Goal: Task Accomplishment & Management: Complete application form

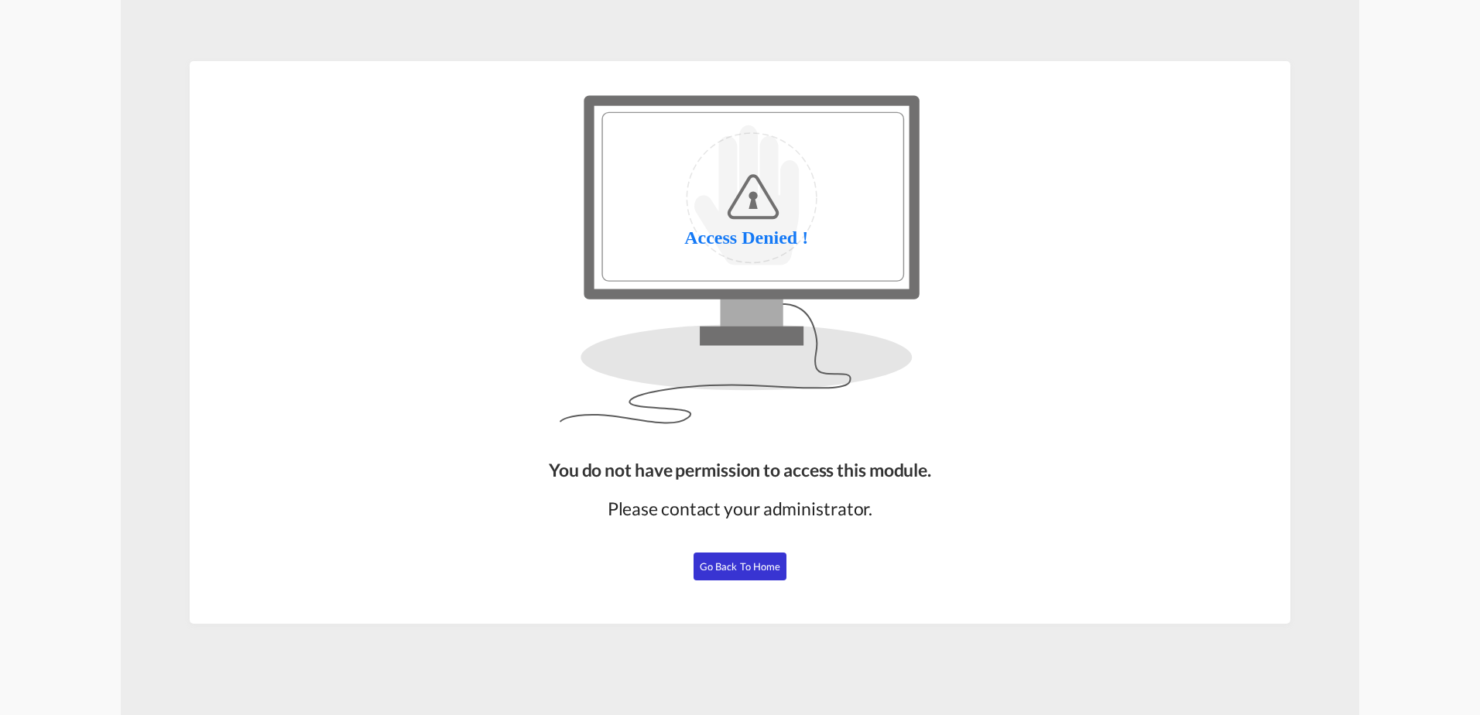
click at [760, 561] on span "Go Back to Home" at bounding box center [740, 566] width 81 height 12
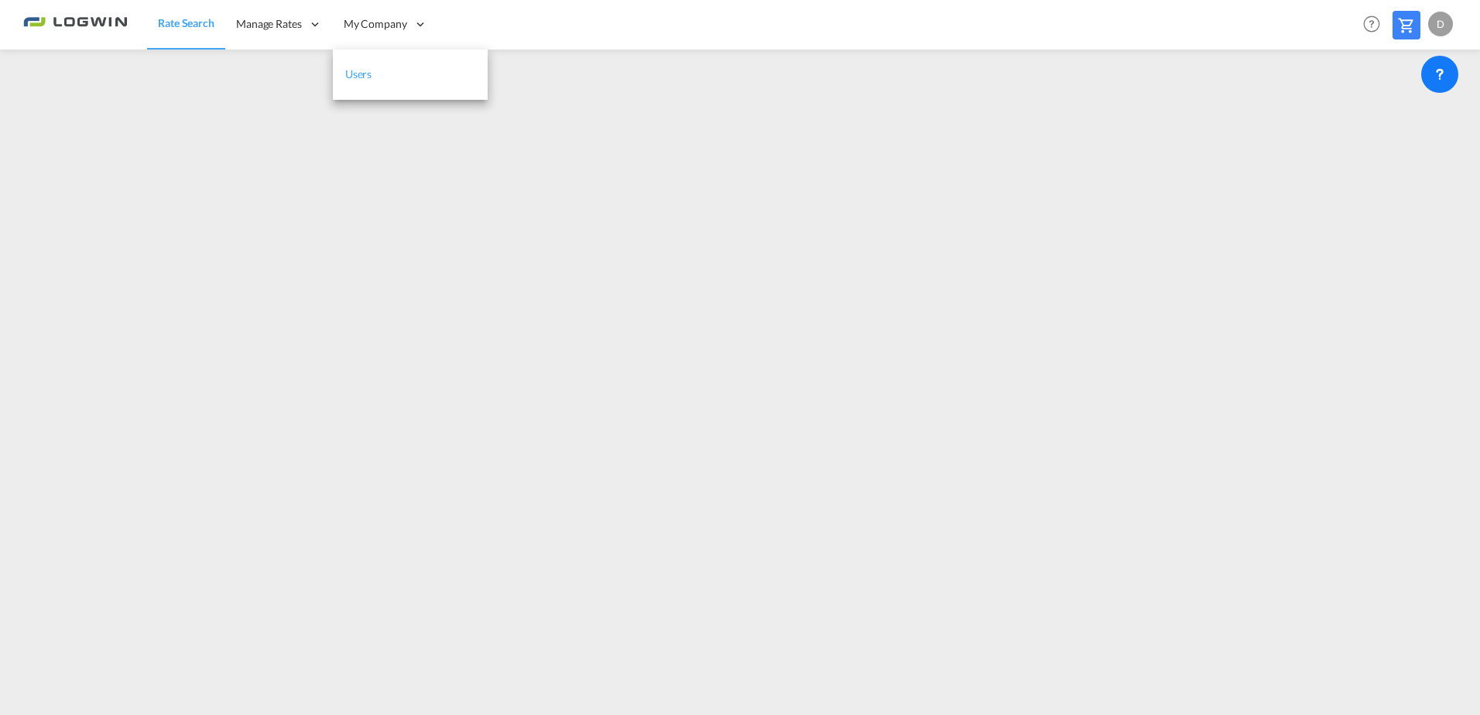
click at [384, 64] on link "Users" at bounding box center [410, 75] width 155 height 50
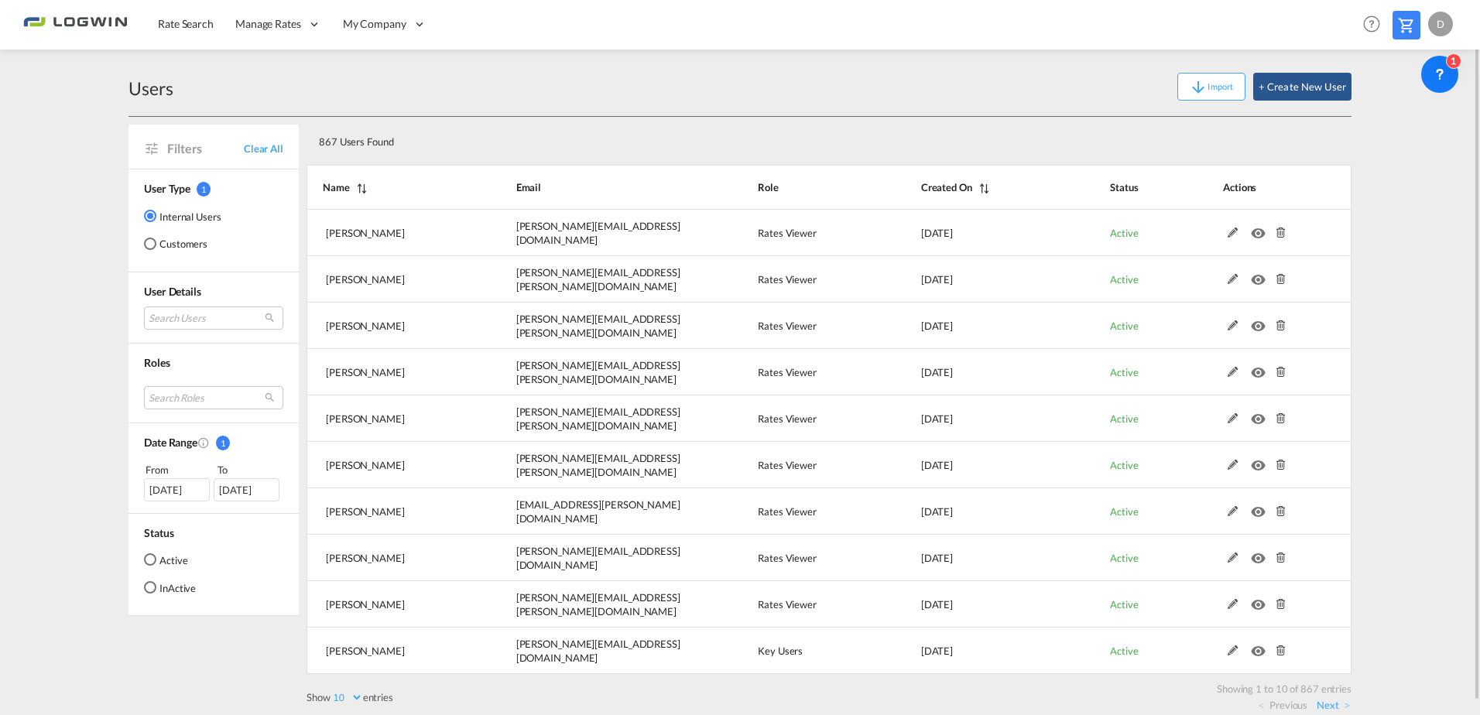
click at [530, 108] on div "Users Import + Create New User" at bounding box center [739, 87] width 1223 height 60
click at [1293, 81] on button "+ Create New User" at bounding box center [1302, 87] width 98 height 28
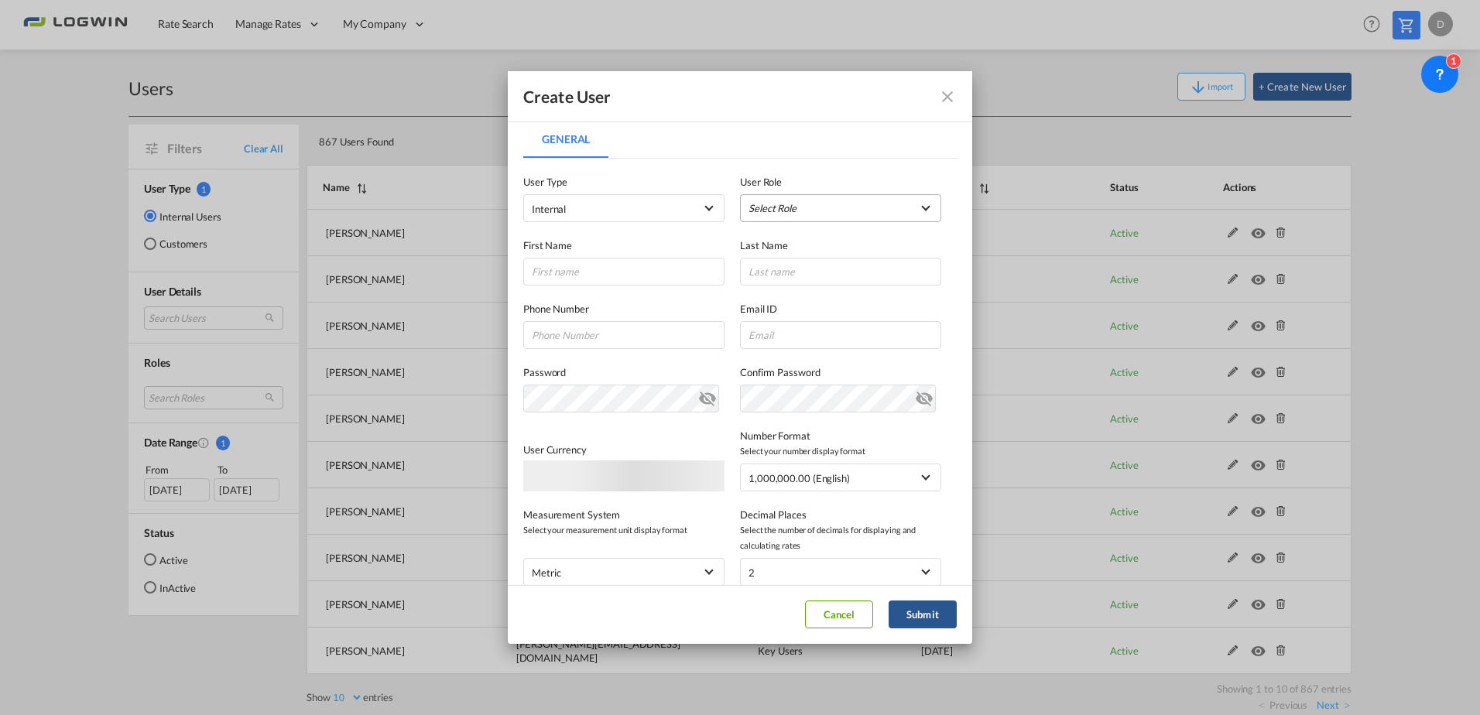
click at [773, 207] on md-select "Select Role ADMIN GLOBAL Essentials Admin GLOBAL Essentials Manager GLOBAL Esse…" at bounding box center [840, 208] width 201 height 28
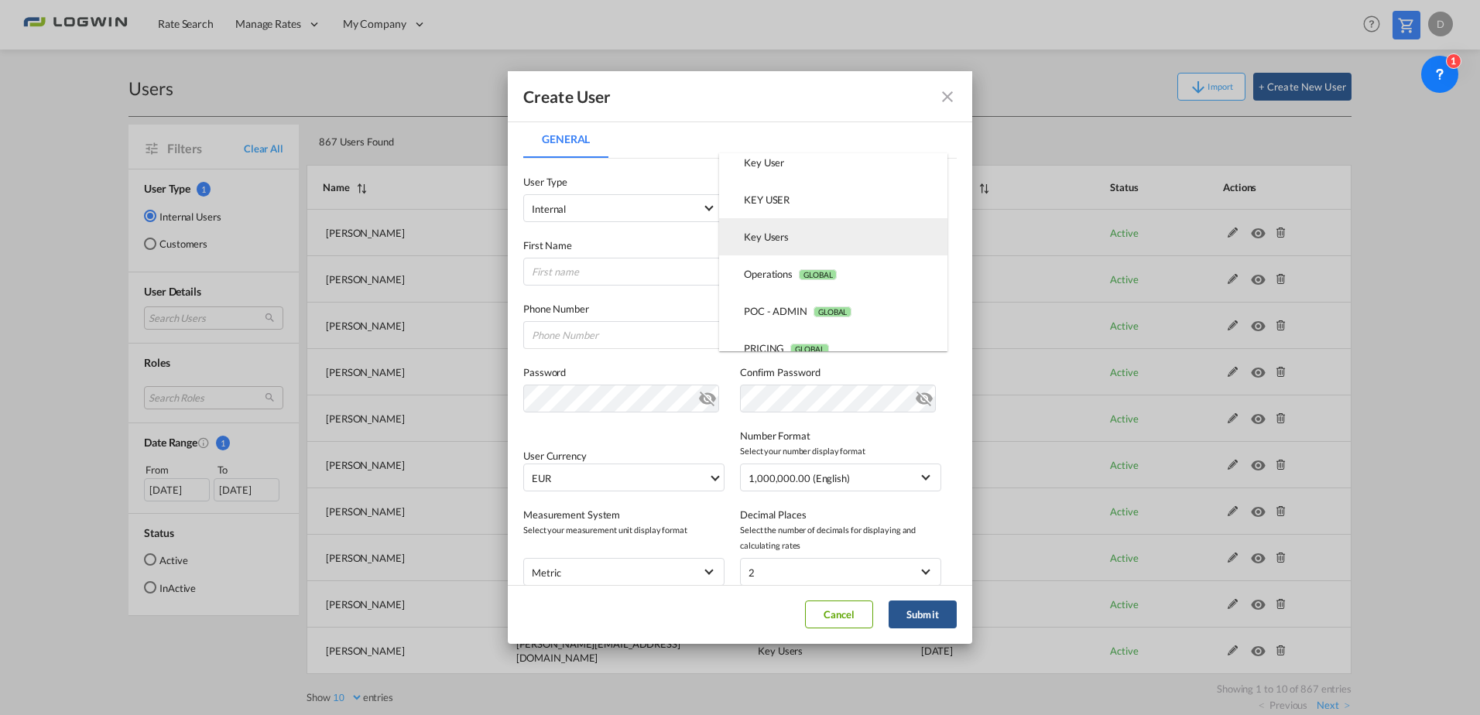
scroll to position [310, 0]
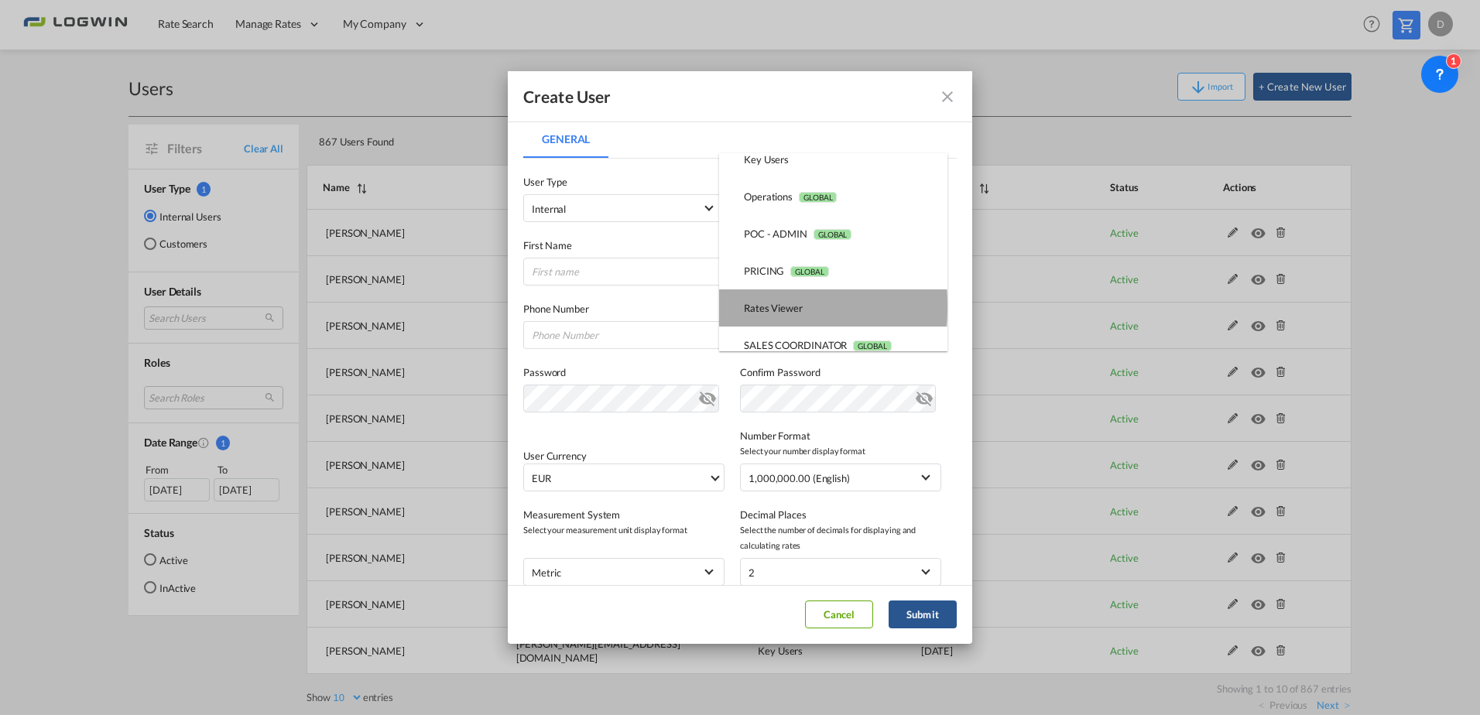
click at [800, 307] on div "Rates Viewer USER_DEFINED" at bounding box center [773, 308] width 59 height 14
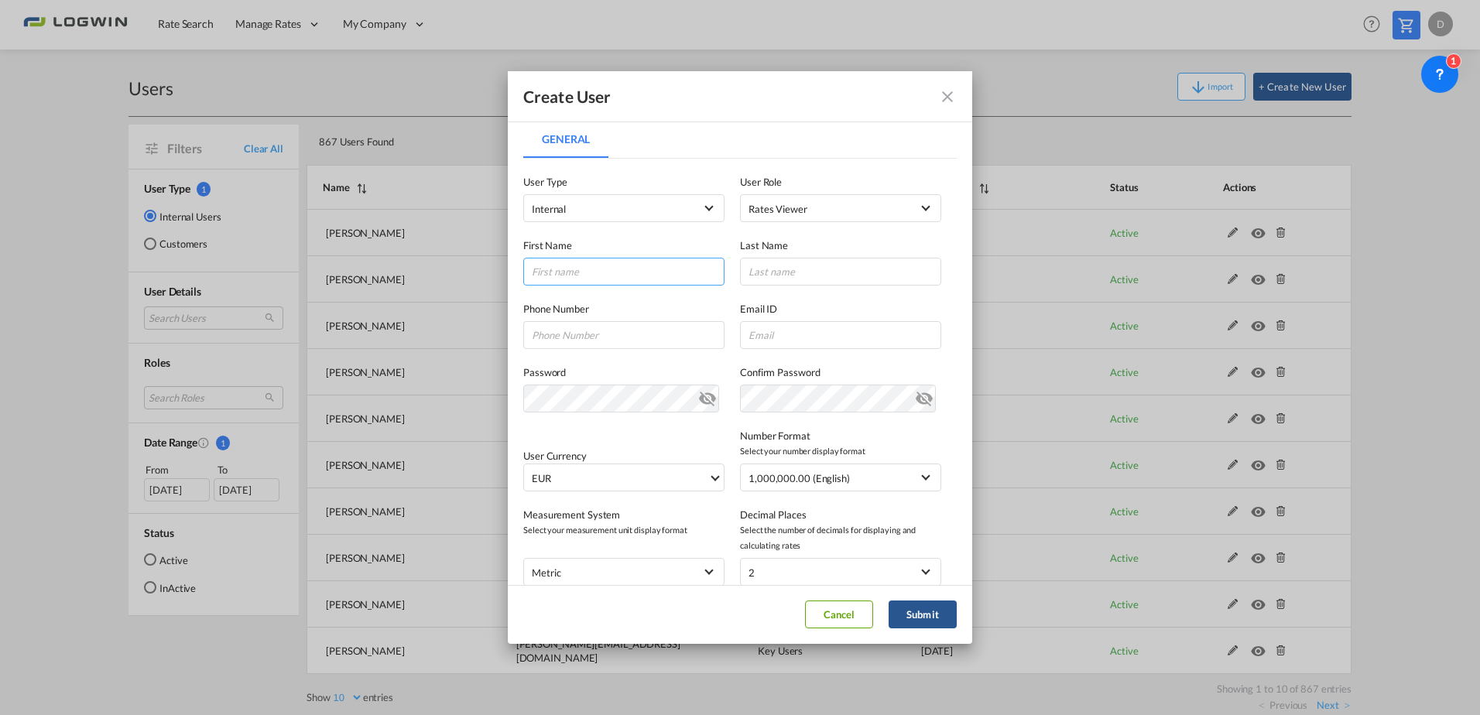
click at [587, 266] on input "General General ..." at bounding box center [623, 272] width 201 height 28
type input "Saumia"
type input "[PERSON_NAME]"
click at [740, 326] on input "General General ..." at bounding box center [840, 335] width 201 height 28
click at [838, 327] on input "General General ..." at bounding box center [840, 335] width 201 height 28
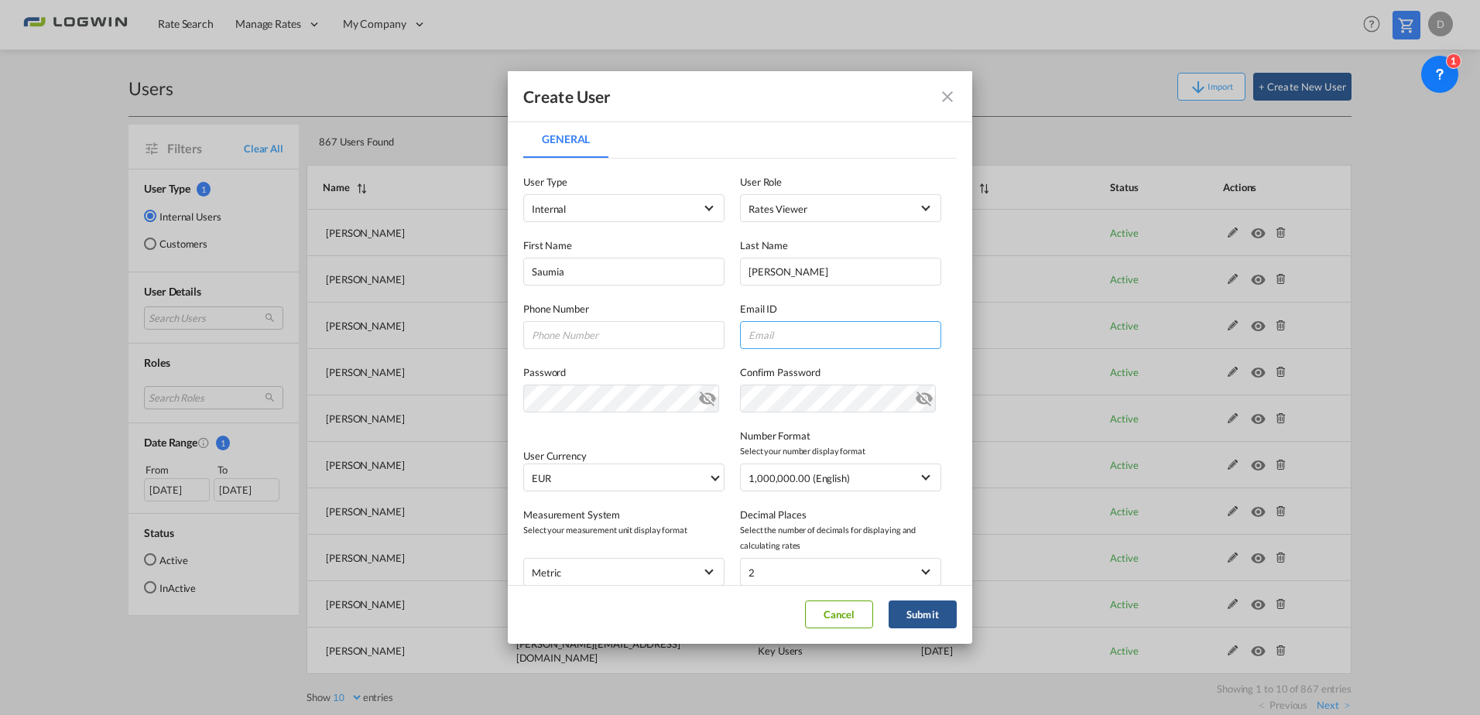
paste input "[EMAIL_ADDRESS][PERSON_NAME][DOMAIN_NAME]"
type input "[EMAIL_ADDRESS][PERSON_NAME][DOMAIN_NAME]"
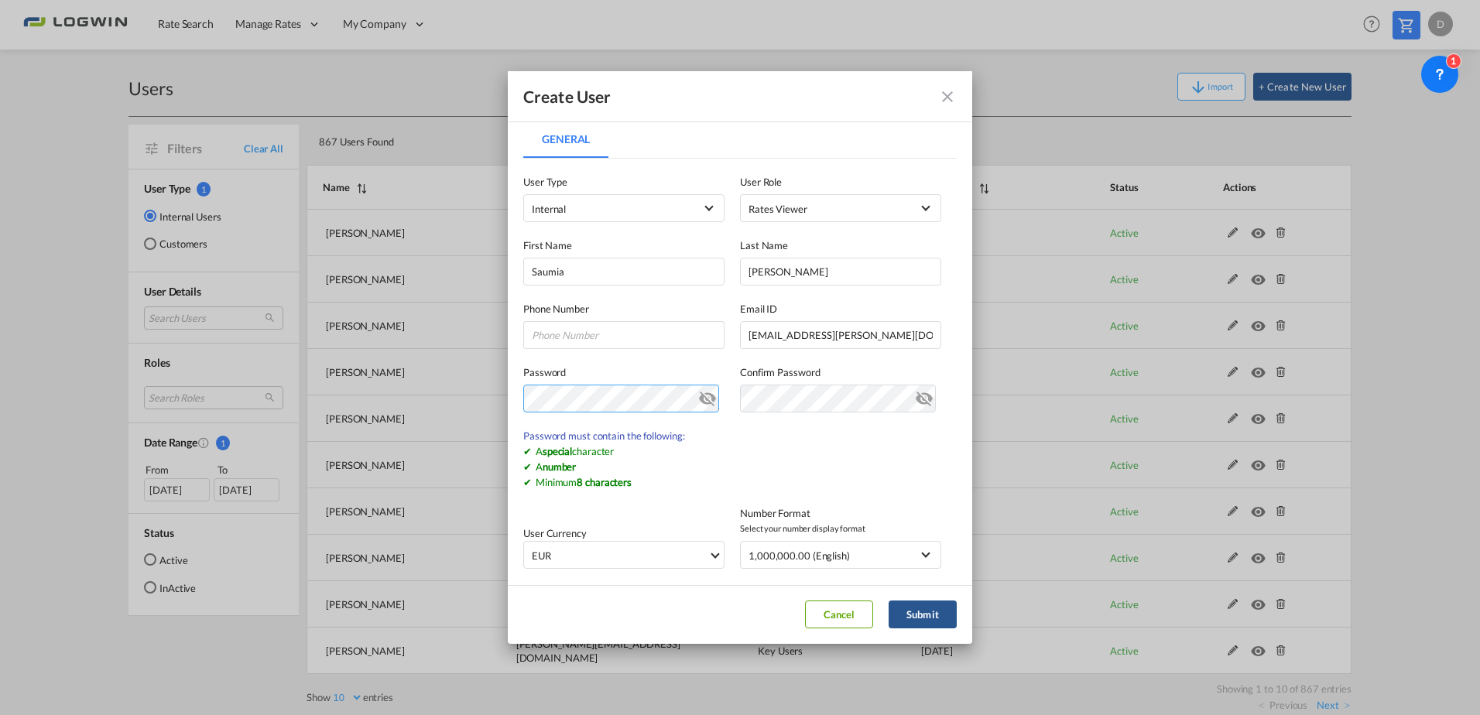
click at [423, 389] on div "Create User General General User Type Internal Internal Customer User Role Rate…" at bounding box center [740, 357] width 1480 height 715
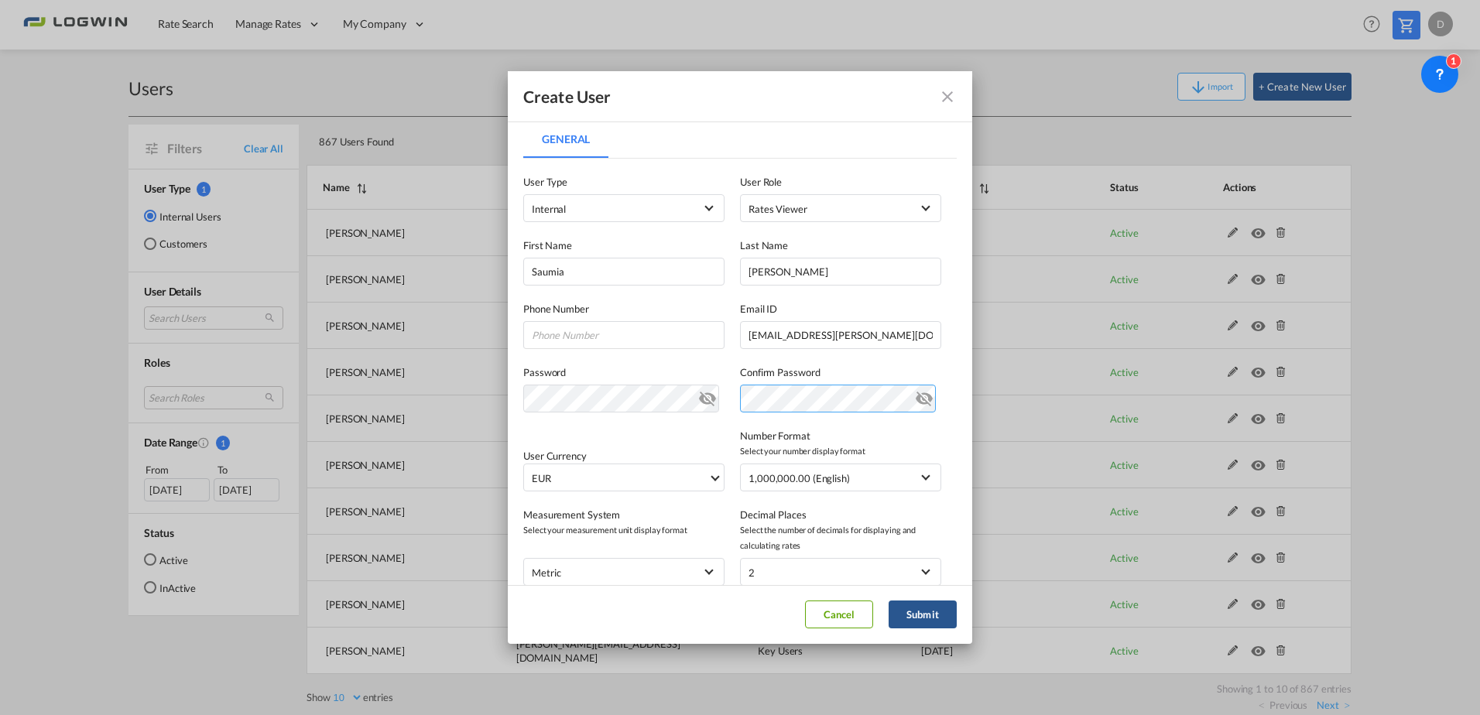
scroll to position [0, 32]
click at [916, 403] on md-icon "icon-eye-off" at bounding box center [924, 395] width 19 height 19
click at [711, 400] on md-icon "icon-eye-off" at bounding box center [707, 395] width 19 height 19
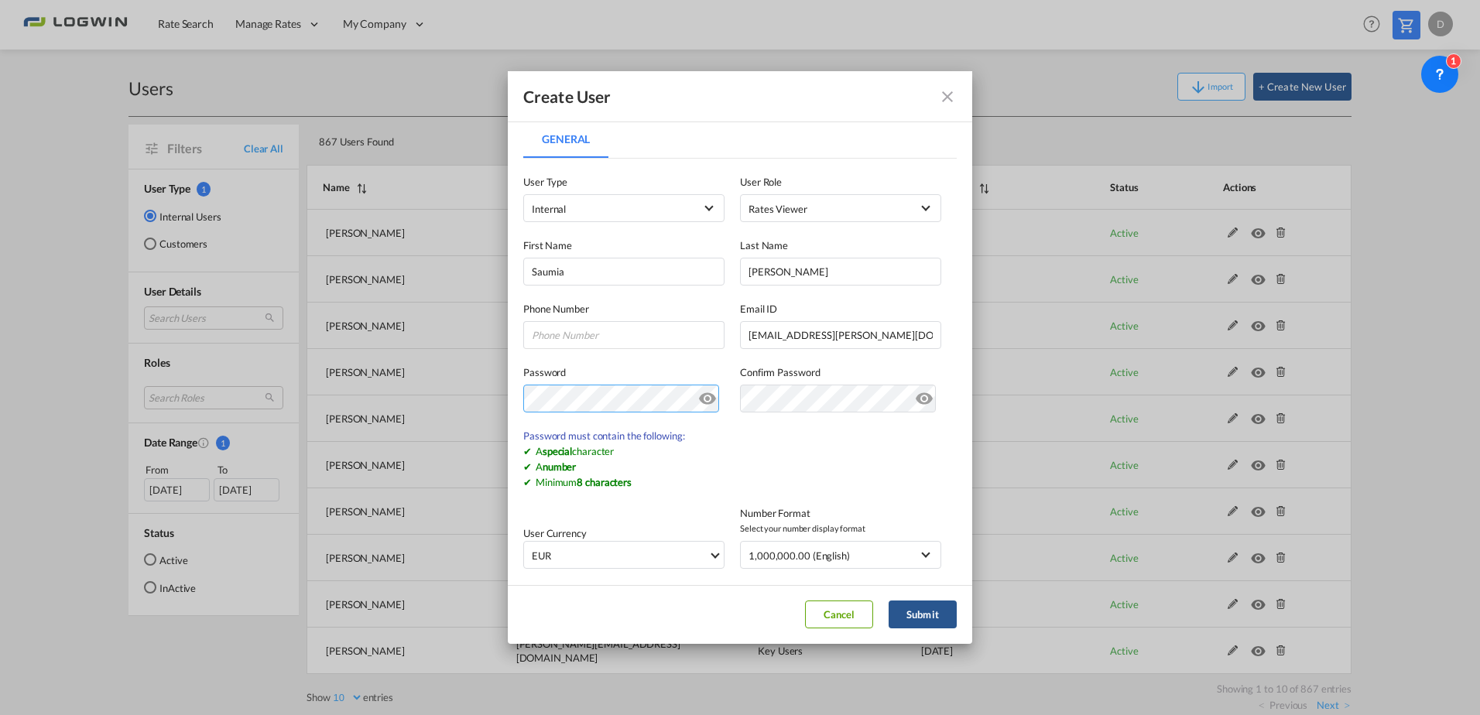
click at [447, 393] on div "Create User General General User Type Internal Internal Customer User Role Rate…" at bounding box center [740, 357] width 1480 height 715
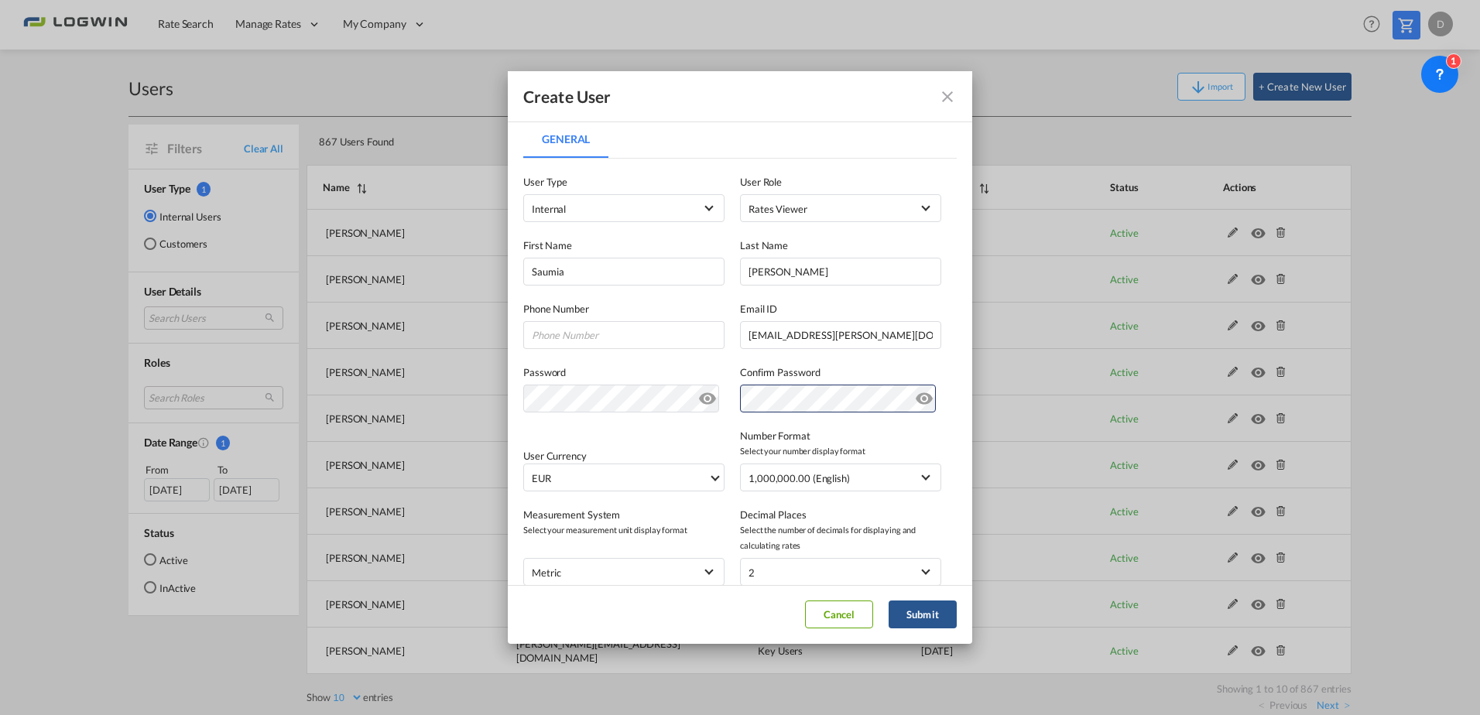
click at [944, 372] on div "Confirm Password" at bounding box center [848, 389] width 217 height 48
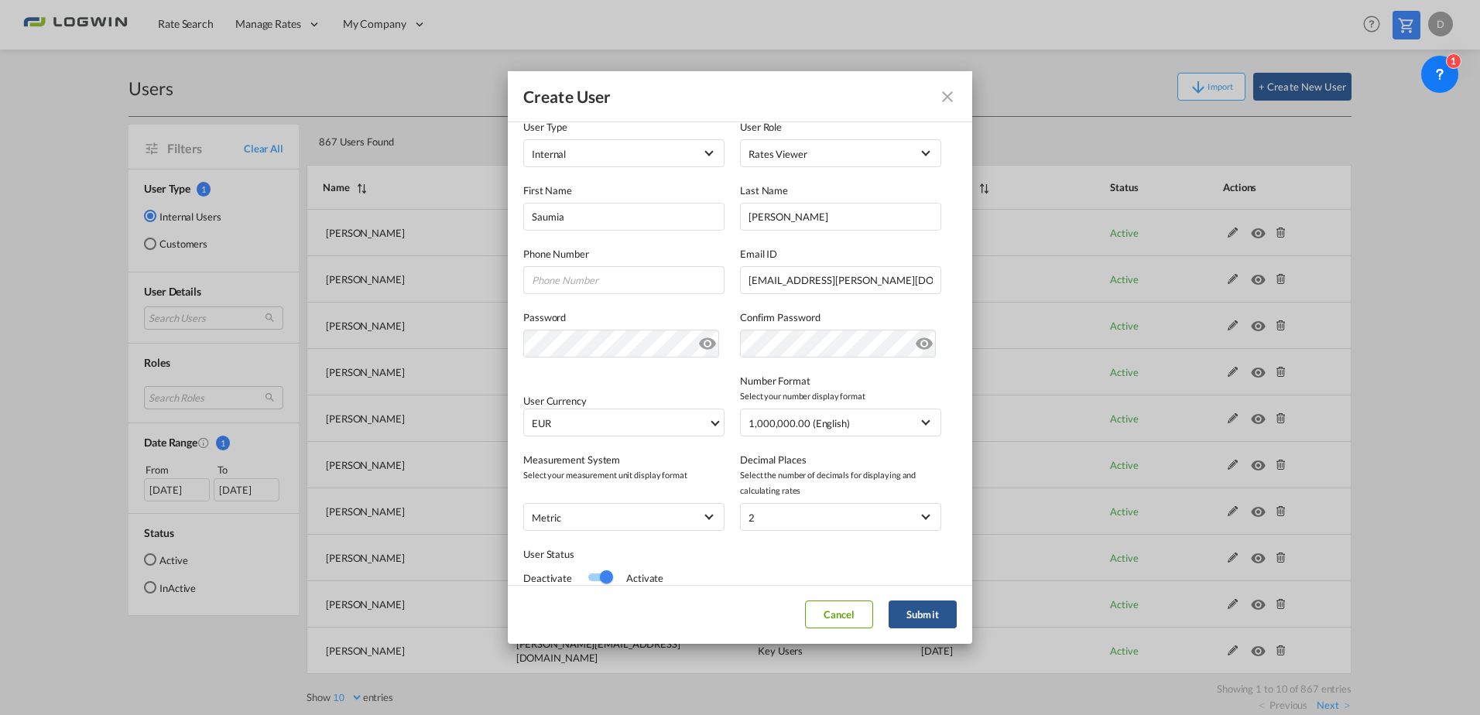
scroll to position [77, 0]
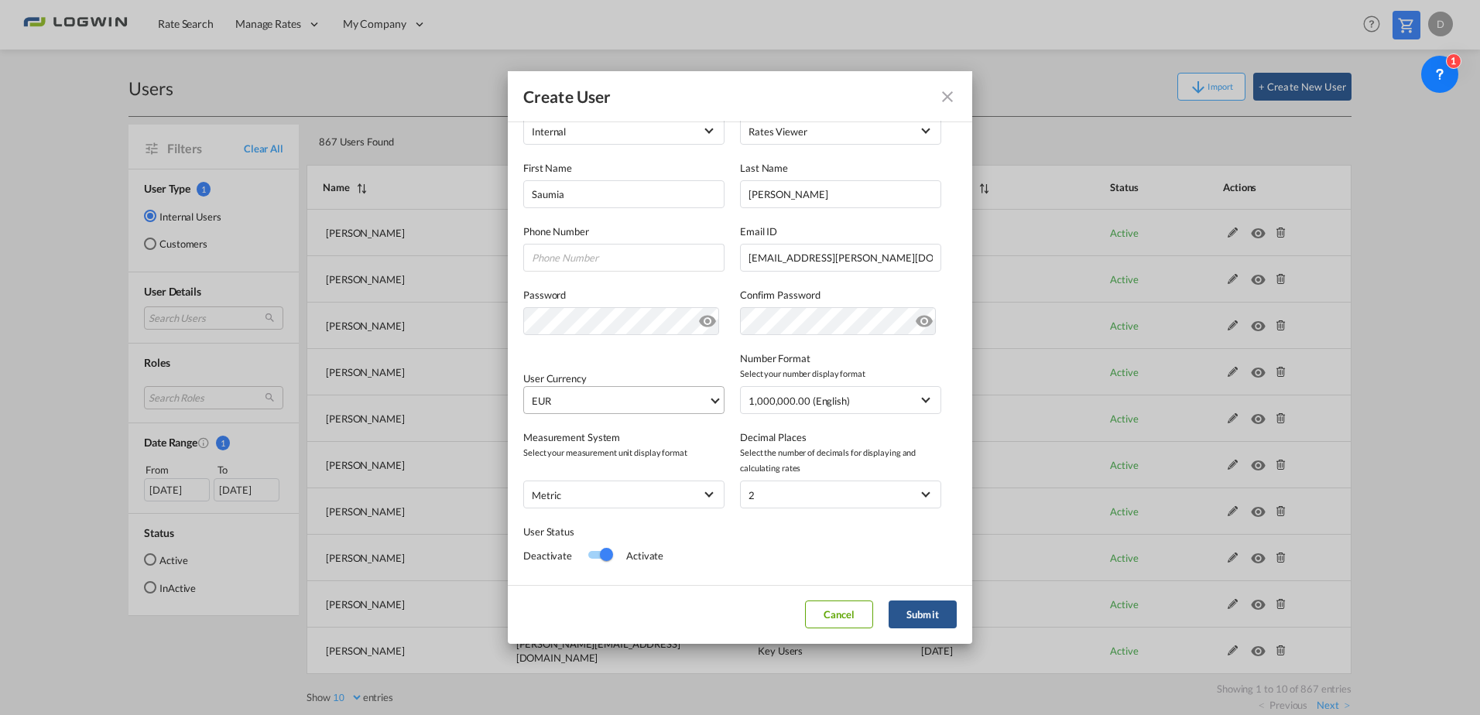
click at [560, 403] on span "EUR" at bounding box center [620, 400] width 176 height 15
click at [607, 396] on input "search" at bounding box center [646, 394] width 227 height 14
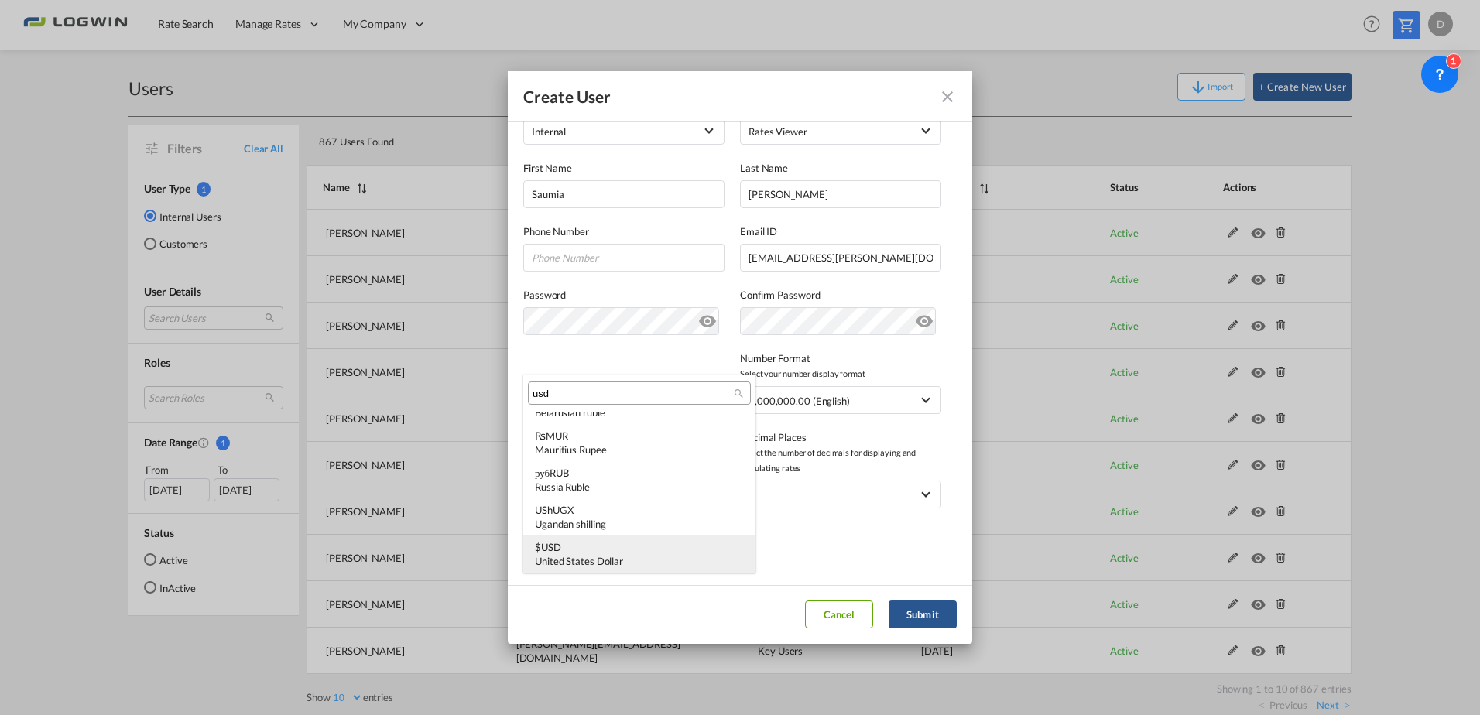
scroll to position [0, 0]
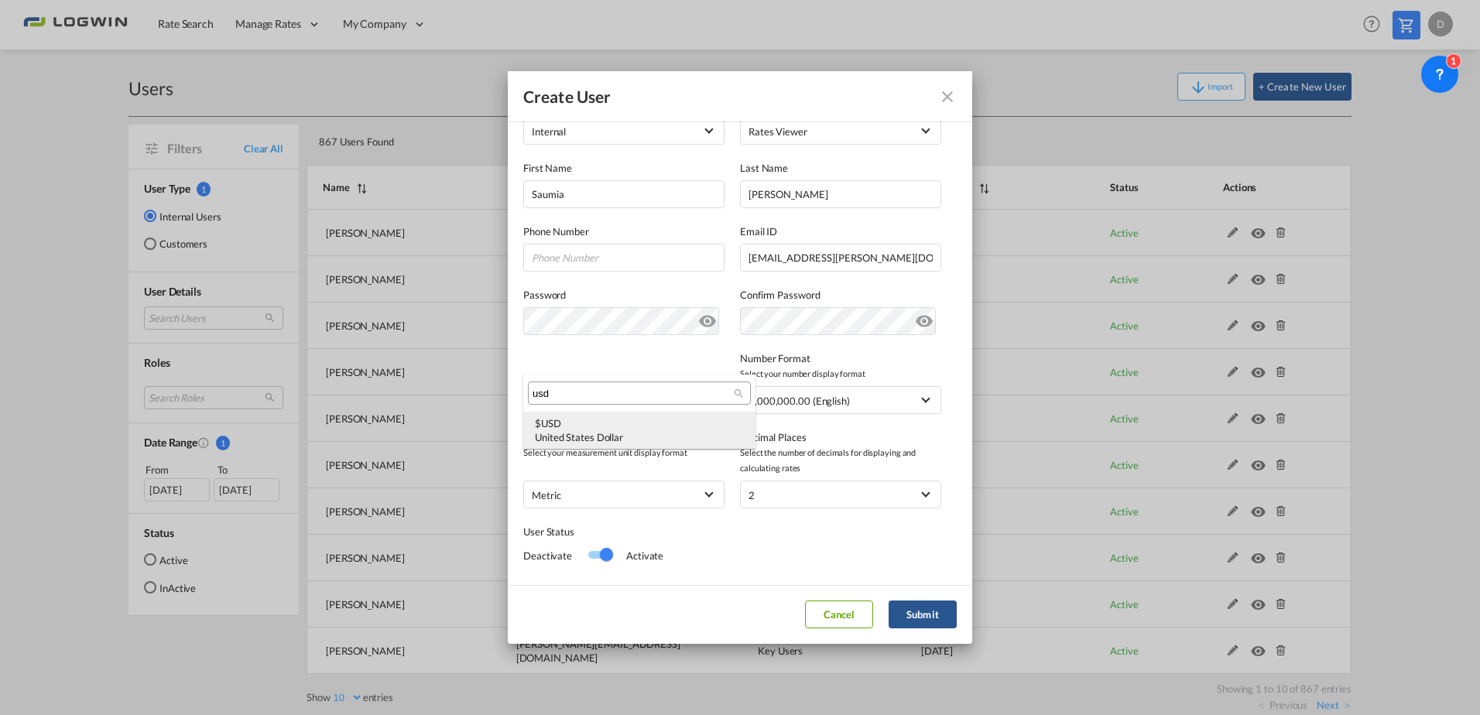
type input "usd"
click at [584, 434] on div "United States Dollar" at bounding box center [639, 437] width 209 height 14
click at [632, 368] on div "User Currency USD undefined Number Format Select your number display format 1,0…" at bounding box center [739, 374] width 433 height 79
click at [927, 618] on button "Submit" at bounding box center [923, 615] width 68 height 28
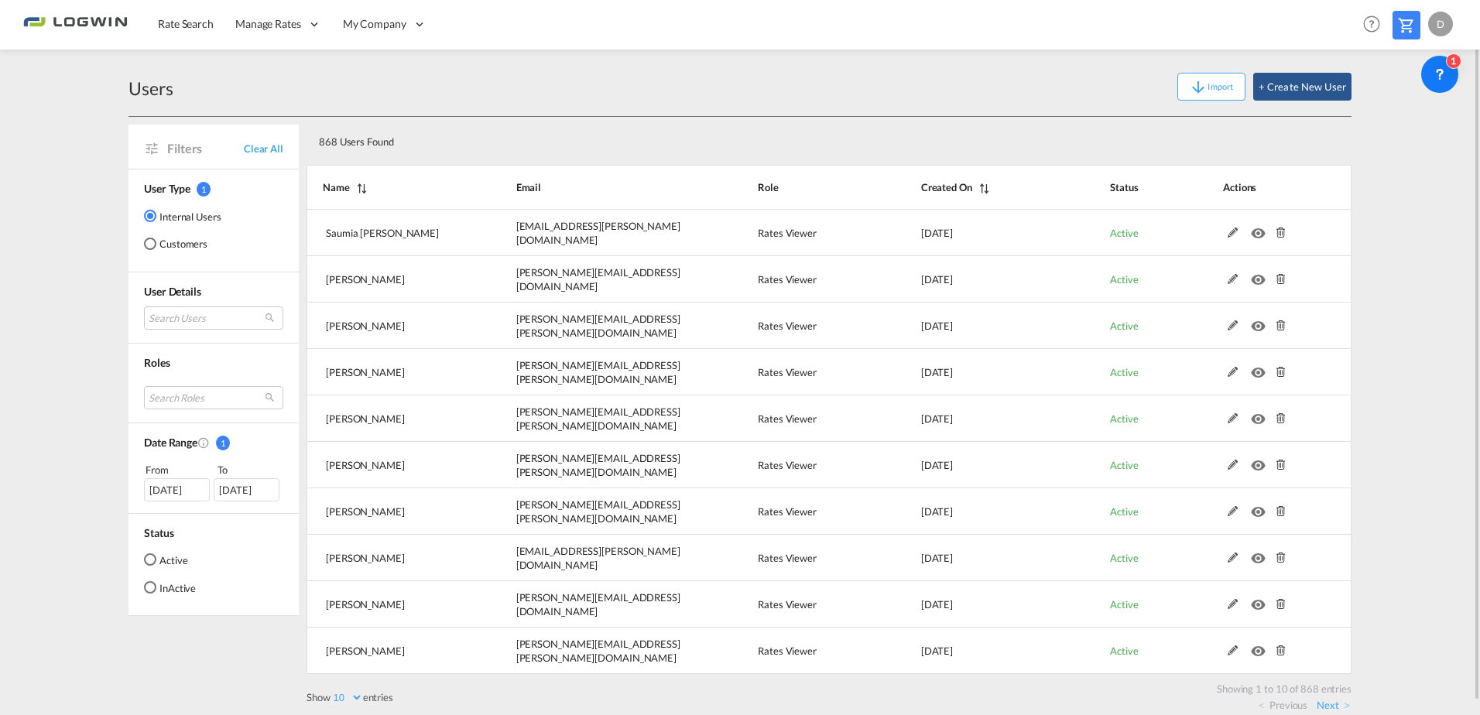
click at [1434, 321] on md-content "Rate Search Manage Rates Contract Rates Maintain Rates Single Update Bulk Updat…" at bounding box center [740, 357] width 1480 height 715
click at [1097, 74] on div "Import + Create New User" at bounding box center [762, 87] width 1178 height 28
click at [1289, 75] on button "+ Create New User" at bounding box center [1302, 87] width 98 height 28
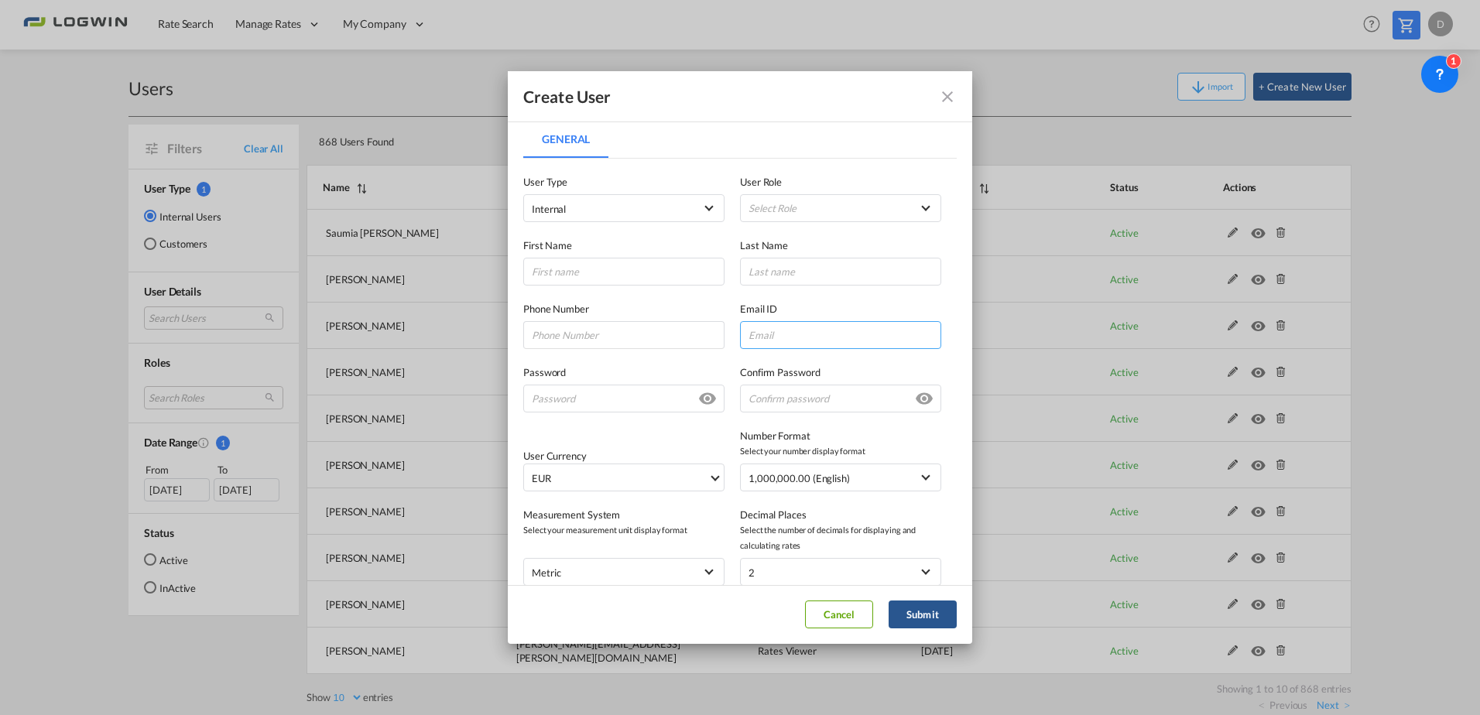
click at [786, 331] on input "General General ..." at bounding box center [840, 335] width 201 height 28
paste input "[EMAIL_ADDRESS][PERSON_NAME][DOMAIN_NAME]"
type input "[EMAIL_ADDRESS][PERSON_NAME][DOMAIN_NAME]"
click at [810, 195] on md-select "Select Role ADMIN GLOBAL Essentials Admin GLOBAL Essentials Manager GLOBAL Esse…" at bounding box center [840, 208] width 201 height 28
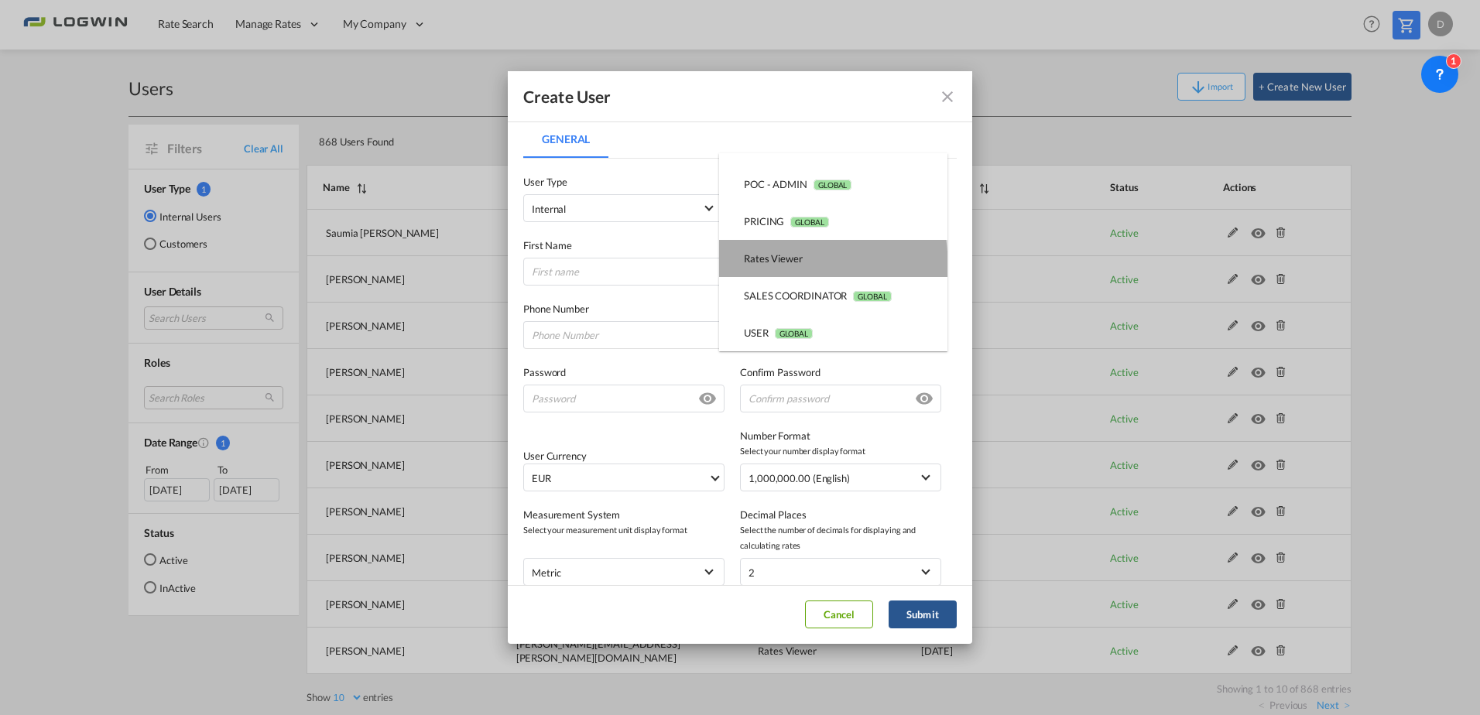
click at [790, 264] on div "Rates Viewer USER_DEFINED" at bounding box center [773, 259] width 59 height 14
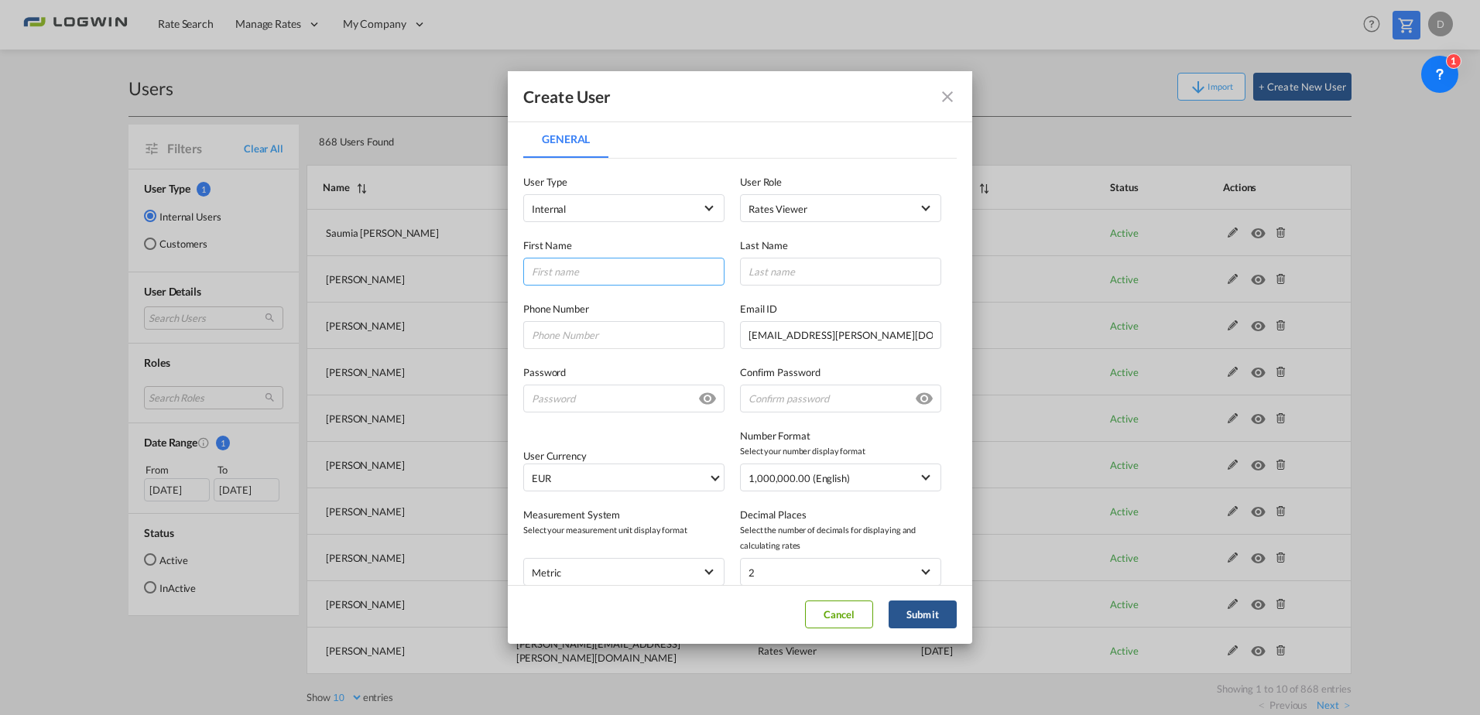
click at [633, 269] on input "General General ..." at bounding box center [623, 272] width 201 height 28
type input "Staicy"
click at [793, 275] on input "General General ..." at bounding box center [840, 272] width 201 height 28
type input "[PERSON_NAME]"
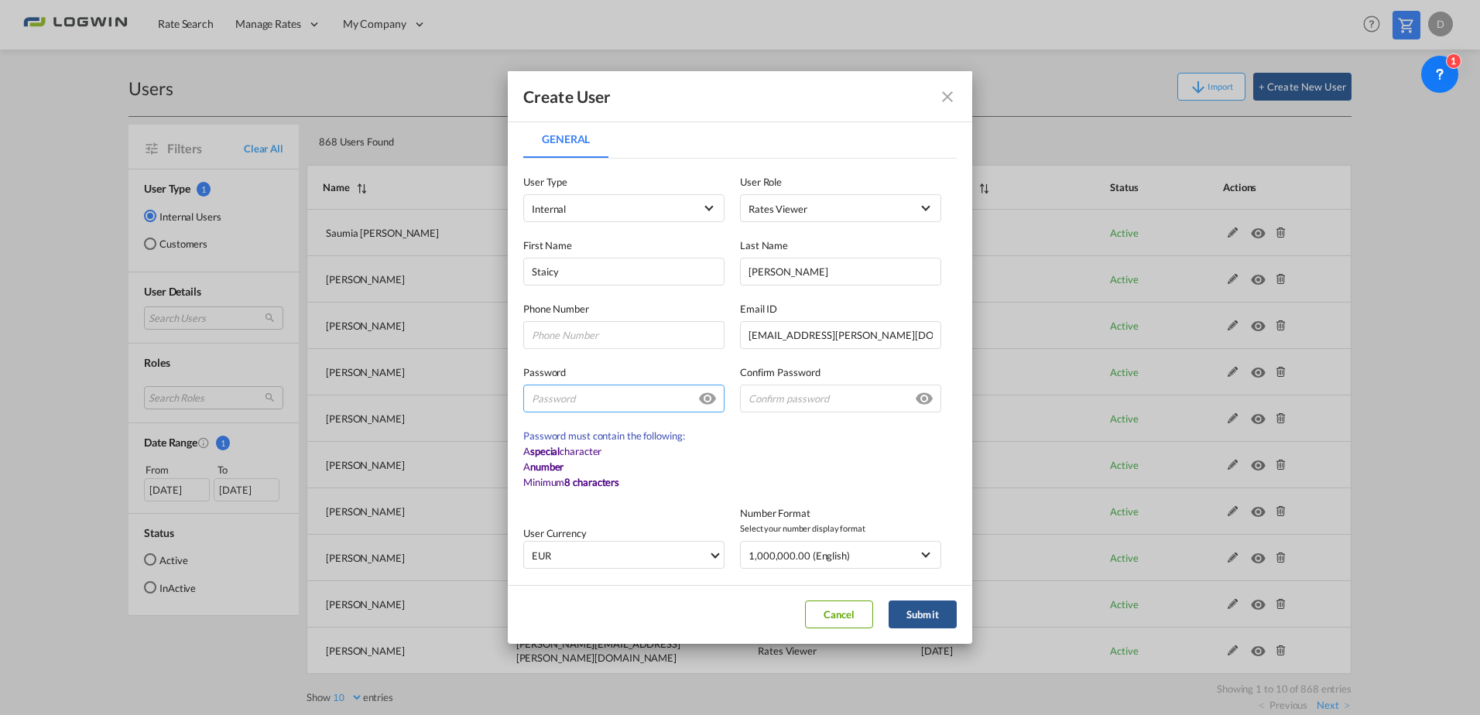
click at [565, 391] on input "General General ..." at bounding box center [623, 399] width 201 height 28
drag, startPoint x: 605, startPoint y: 406, endPoint x: 507, endPoint y: 399, distance: 98.6
click at [507, 399] on div "Create User General General User Type Internal Internal Customer User Role Rate…" at bounding box center [740, 357] width 1480 height 715
type input "[PERSON_NAME]#1"
click at [789, 407] on input "General General ..." at bounding box center [840, 399] width 201 height 28
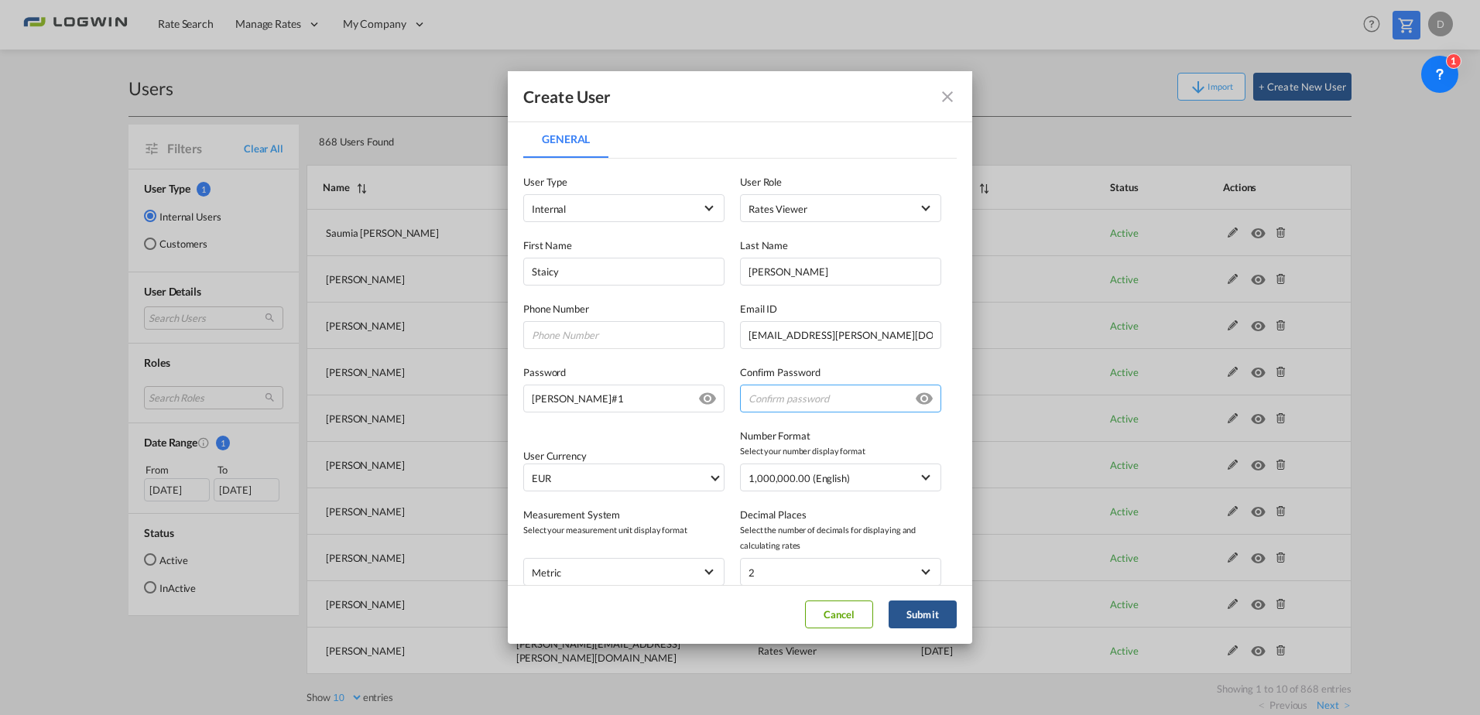
paste input "[PERSON_NAME]#1"
type input "[PERSON_NAME]#1"
click at [624, 483] on span "EUR" at bounding box center [620, 478] width 176 height 15
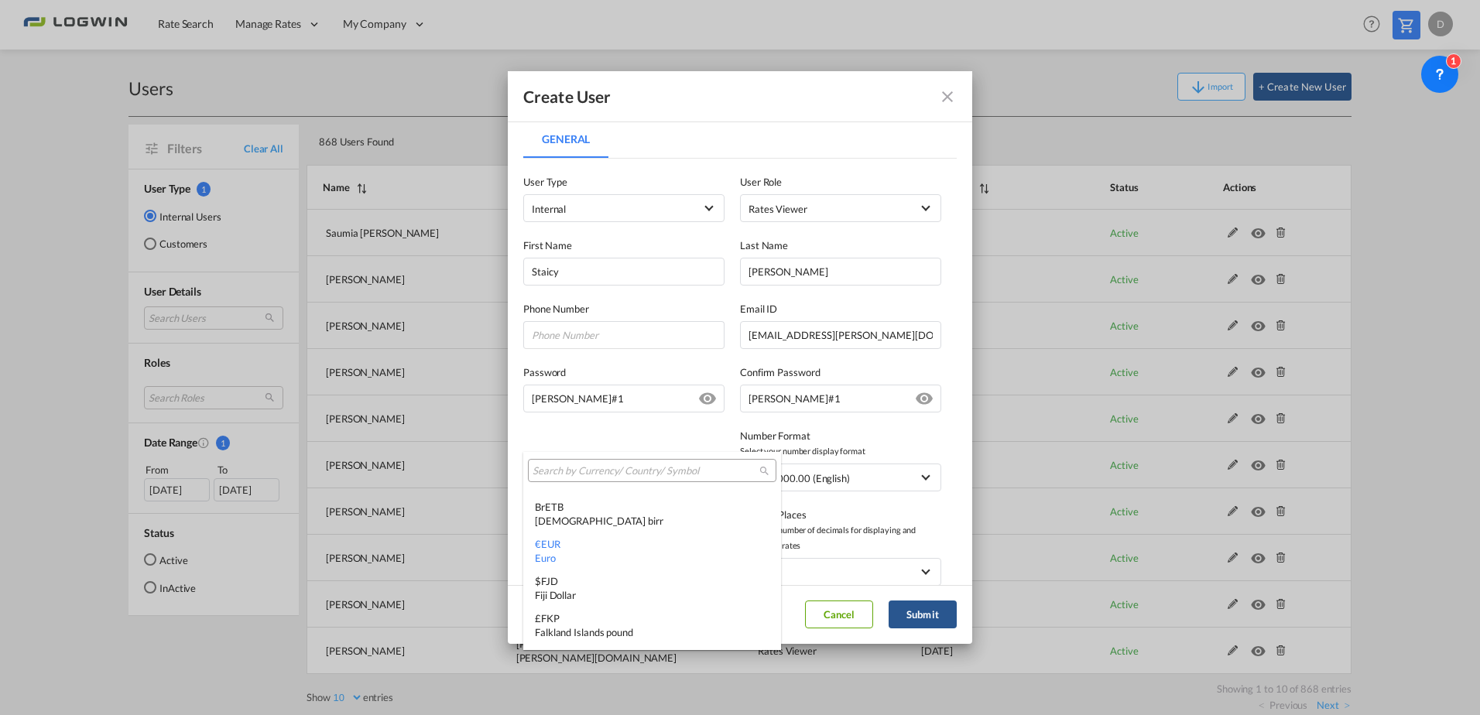
click at [598, 473] on input "search" at bounding box center [646, 471] width 227 height 14
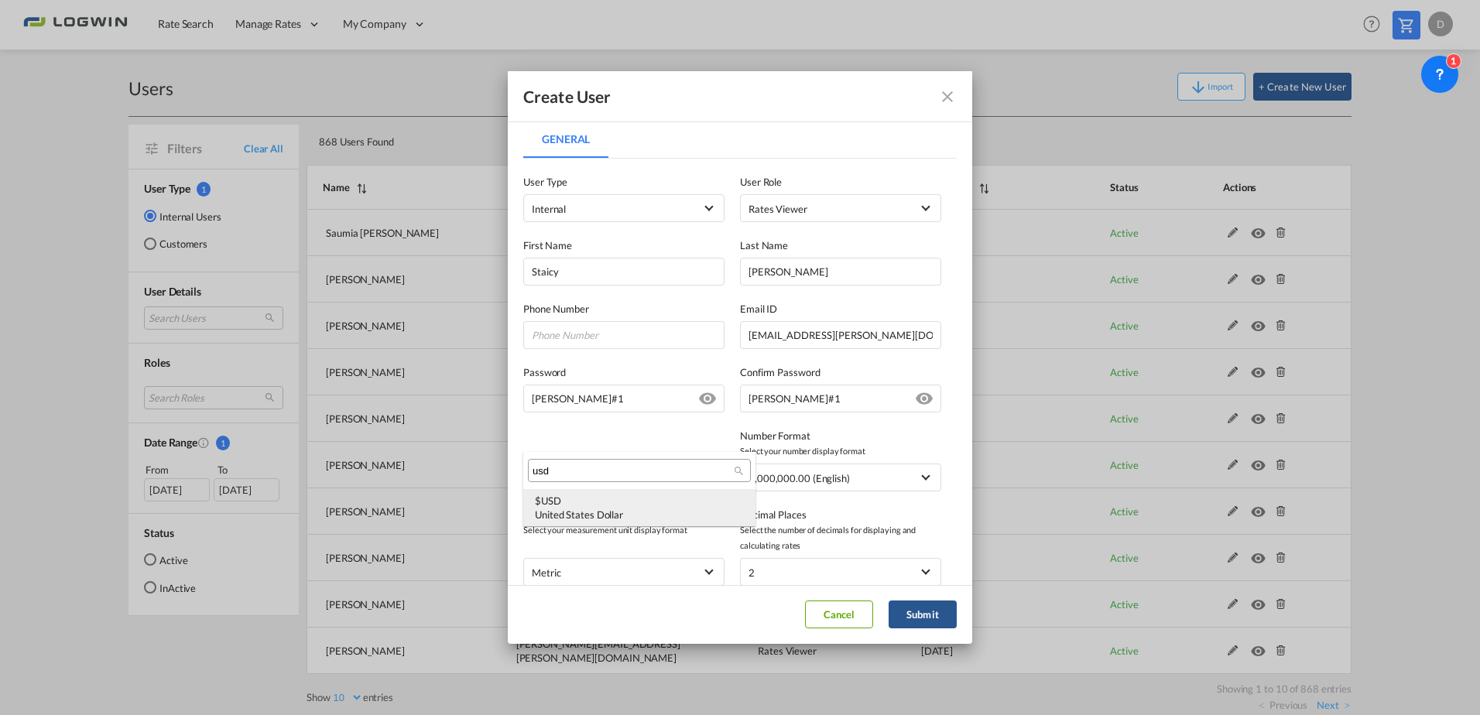
type input "usd"
click at [597, 495] on div "$ USD United States Dollar" at bounding box center [639, 508] width 209 height 28
click at [927, 614] on button "Submit" at bounding box center [923, 615] width 68 height 28
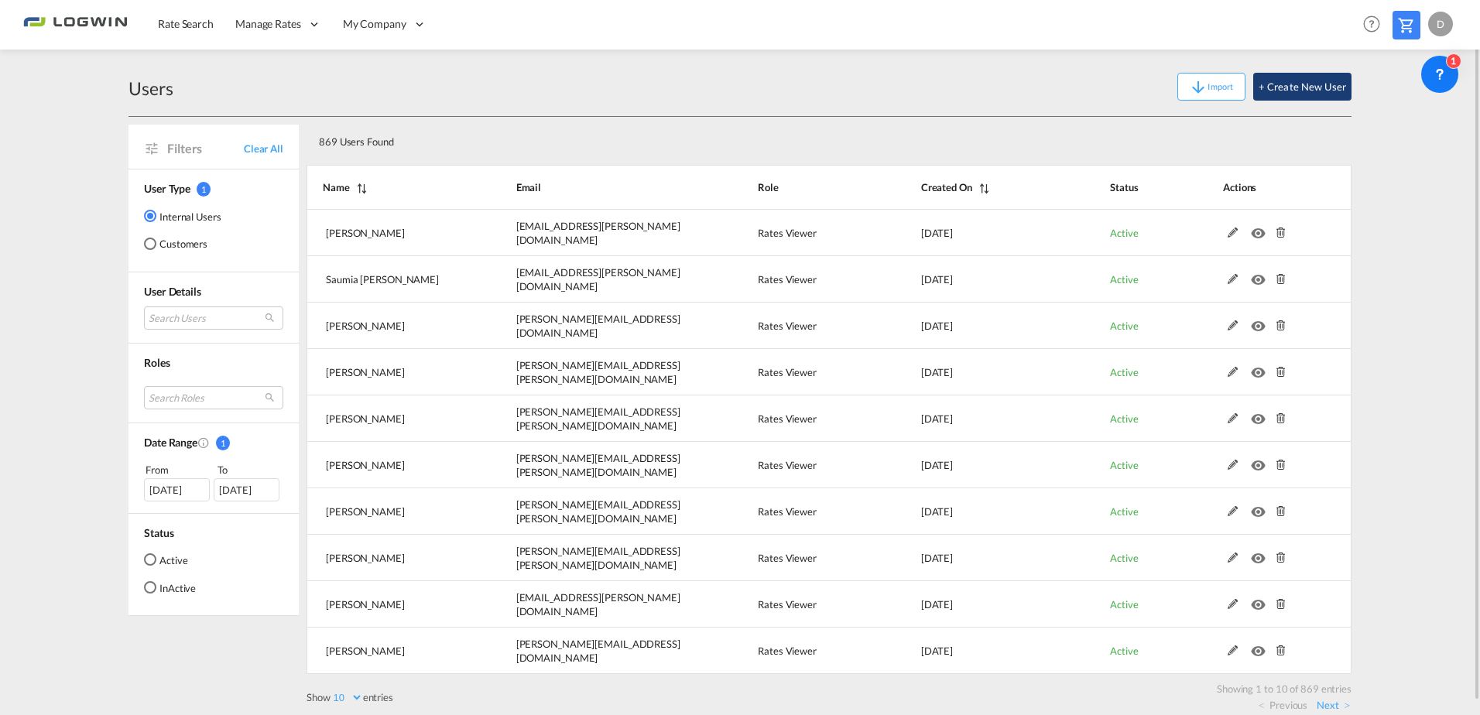
click at [1288, 84] on button "+ Create New User" at bounding box center [1302, 87] width 98 height 28
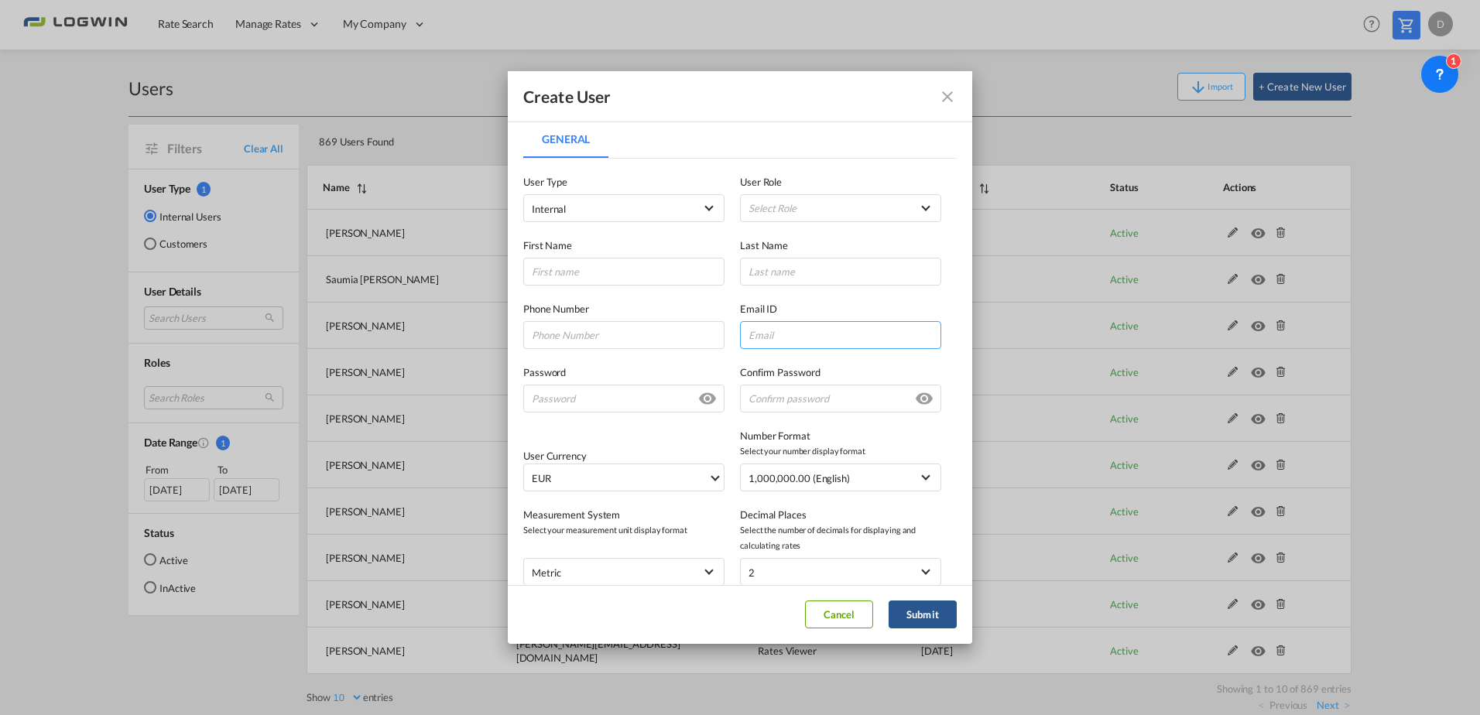
click at [855, 335] on input "General General ..." at bounding box center [840, 335] width 201 height 28
paste input "[PERSON_NAME][EMAIL_ADDRESS][PERSON_NAME][DOMAIN_NAME]"
type input "[PERSON_NAME][EMAIL_ADDRESS][PERSON_NAME][DOMAIN_NAME]"
click at [564, 270] on input "General General ..." at bounding box center [623, 272] width 201 height 28
type input "[PERSON_NAME]"
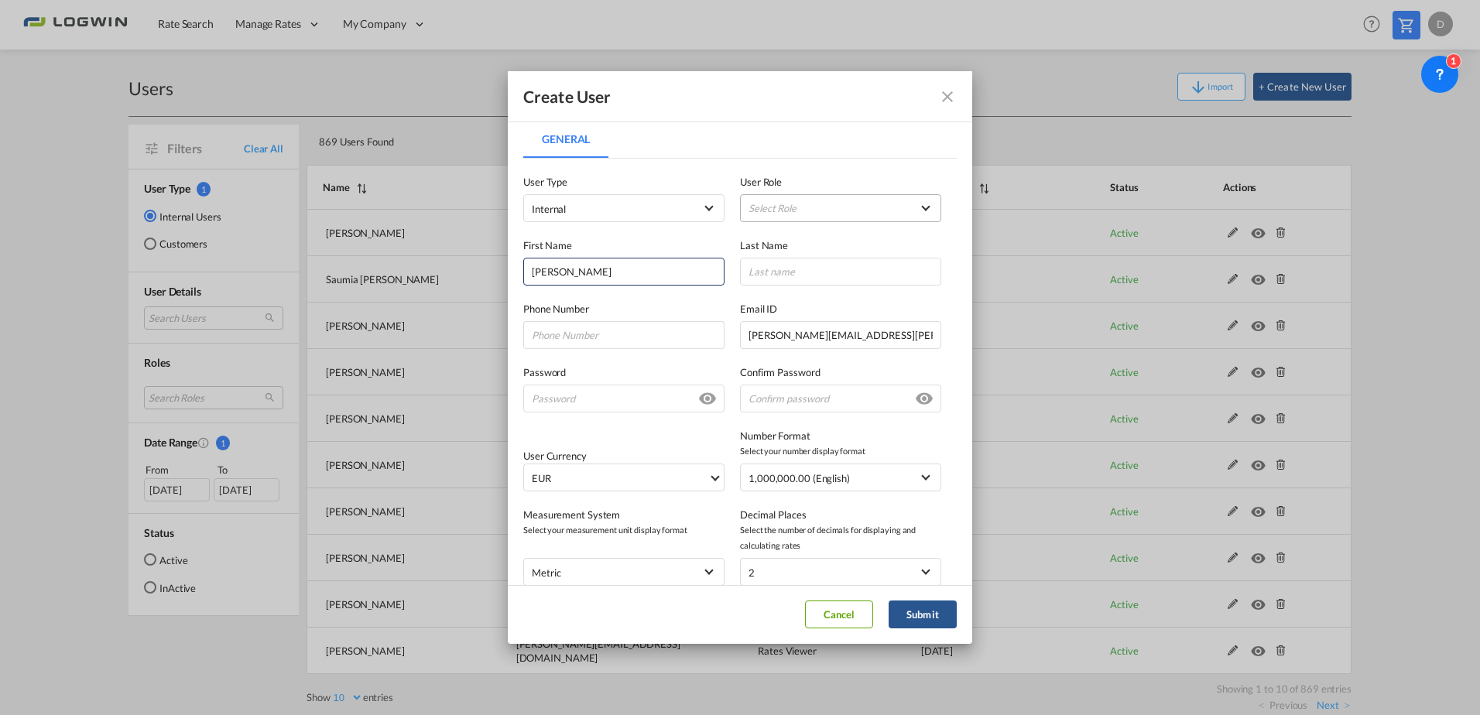
click at [788, 209] on md-select "Select Role ADMIN GLOBAL Essentials Admin GLOBAL Essentials Manager GLOBAL Esse…" at bounding box center [840, 208] width 201 height 28
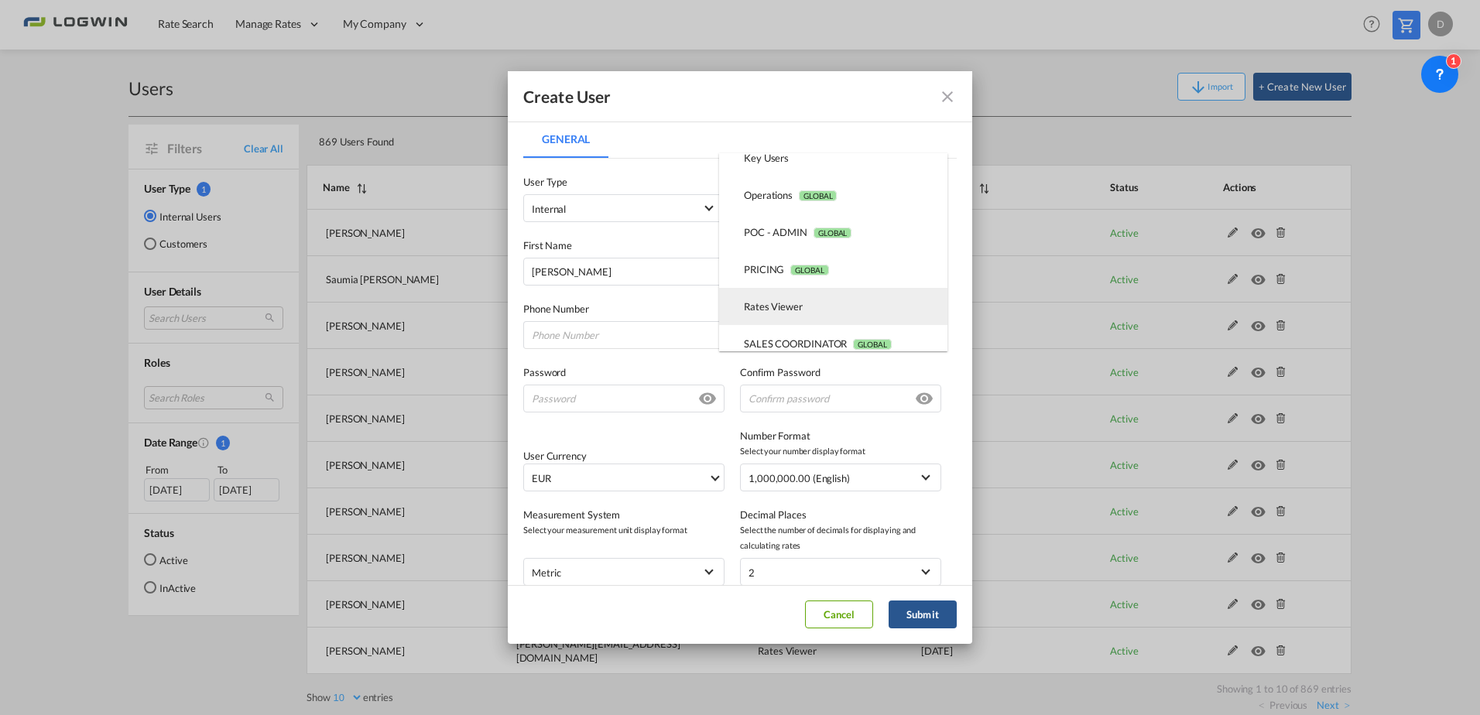
scroll to position [359, 0]
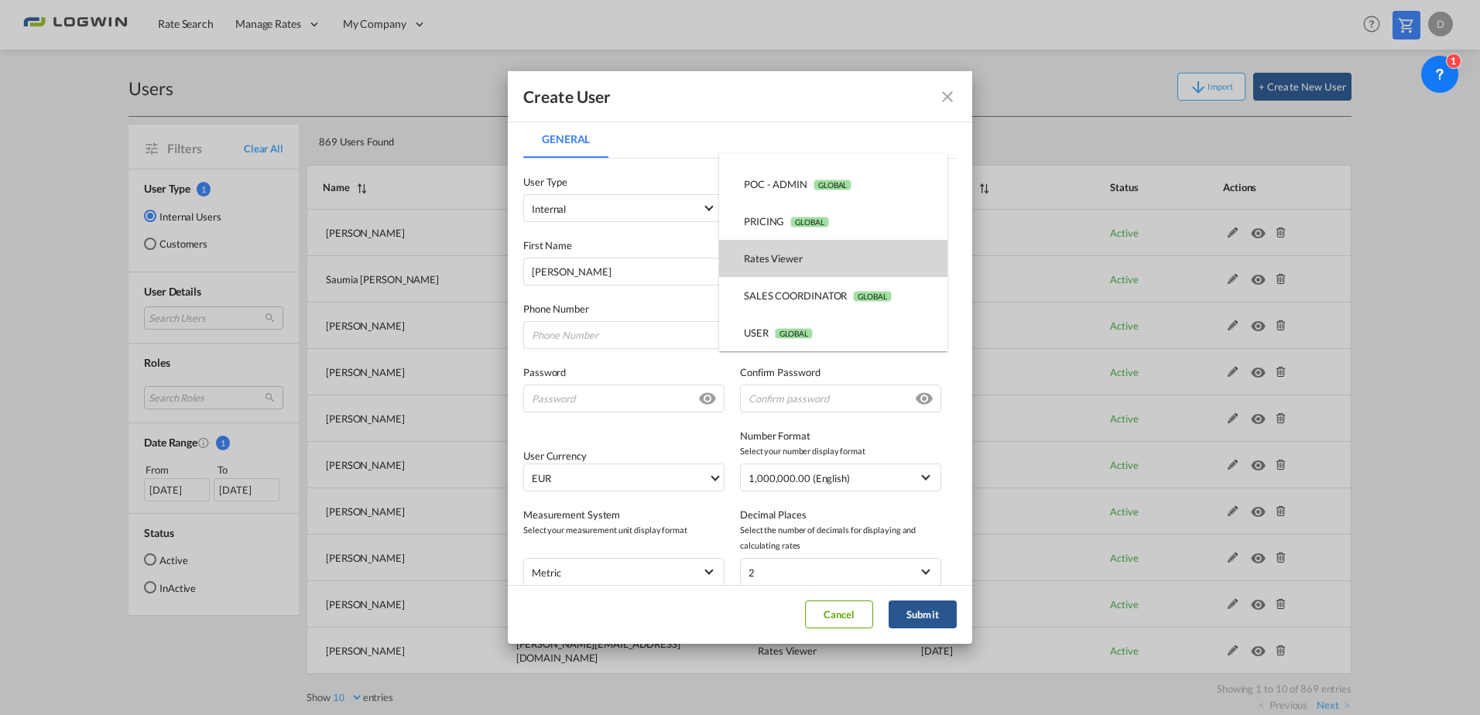
click at [776, 259] on div "Rates Viewer USER_DEFINED" at bounding box center [773, 259] width 59 height 14
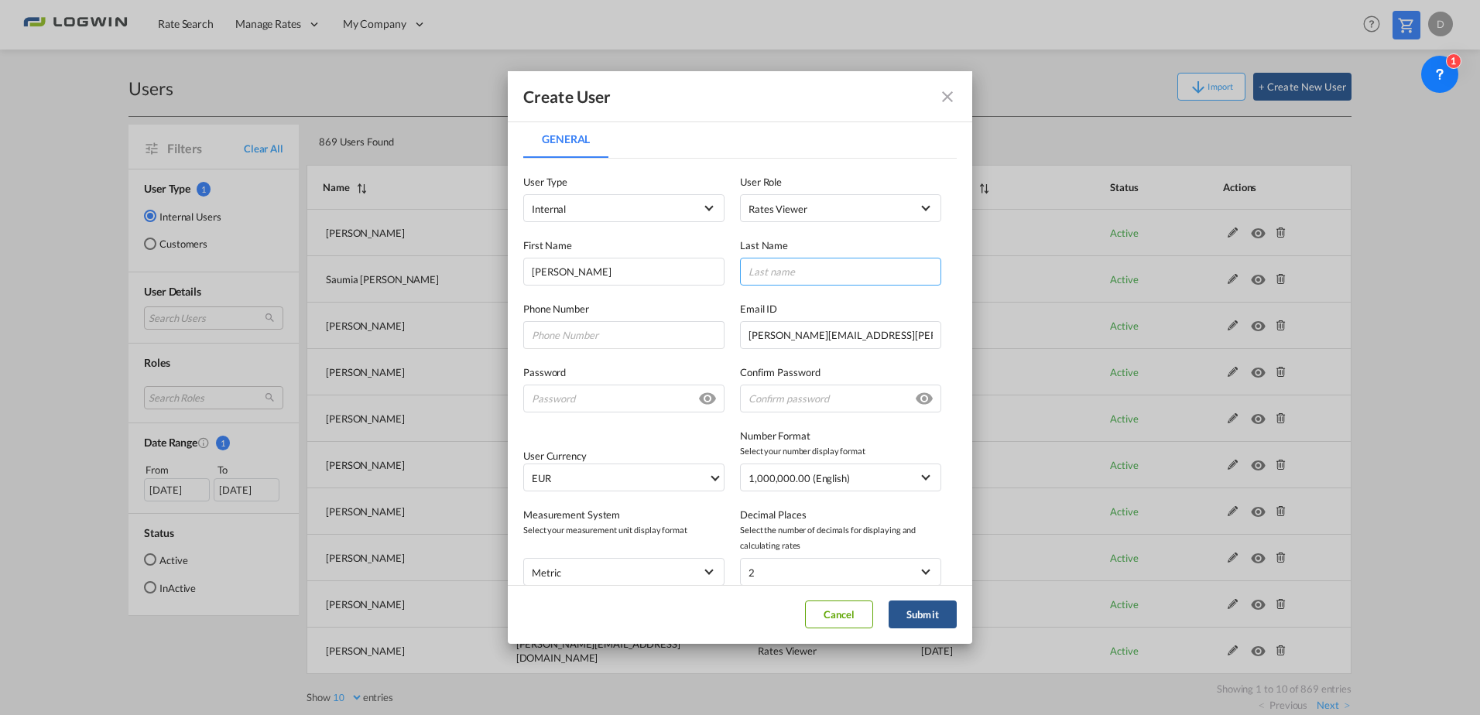
click at [781, 269] on input "General General ..." at bounding box center [840, 272] width 201 height 28
type input "[PERSON_NAME]"
click at [637, 403] on input "General General ..." at bounding box center [623, 399] width 201 height 28
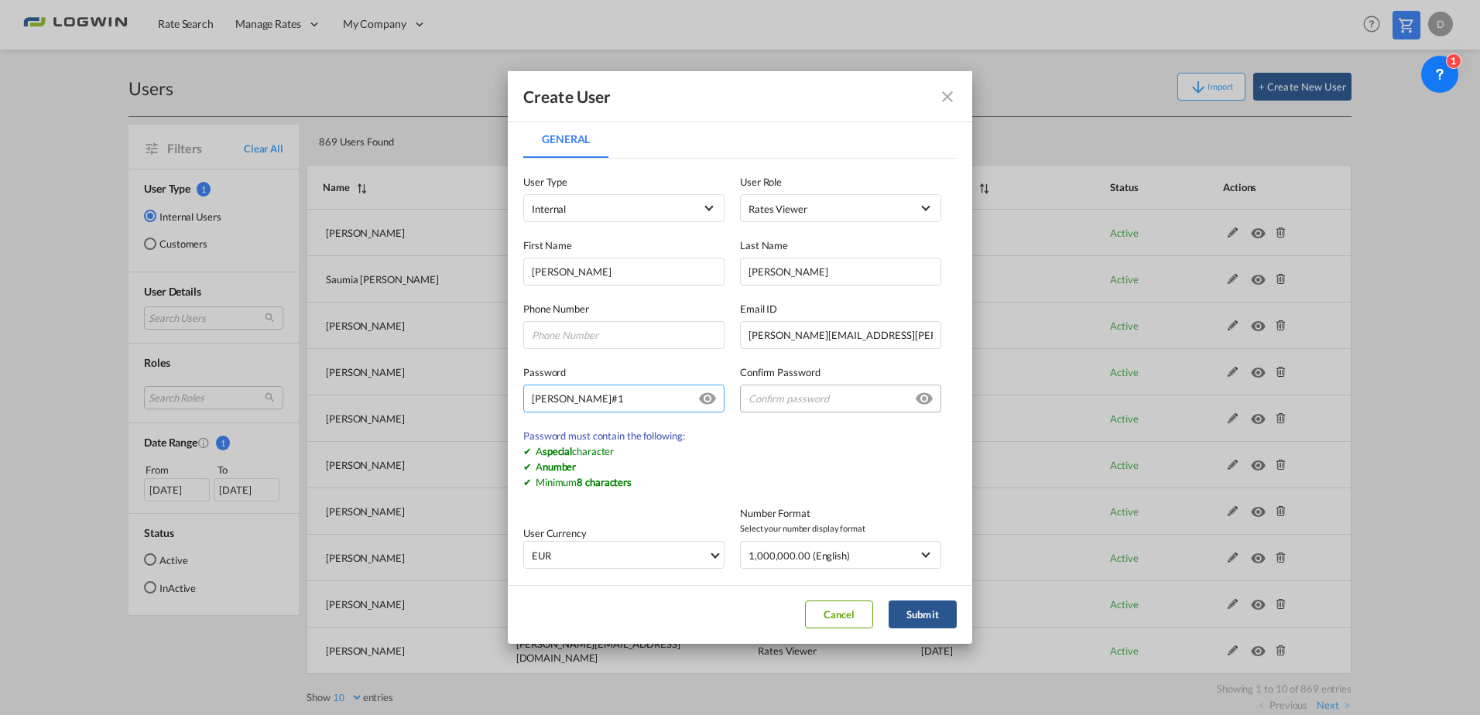
type input "[PERSON_NAME]#1"
click at [787, 403] on input "General General ..." at bounding box center [840, 399] width 201 height 28
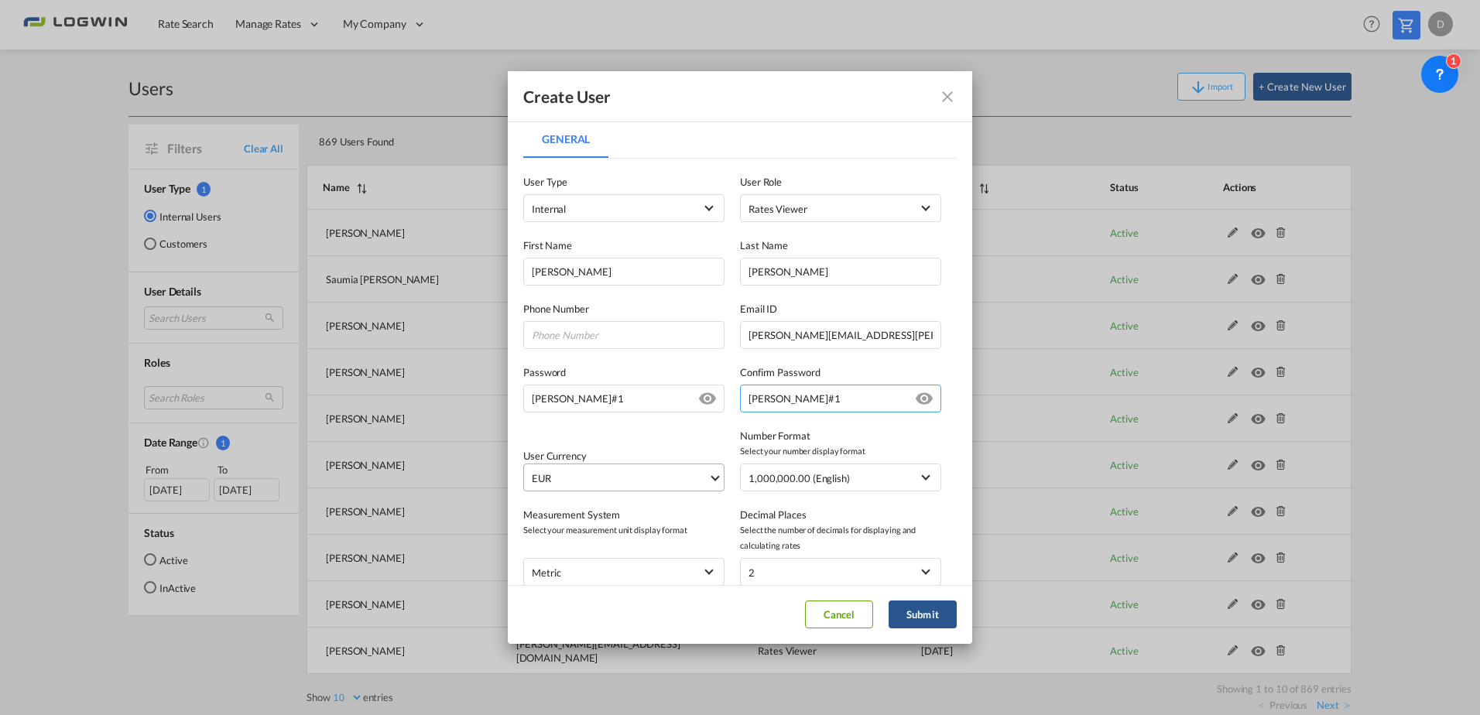
type input "[PERSON_NAME]#1"
click at [570, 469] on md-select-value "EUR" at bounding box center [627, 477] width 194 height 26
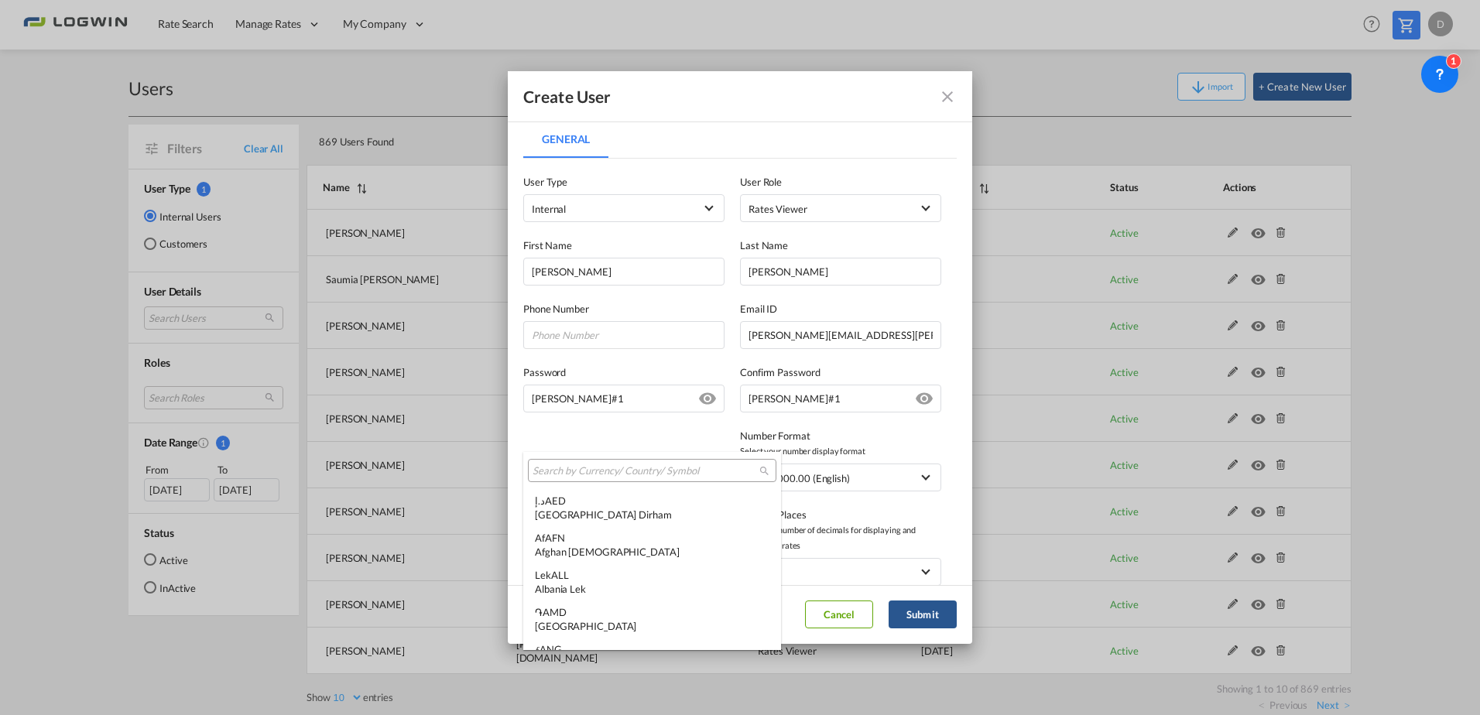
scroll to position [1554, 0]
click at [627, 466] on input "search" at bounding box center [646, 471] width 227 height 14
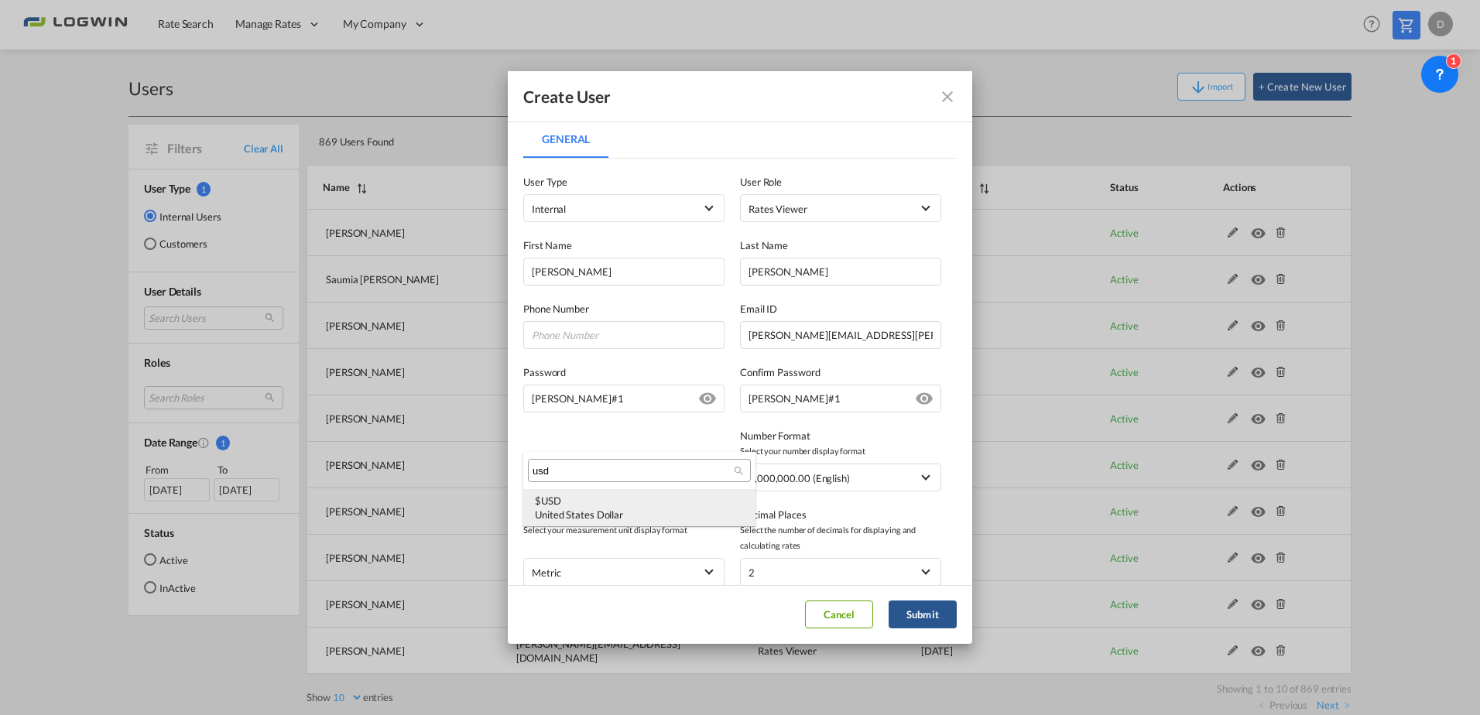
type input "usd"
click at [588, 503] on div "$ USD United States Dollar" at bounding box center [639, 508] width 209 height 28
click at [912, 615] on button "Submit" at bounding box center [923, 615] width 68 height 28
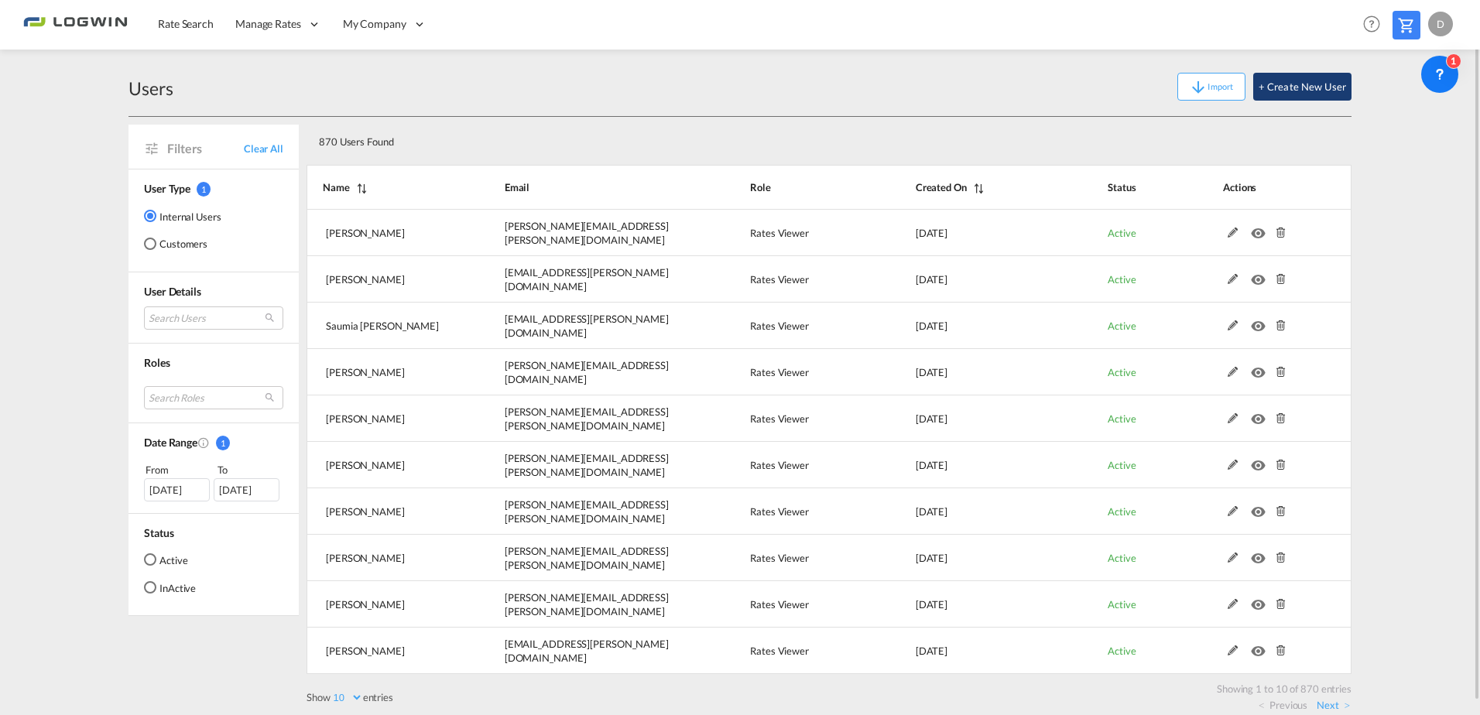
click at [1297, 85] on button "+ Create New User" at bounding box center [1302, 87] width 98 height 28
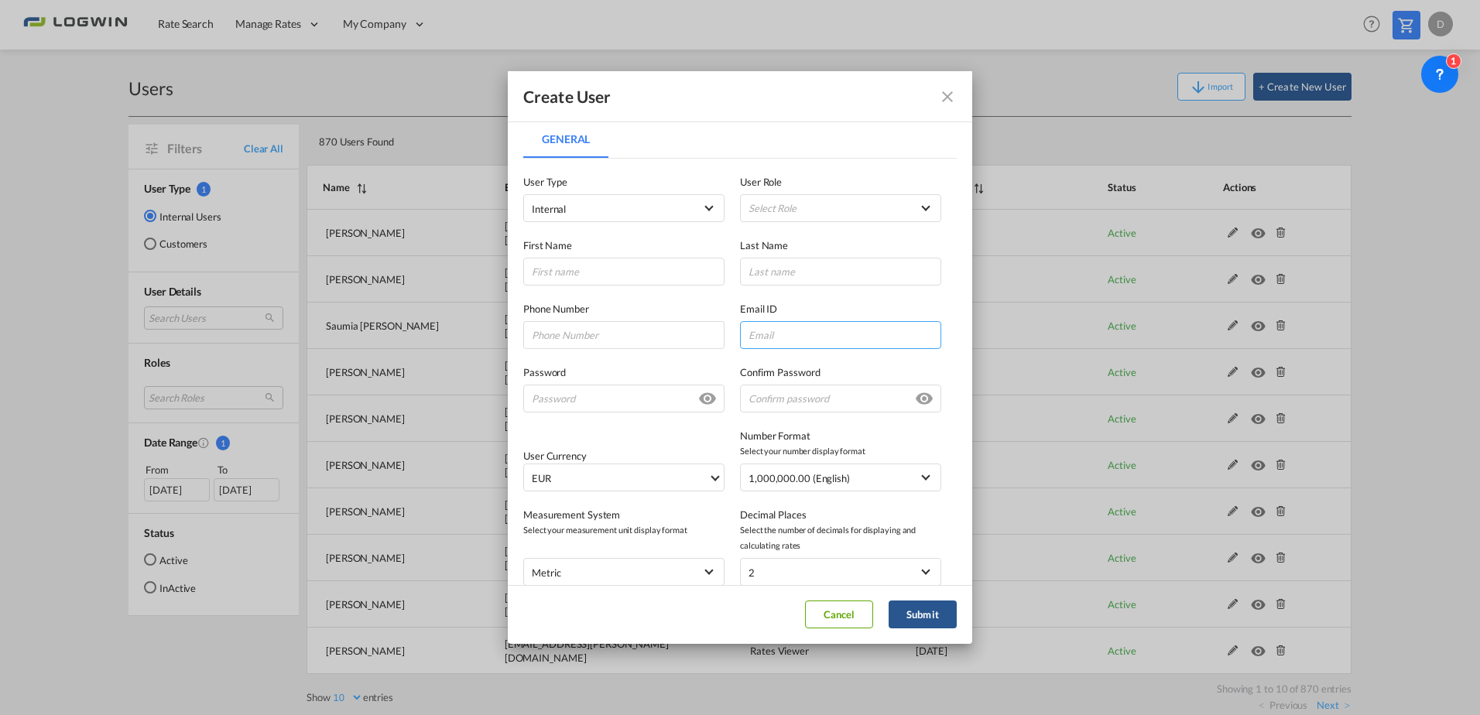
click at [820, 326] on input "General General ..." at bounding box center [840, 335] width 201 height 28
click at [806, 341] on input "General General ..." at bounding box center [840, 335] width 201 height 28
paste input "[EMAIL_ADDRESS][DOMAIN_NAME]"
type input "[EMAIL_ADDRESS][DOMAIN_NAME]"
click at [758, 338] on input "[EMAIL_ADDRESS][DOMAIN_NAME]" at bounding box center [840, 335] width 201 height 28
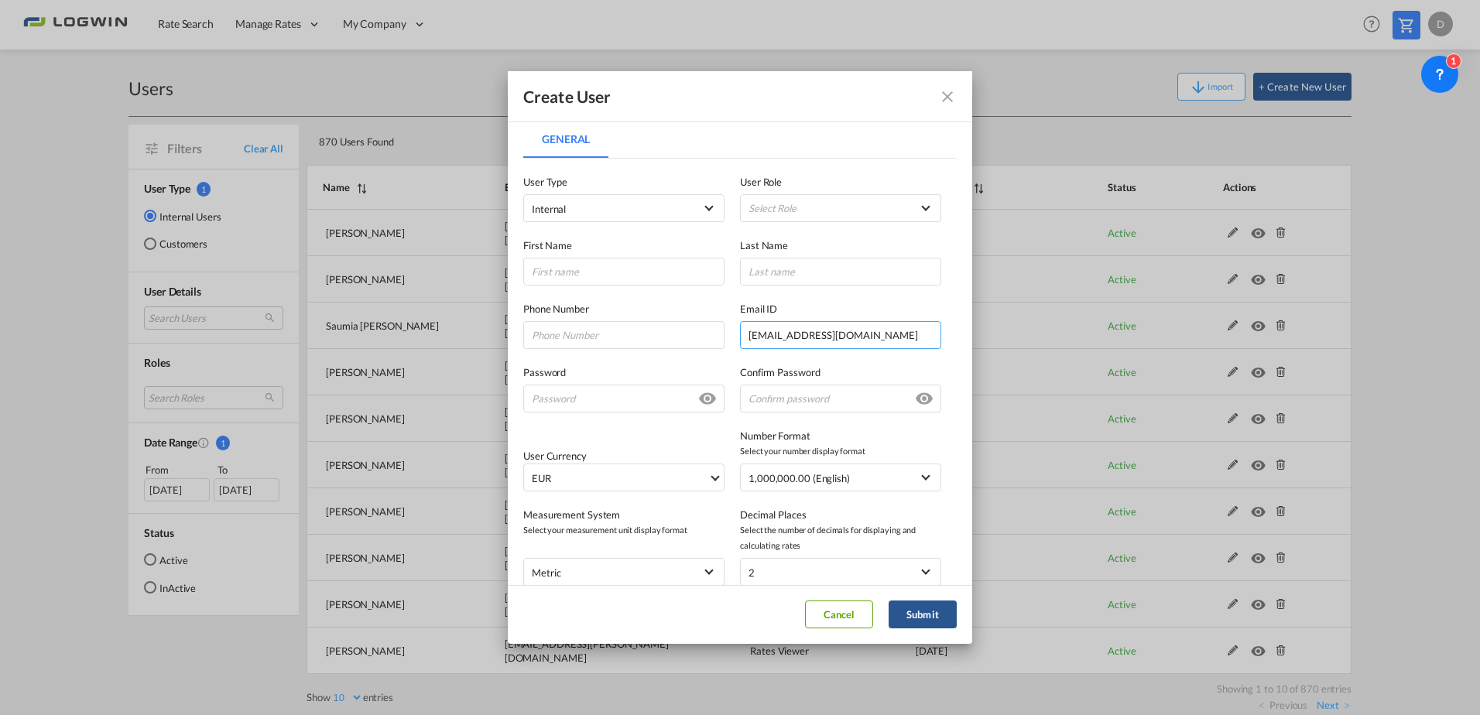
click at [758, 338] on input "[EMAIL_ADDRESS][DOMAIN_NAME]" at bounding box center [840, 335] width 201 height 28
click at [574, 406] on input "General General ..." at bounding box center [623, 399] width 201 height 28
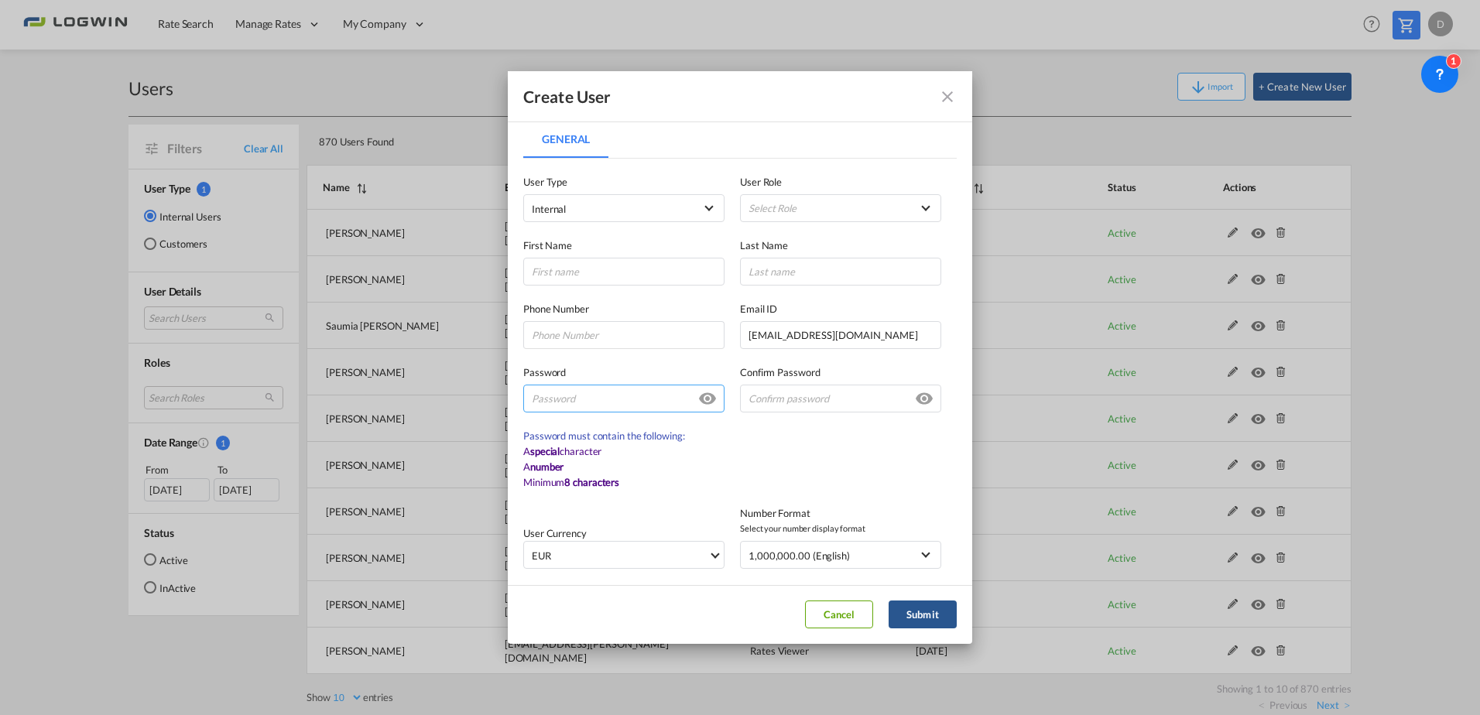
paste input "[DEMOGRAPHIC_DATA]"
click at [531, 398] on input "[DEMOGRAPHIC_DATA]" at bounding box center [623, 399] width 201 height 28
click at [579, 403] on input "Suraksha" at bounding box center [623, 399] width 201 height 28
drag, startPoint x: 600, startPoint y: 394, endPoint x: 472, endPoint y: 391, distance: 127.8
click at [420, 385] on div "Create User General General User Type Internal Internal Customer User Role Sele…" at bounding box center [740, 357] width 1480 height 715
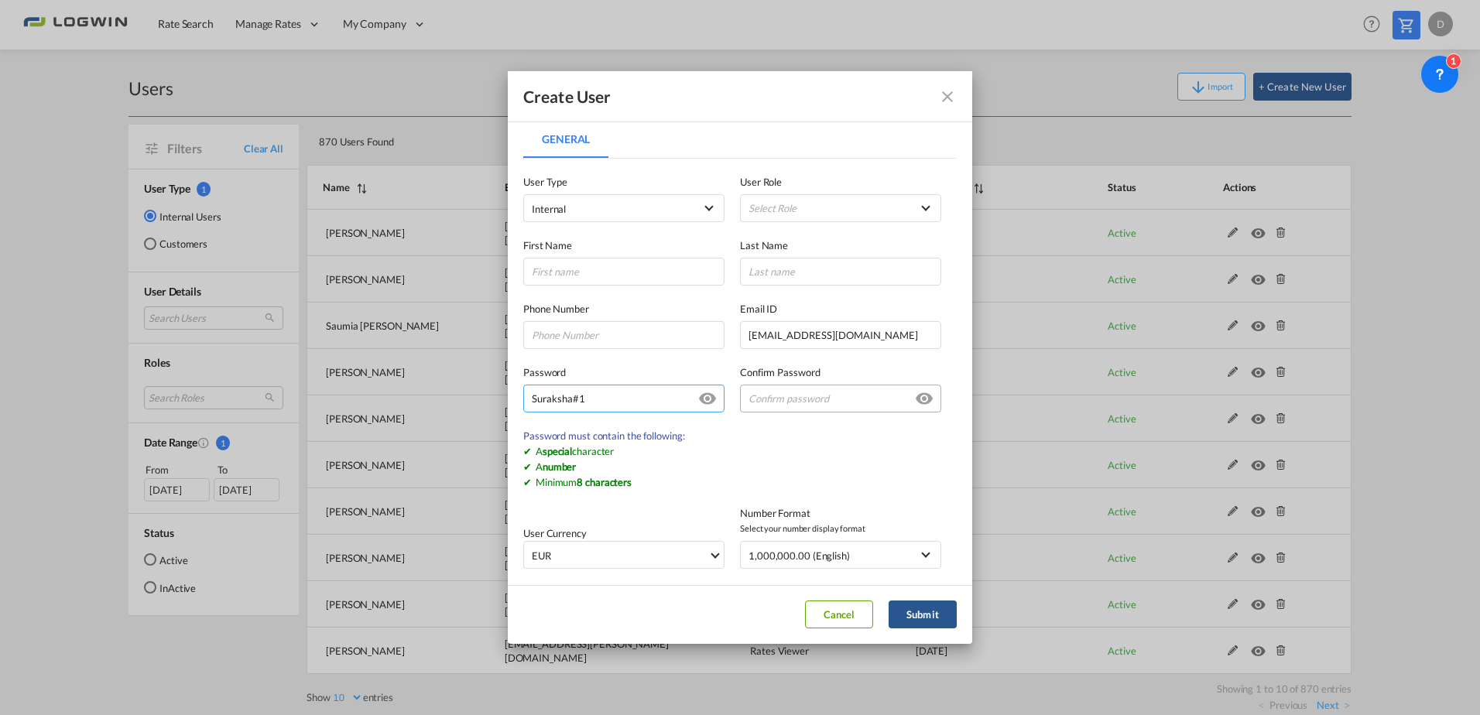
type input "Suraksha#1"
click at [790, 397] on input "General General ..." at bounding box center [840, 399] width 201 height 28
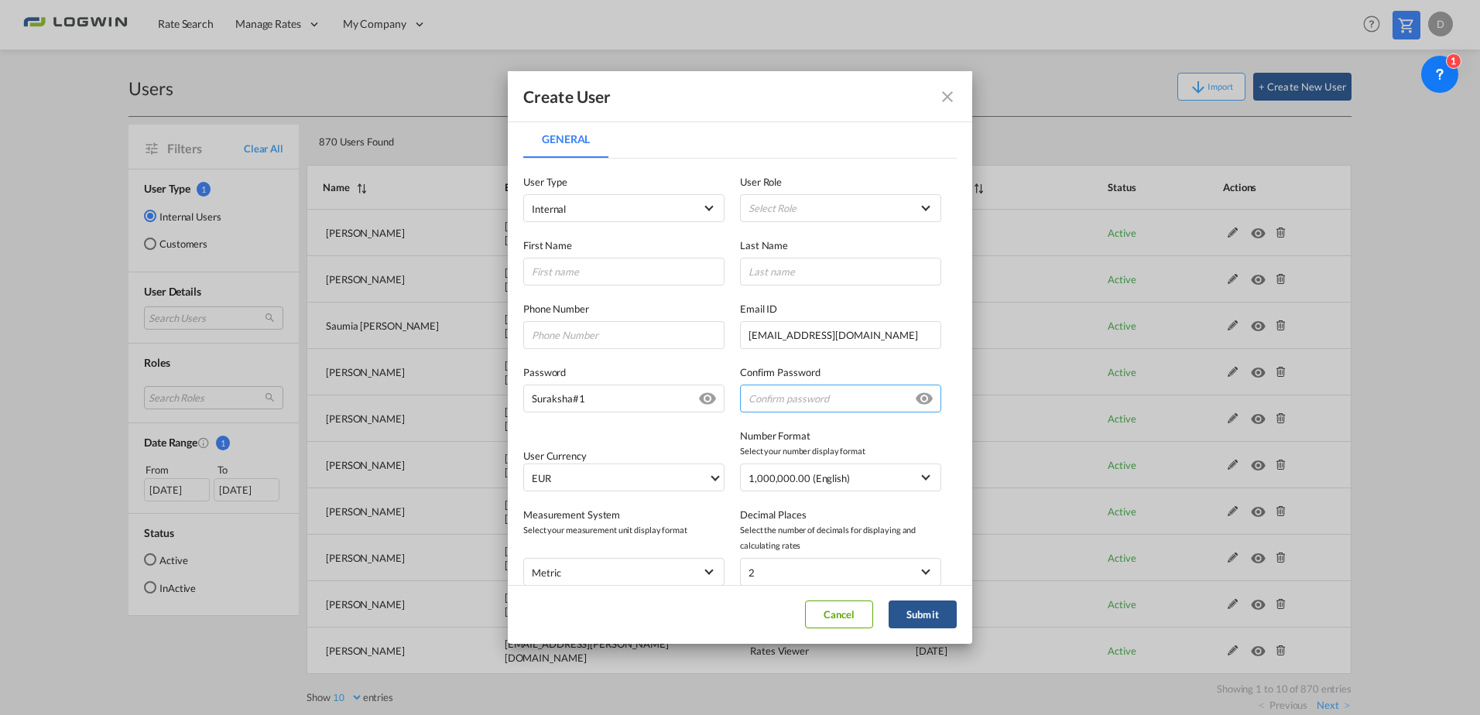
paste input "Suraksha#1"
type input "Suraksha#1"
click at [779, 206] on md-select "Select Role ADMIN GLOBAL Essentials Admin GLOBAL Essentials Manager GLOBAL Esse…" at bounding box center [840, 208] width 201 height 28
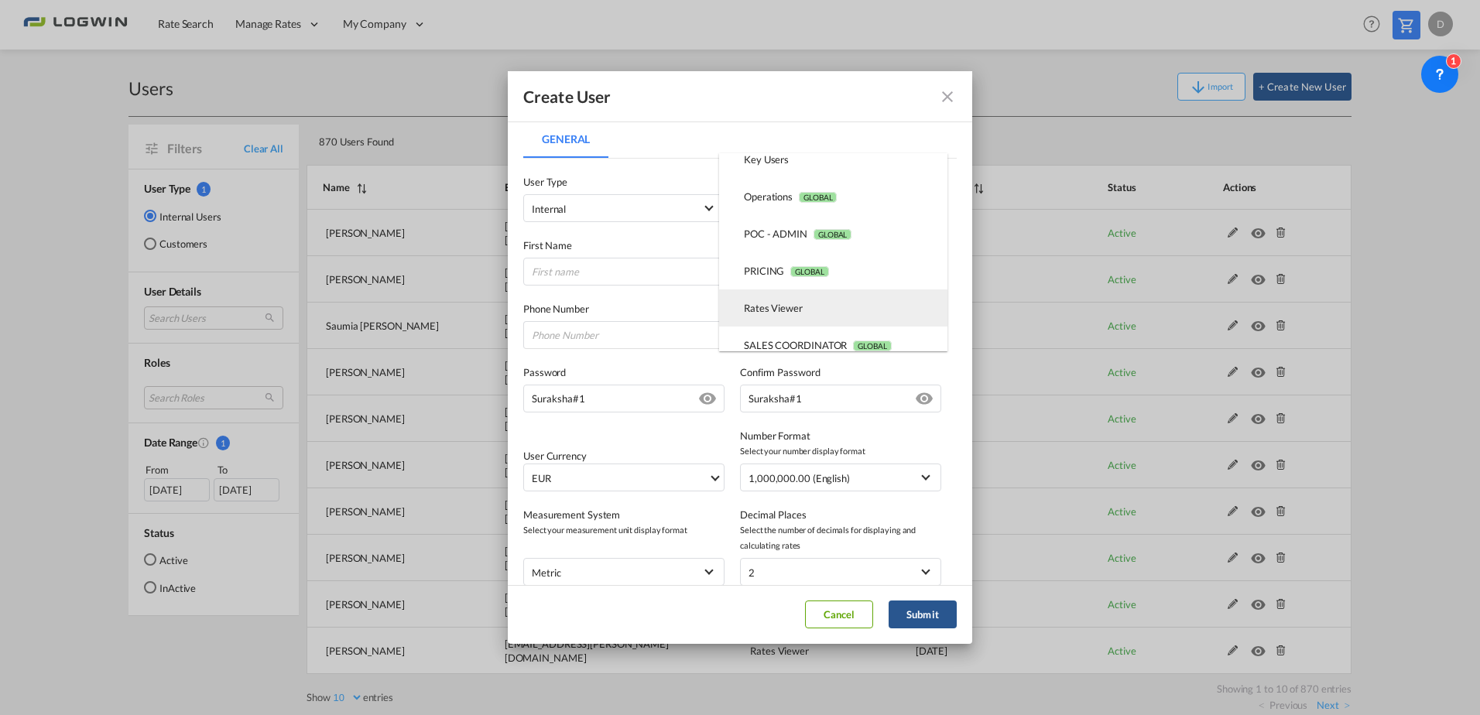
click at [811, 307] on md-option "Rates Viewer USER_DEFINED" at bounding box center [833, 307] width 228 height 37
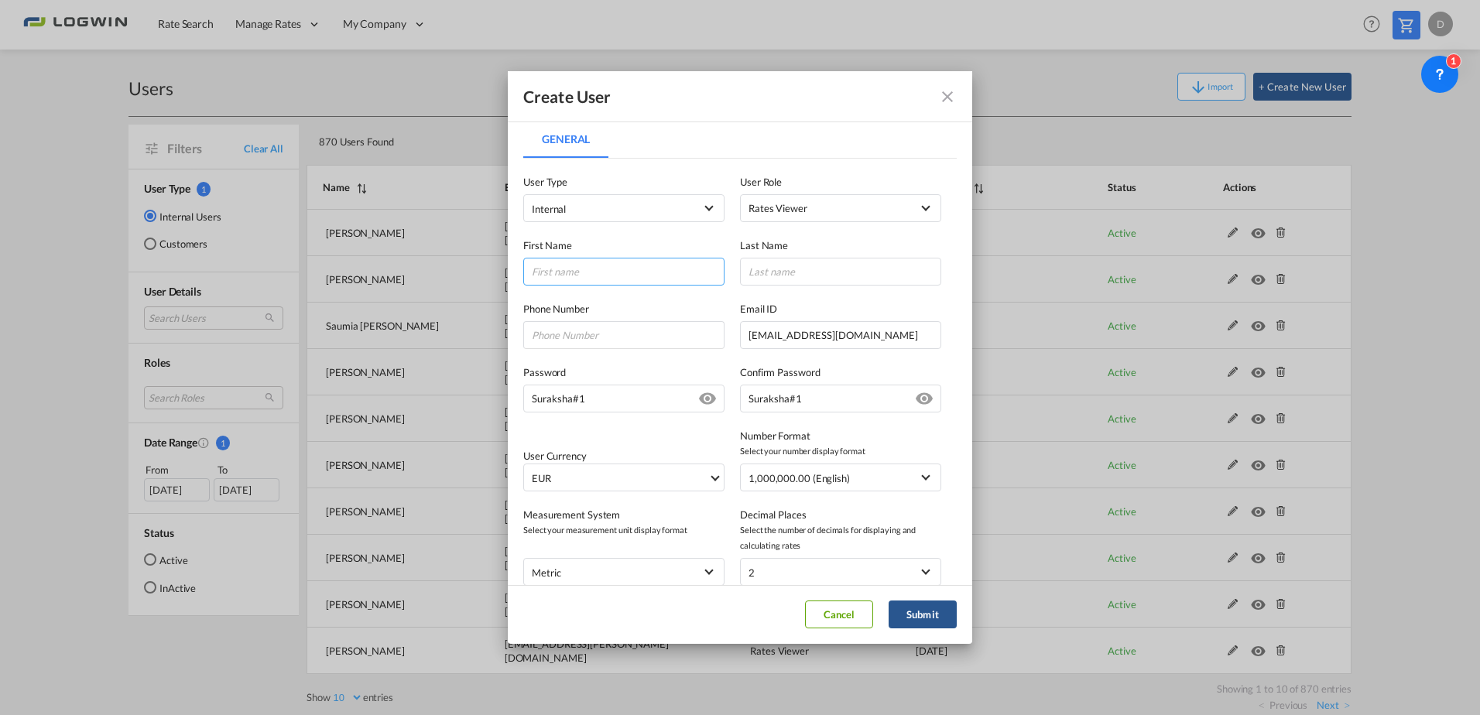
click at [588, 282] on input "General General ..." at bounding box center [623, 272] width 201 height 28
type input "Suraksha"
type input "Shetty"
click at [579, 478] on span "EUR" at bounding box center [620, 478] width 176 height 15
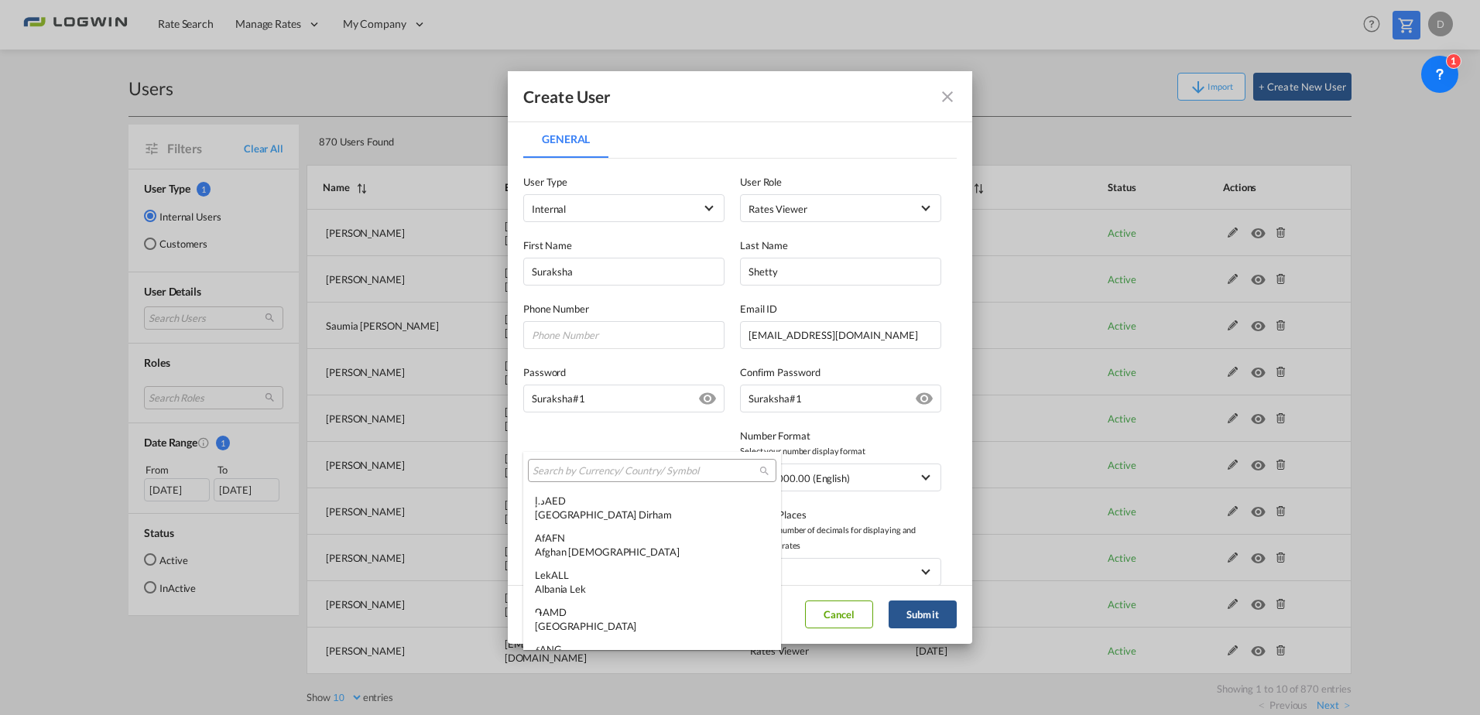
scroll to position [1554, 0]
click at [588, 474] on input "search" at bounding box center [646, 471] width 227 height 14
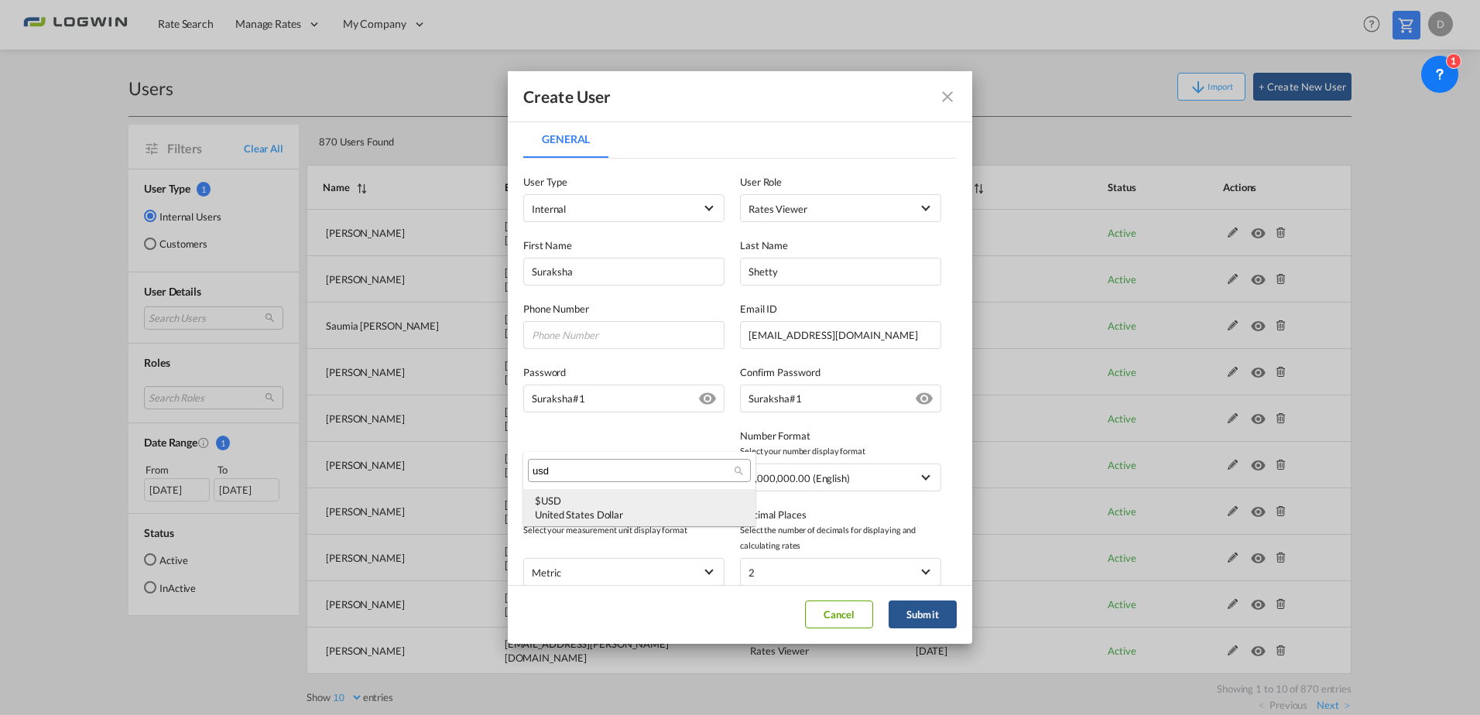
type input "usd"
click at [594, 509] on div "United States Dollar" at bounding box center [639, 515] width 209 height 14
click at [933, 614] on button "Submit" at bounding box center [923, 615] width 68 height 28
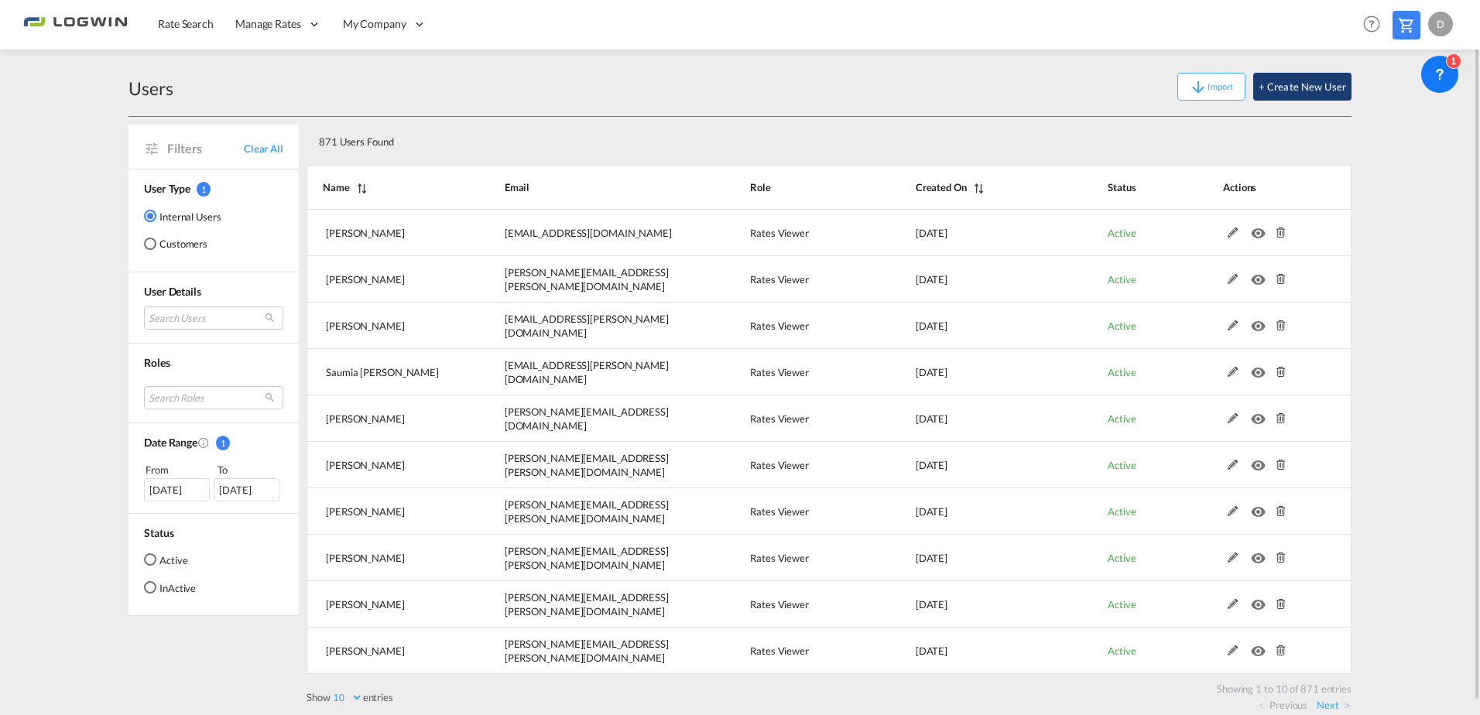
click at [1290, 82] on button "+ Create New User" at bounding box center [1302, 87] width 98 height 28
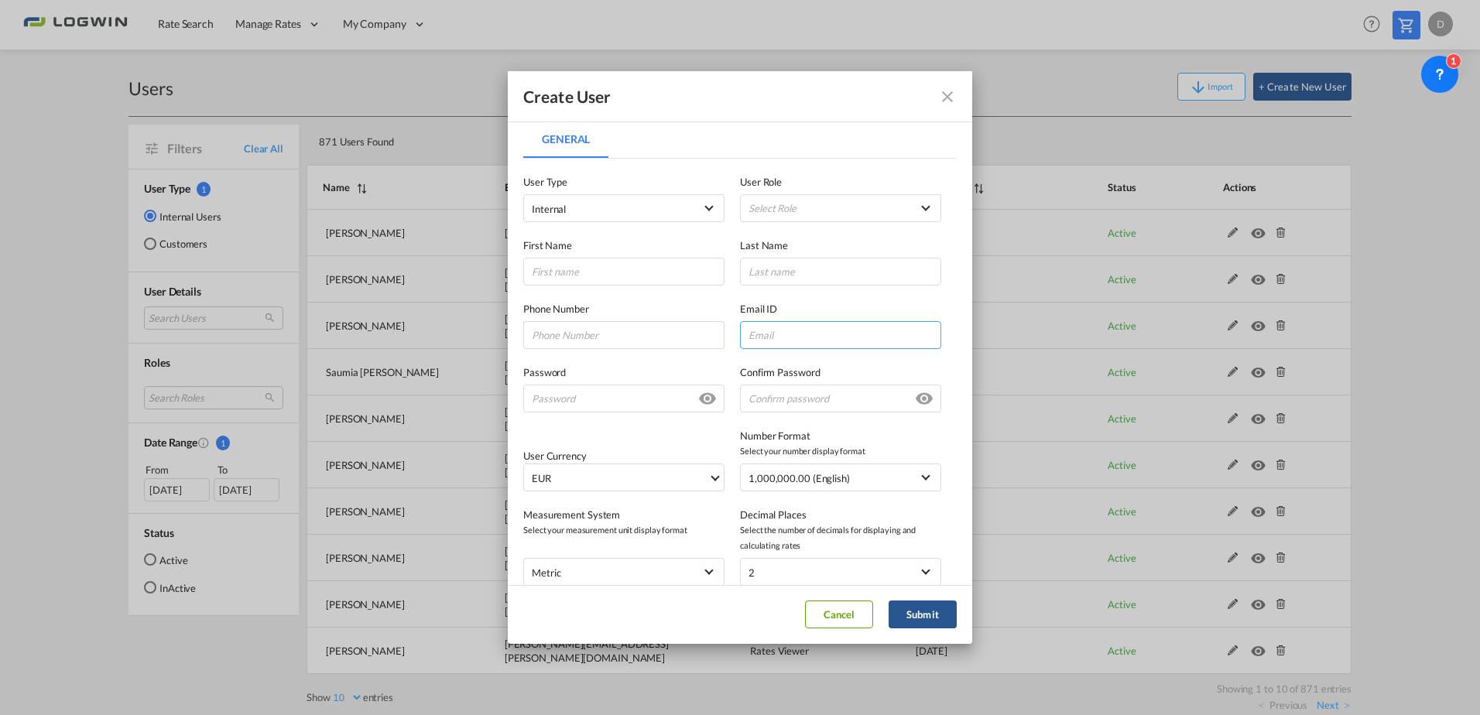
click at [845, 338] on input "General General ..." at bounding box center [840, 335] width 201 height 28
paste input "[PERSON_NAME][EMAIL_ADDRESS][DOMAIN_NAME]"
type input "[PERSON_NAME][EMAIL_ADDRESS][DOMAIN_NAME]"
click at [773, 202] on md-select "Select Role ADMIN GLOBAL Essentials Admin GLOBAL Essentials Manager GLOBAL Esse…" at bounding box center [840, 208] width 201 height 28
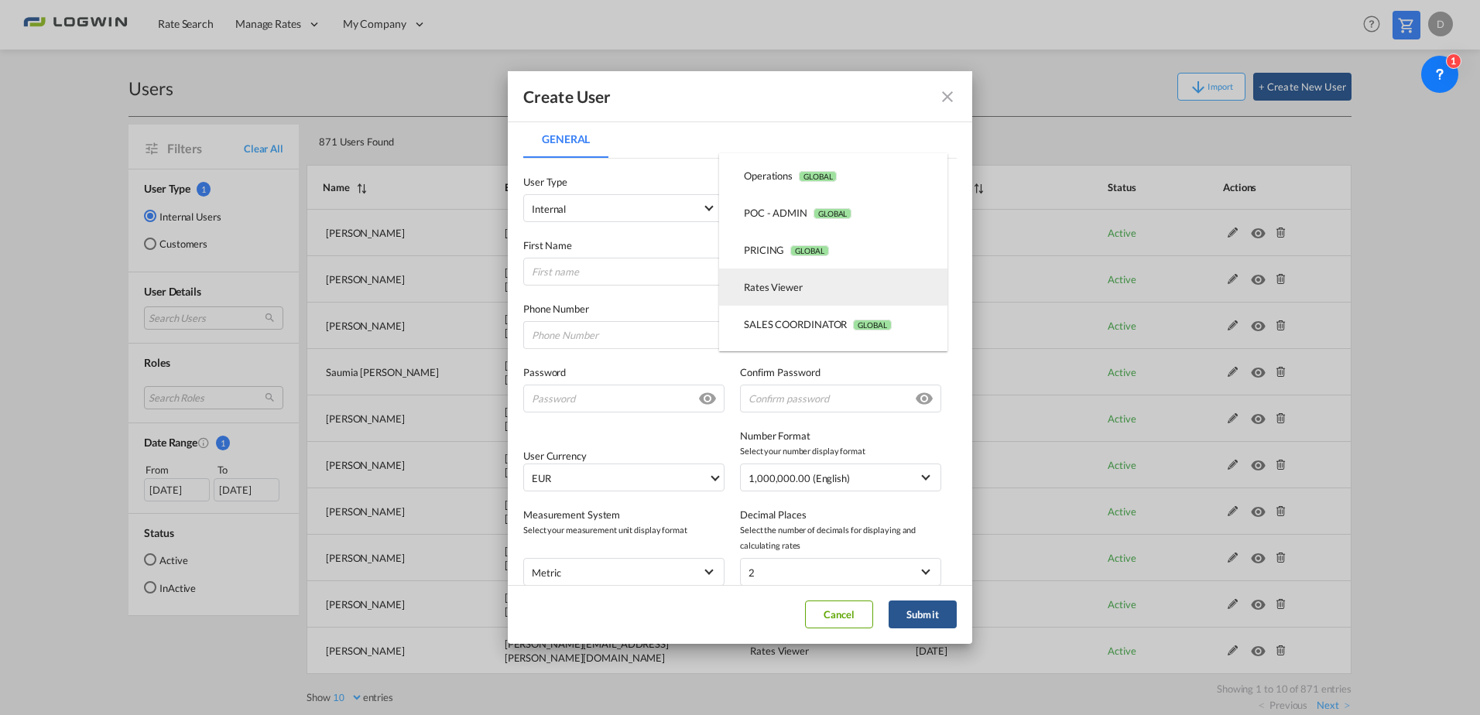
scroll to position [359, 0]
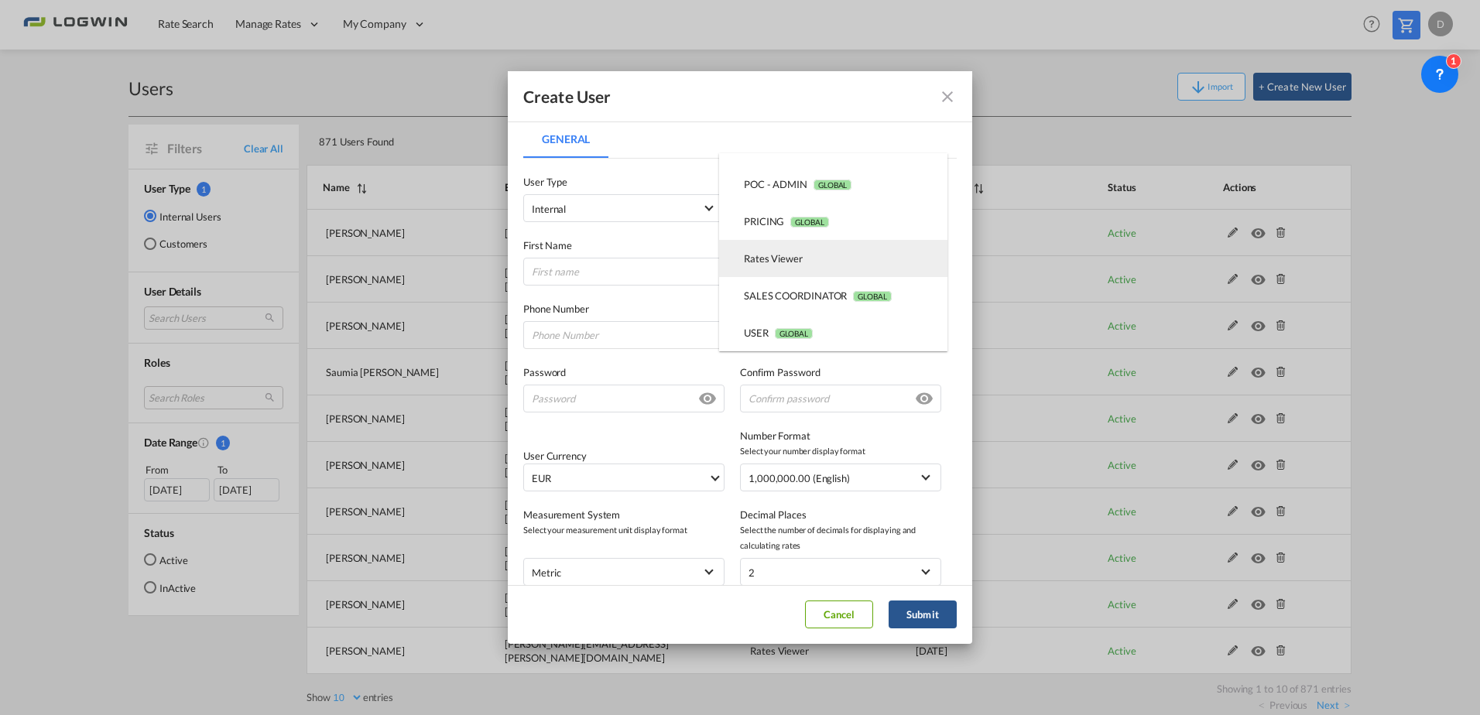
drag, startPoint x: 826, startPoint y: 267, endPoint x: 811, endPoint y: 268, distance: 14.7
click at [825, 267] on md-option "Rates Viewer USER_DEFINED" at bounding box center [833, 258] width 228 height 37
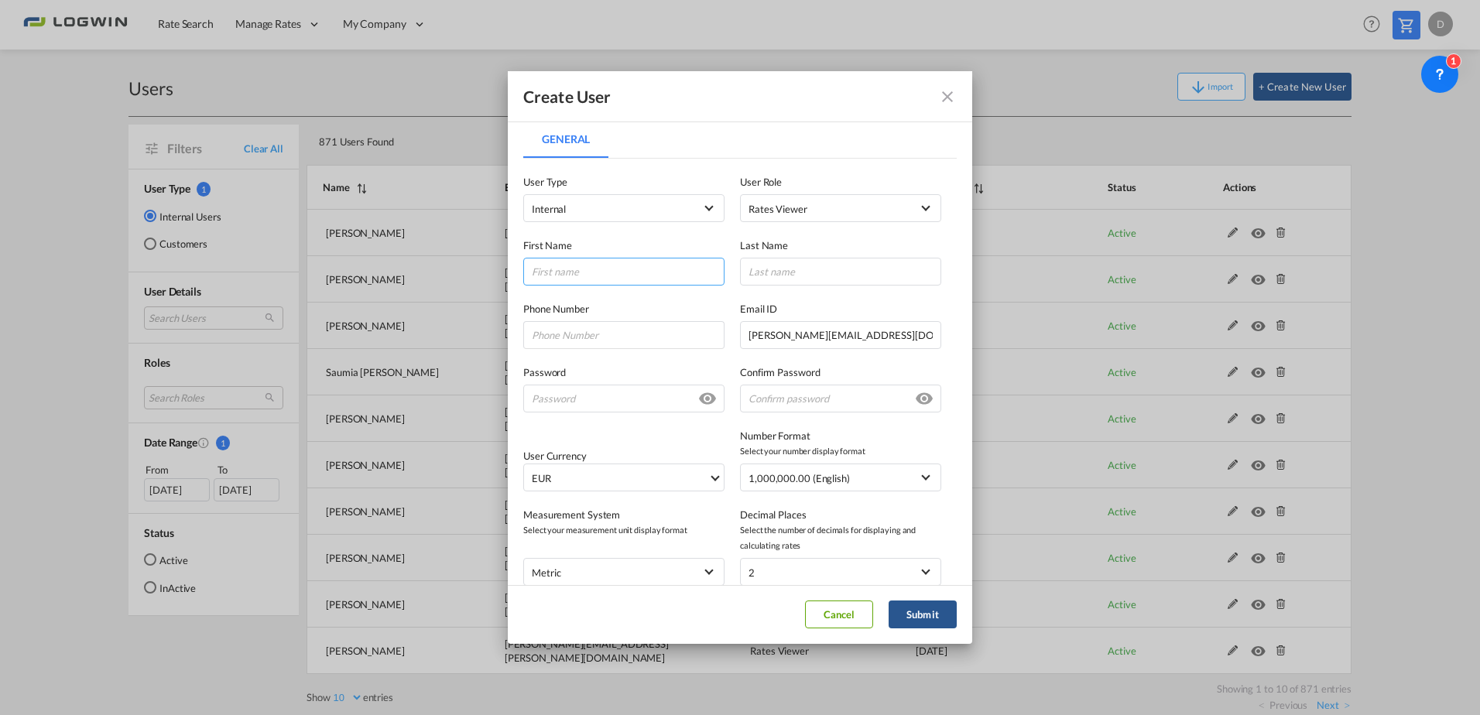
click at [594, 259] on input "General General ..." at bounding box center [623, 272] width 201 height 28
type input "[PERSON_NAME]"
click at [551, 268] on input "[PERSON_NAME]" at bounding box center [623, 272] width 201 height 28
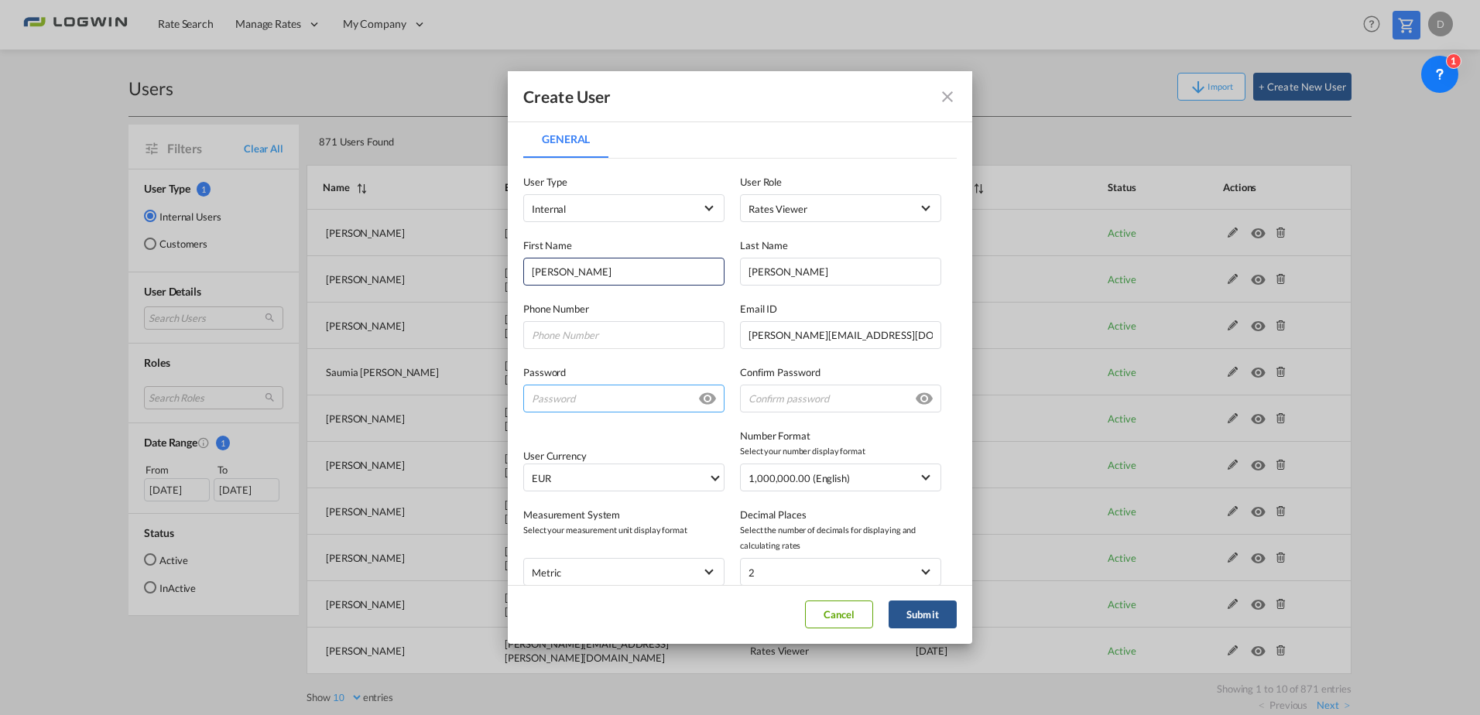
click at [566, 400] on input "General General ..." at bounding box center [623, 399] width 201 height 28
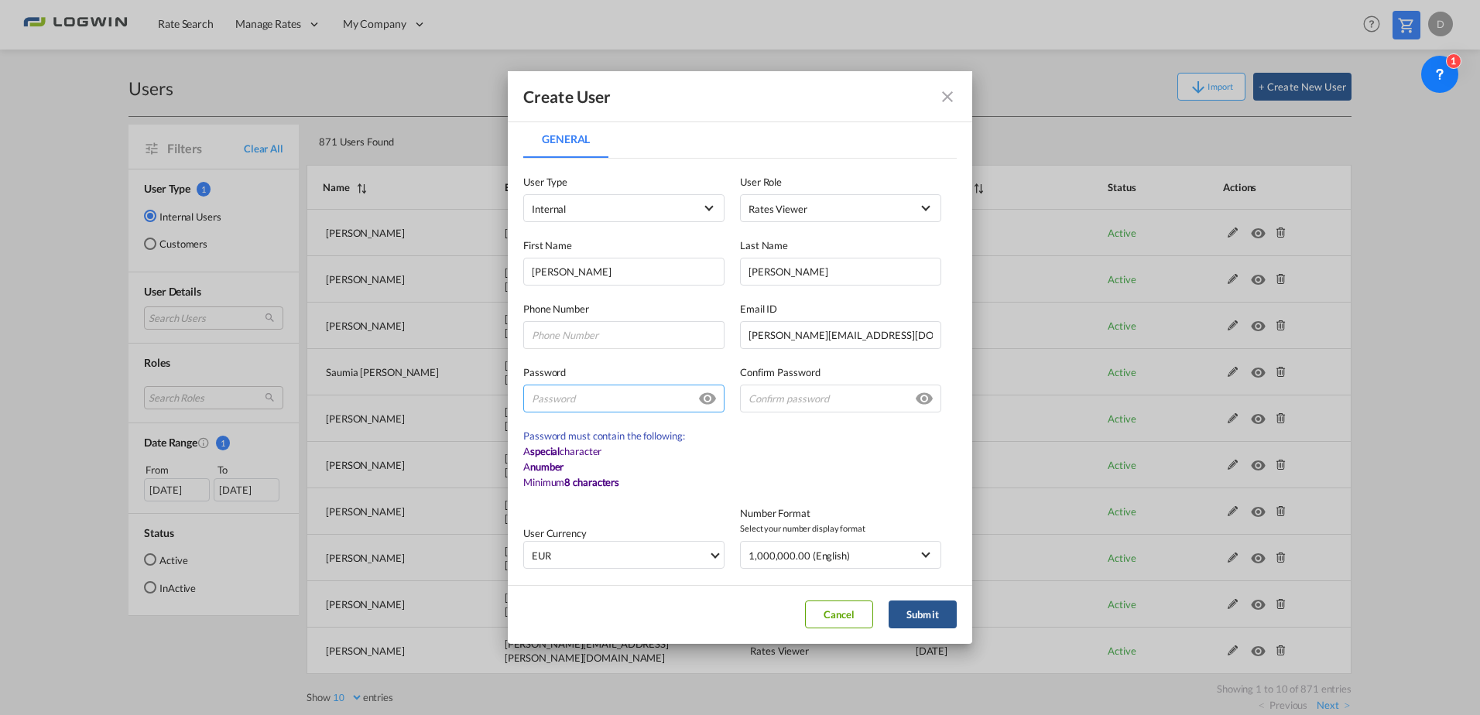
paste input "[PERSON_NAME]"
drag, startPoint x: 620, startPoint y: 399, endPoint x: 460, endPoint y: 375, distance: 162.0
click at [460, 375] on div "Create User General General User Type Internal Internal Customer User Role Rate…" at bounding box center [740, 357] width 1480 height 715
type input "[PERSON_NAME]#1"
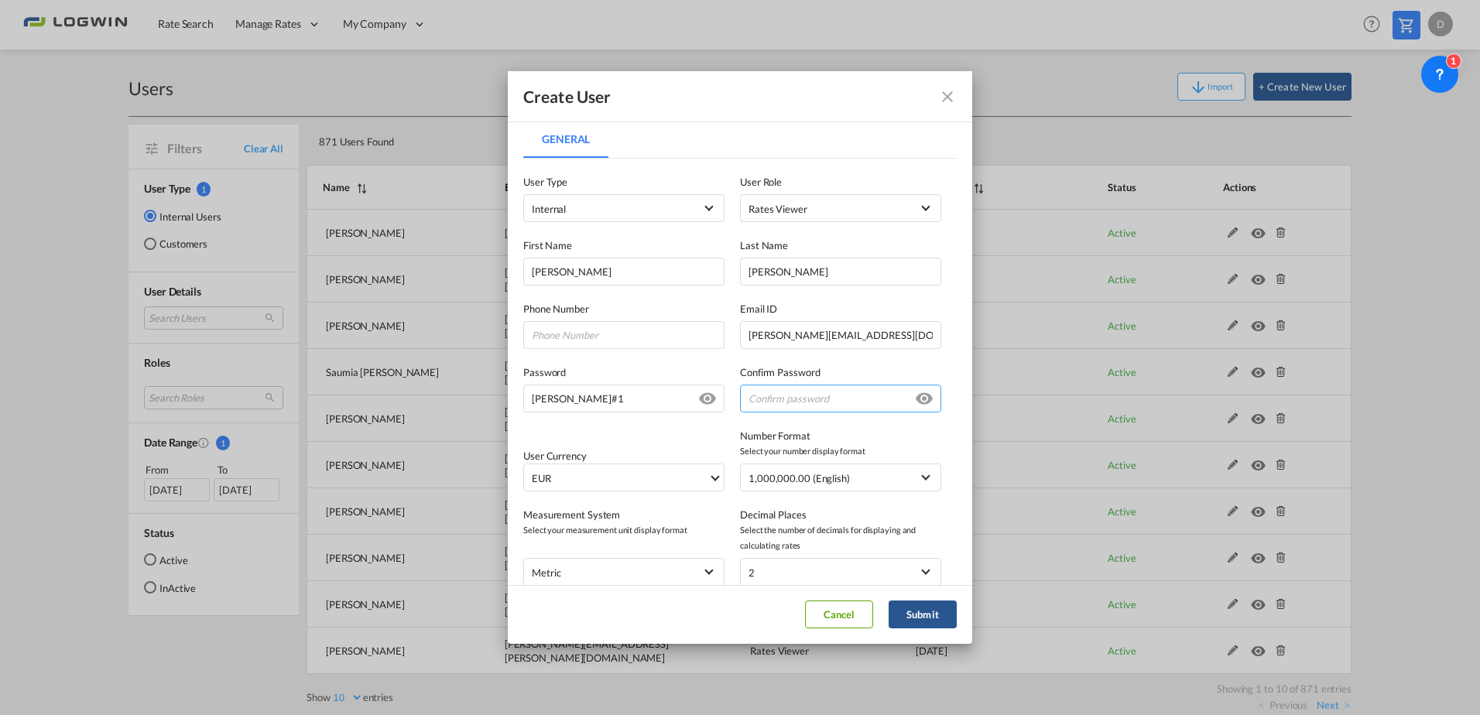
click at [760, 402] on input "General General ..." at bounding box center [840, 399] width 201 height 28
paste input "[PERSON_NAME]#1"
type input "[PERSON_NAME]#1"
click at [655, 483] on span "EUR" at bounding box center [620, 478] width 176 height 15
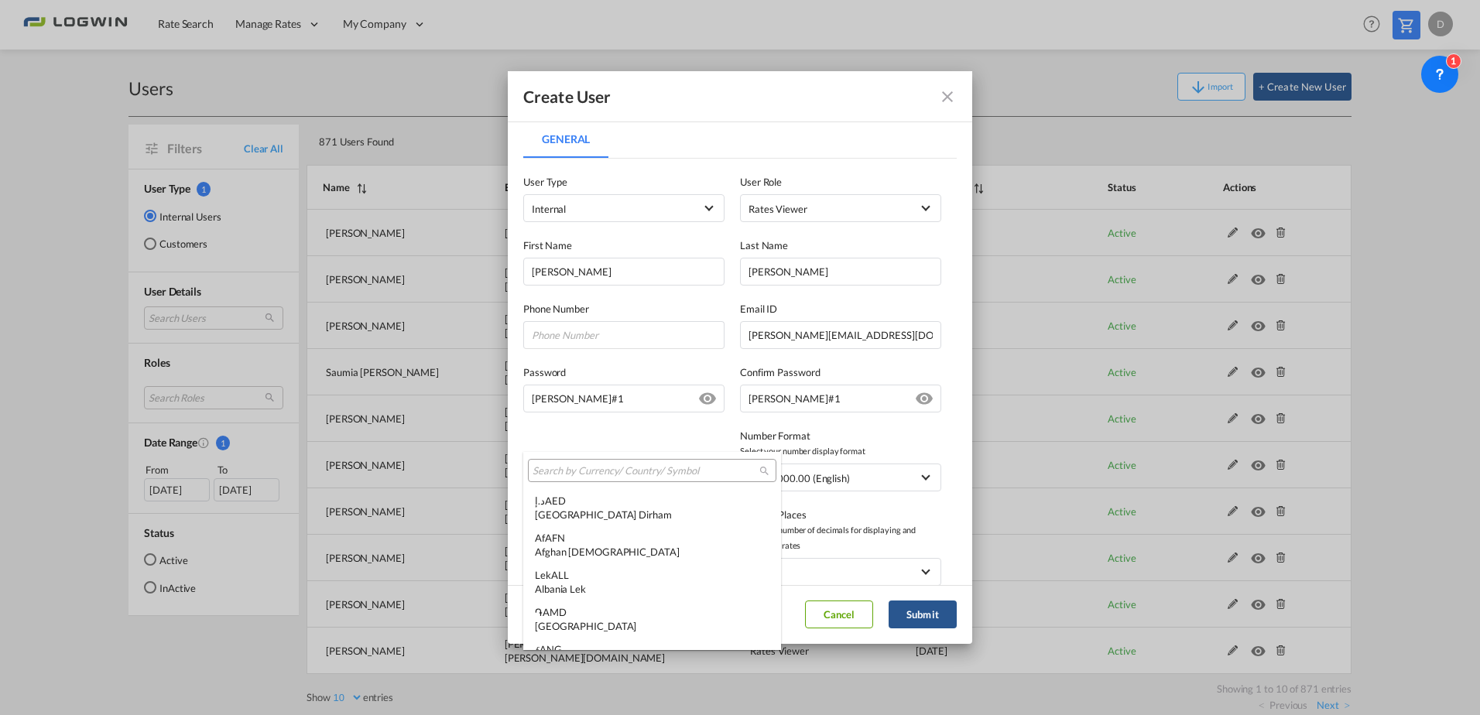
scroll to position [1554, 0]
click at [637, 466] on input "search" at bounding box center [646, 471] width 227 height 14
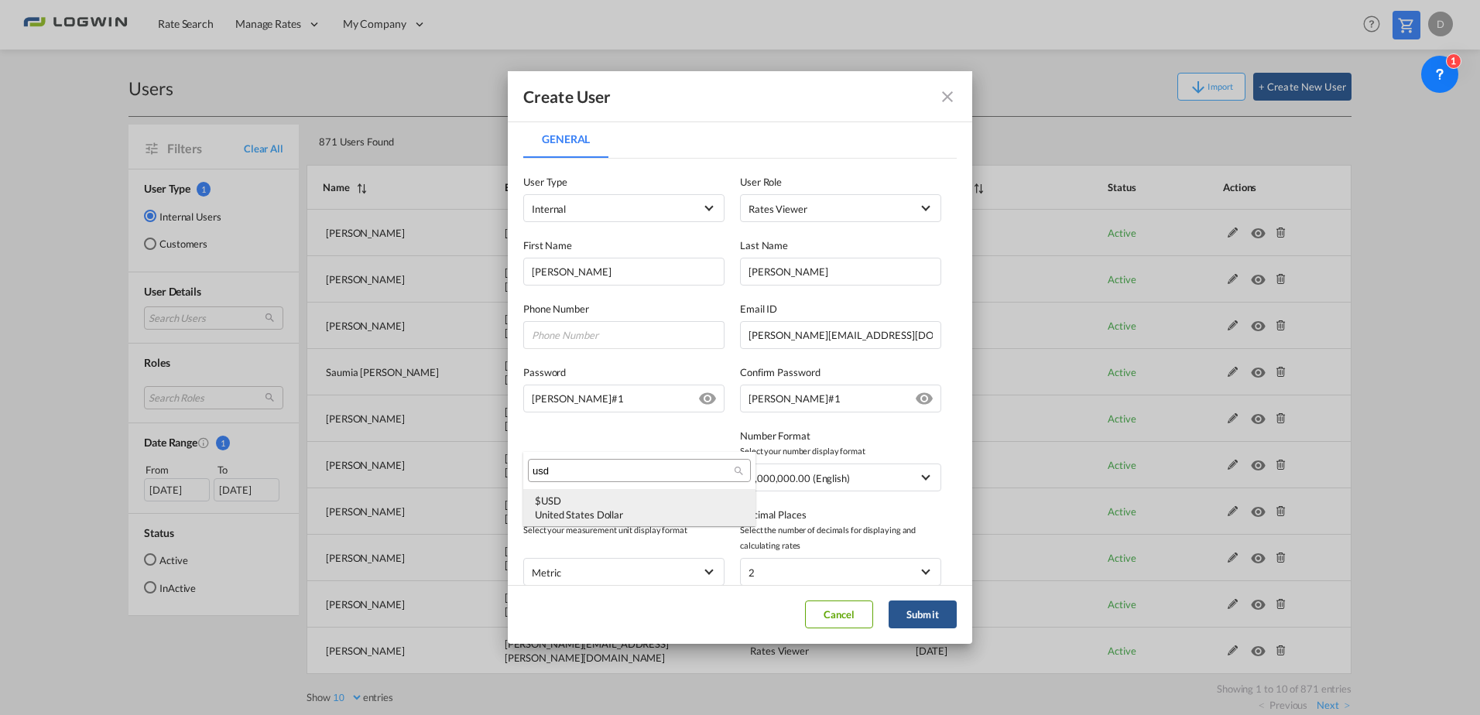
type input "usd"
click at [629, 504] on div "$ USD United States Dollar" at bounding box center [639, 508] width 209 height 28
click at [940, 617] on button "Submit" at bounding box center [923, 615] width 68 height 28
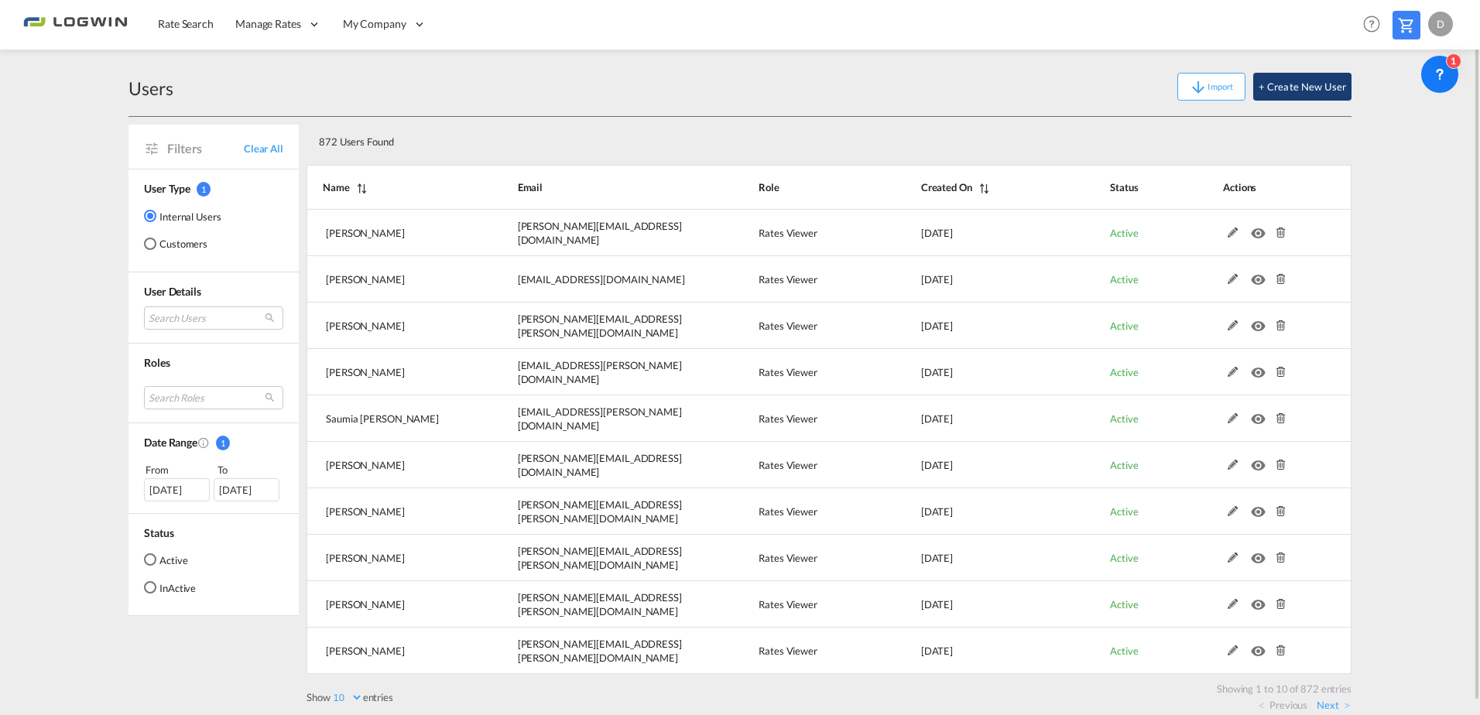
click at [1301, 94] on button "+ Create New User" at bounding box center [1302, 87] width 98 height 28
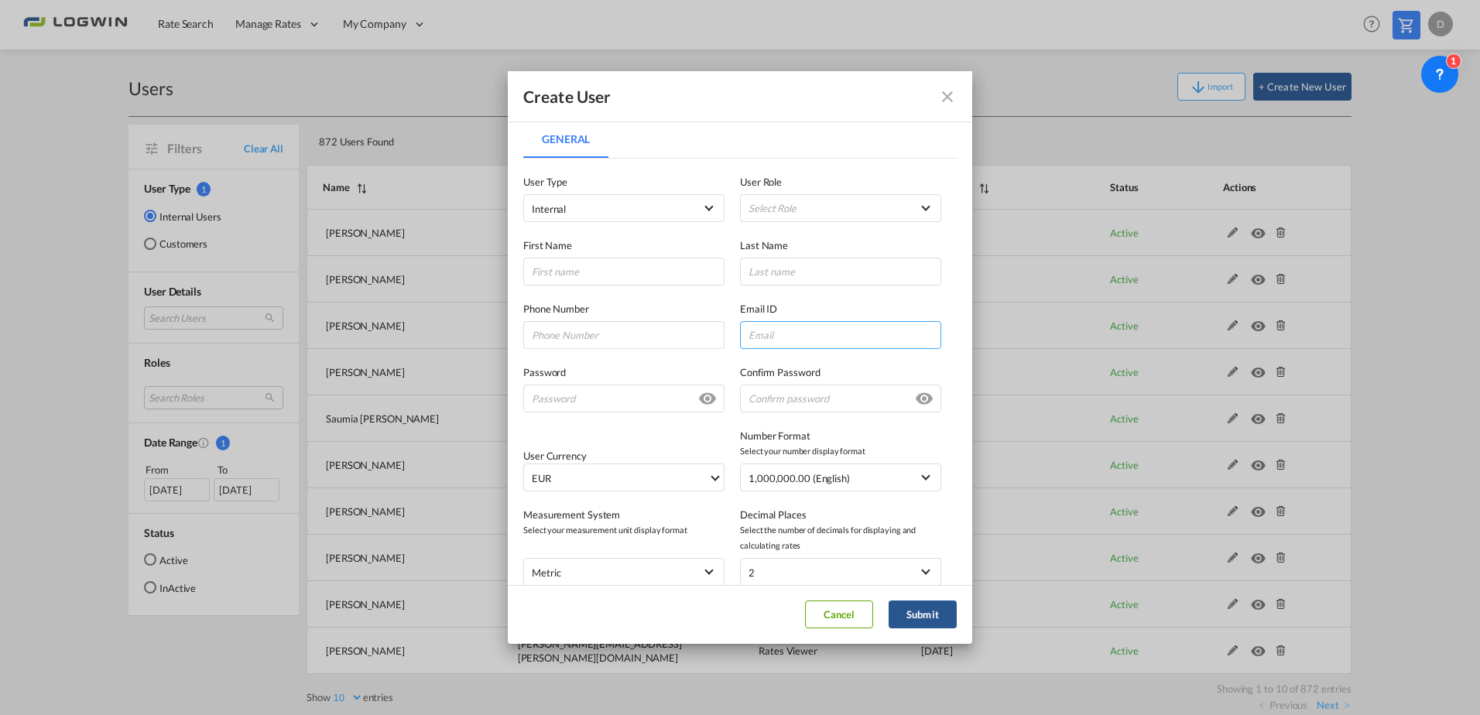
click at [772, 331] on input "General General ..." at bounding box center [840, 335] width 201 height 28
paste input "[PERSON_NAME][EMAIL_ADDRESS][PERSON_NAME][DOMAIN_NAME]"
type input "[PERSON_NAME][EMAIL_ADDRESS][PERSON_NAME][DOMAIN_NAME]"
click at [778, 204] on md-select "Select Role ADMIN GLOBAL Essentials Admin GLOBAL Essentials Manager GLOBAL Esse…" at bounding box center [840, 208] width 201 height 28
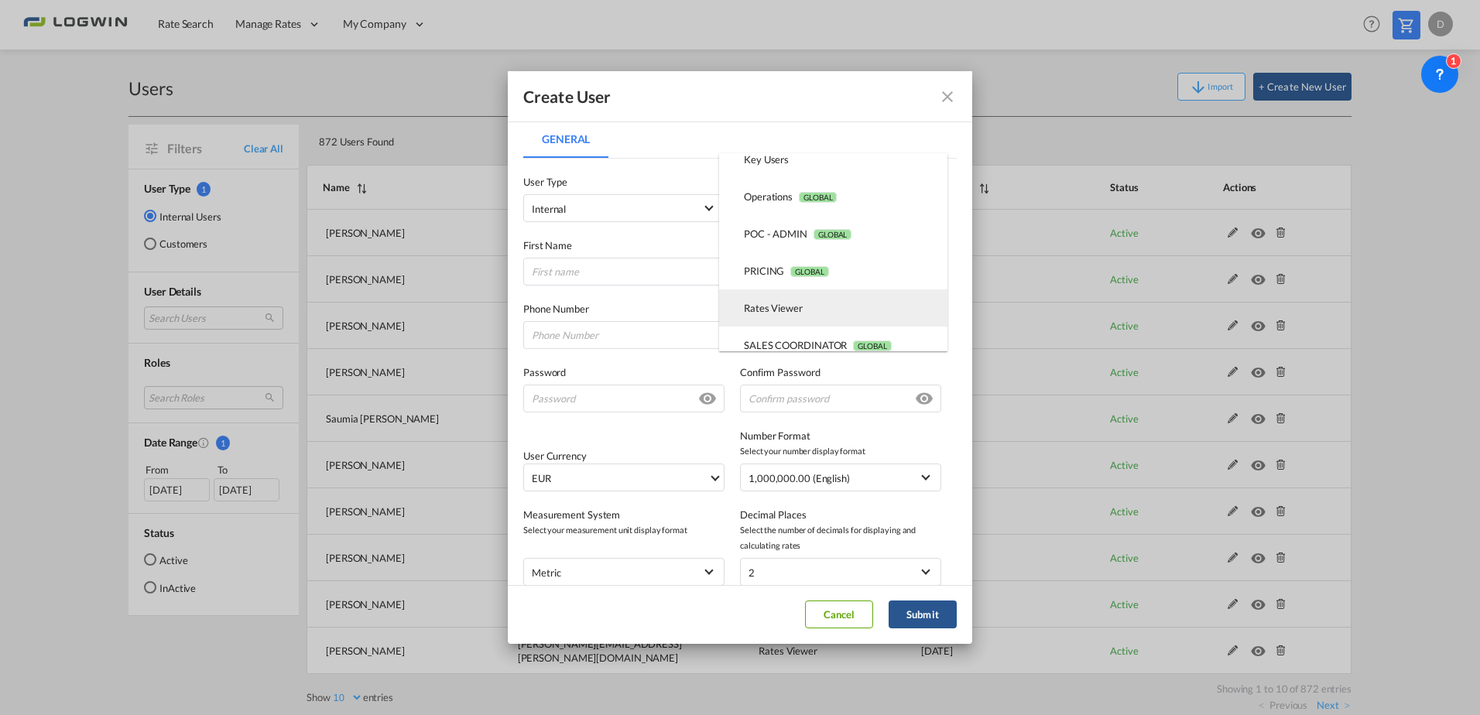
click at [790, 307] on div "Rates Viewer USER_DEFINED" at bounding box center [773, 308] width 59 height 14
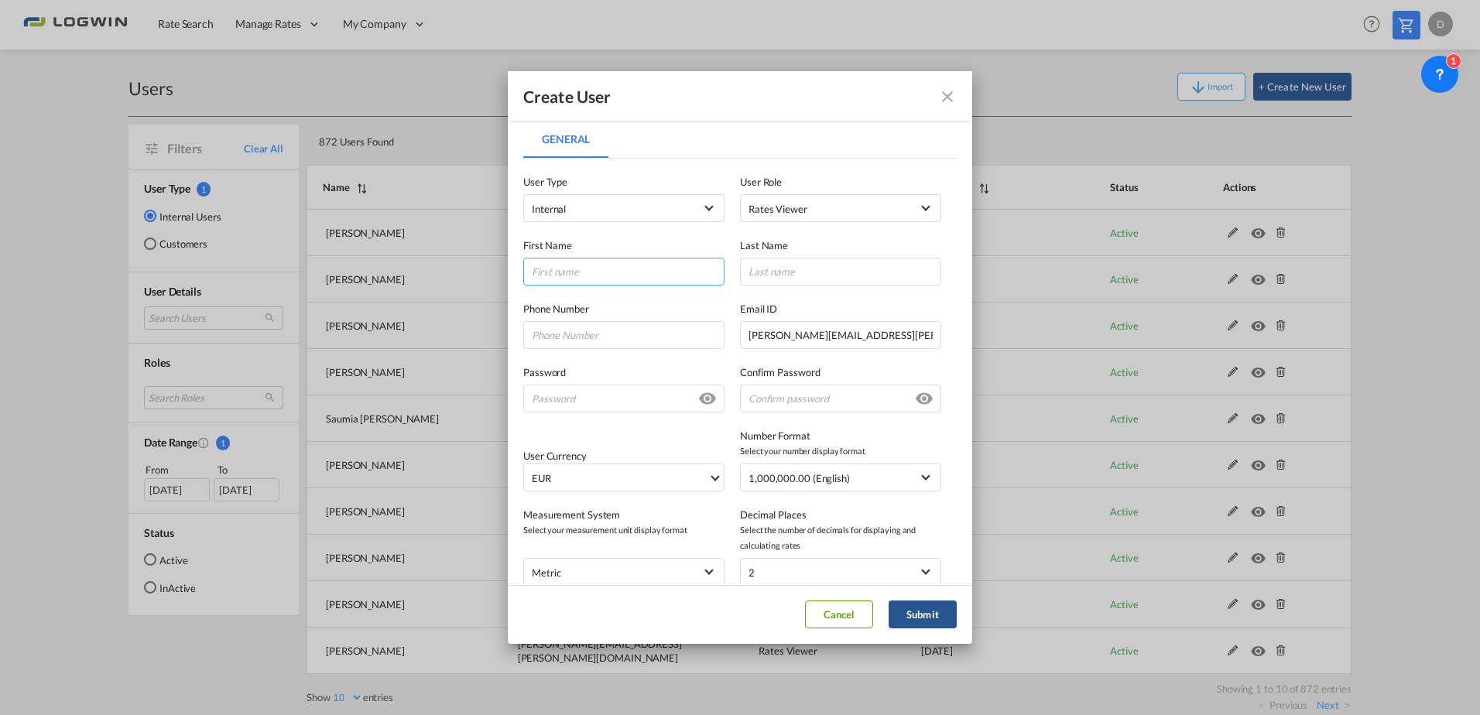
click at [611, 269] on input "General General ..." at bounding box center [623, 272] width 201 height 28
type input "[PERSON_NAME]"
click at [583, 401] on input "General General ..." at bounding box center [623, 399] width 201 height 28
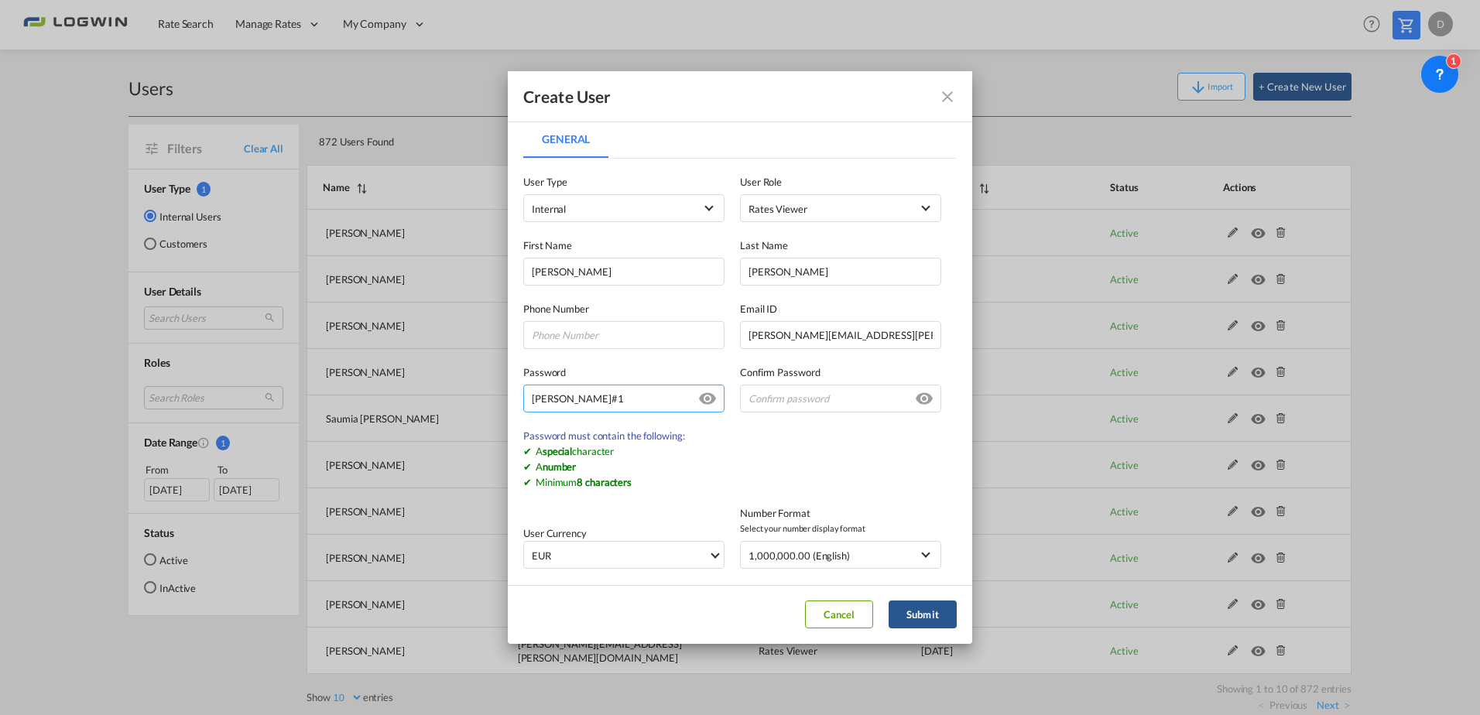
drag, startPoint x: 587, startPoint y: 401, endPoint x: 487, endPoint y: 394, distance: 100.1
click at [487, 394] on div "Create User General General User Type Internal Internal Customer User Role Rate…" at bounding box center [740, 357] width 1480 height 715
type input "[PERSON_NAME]#1"
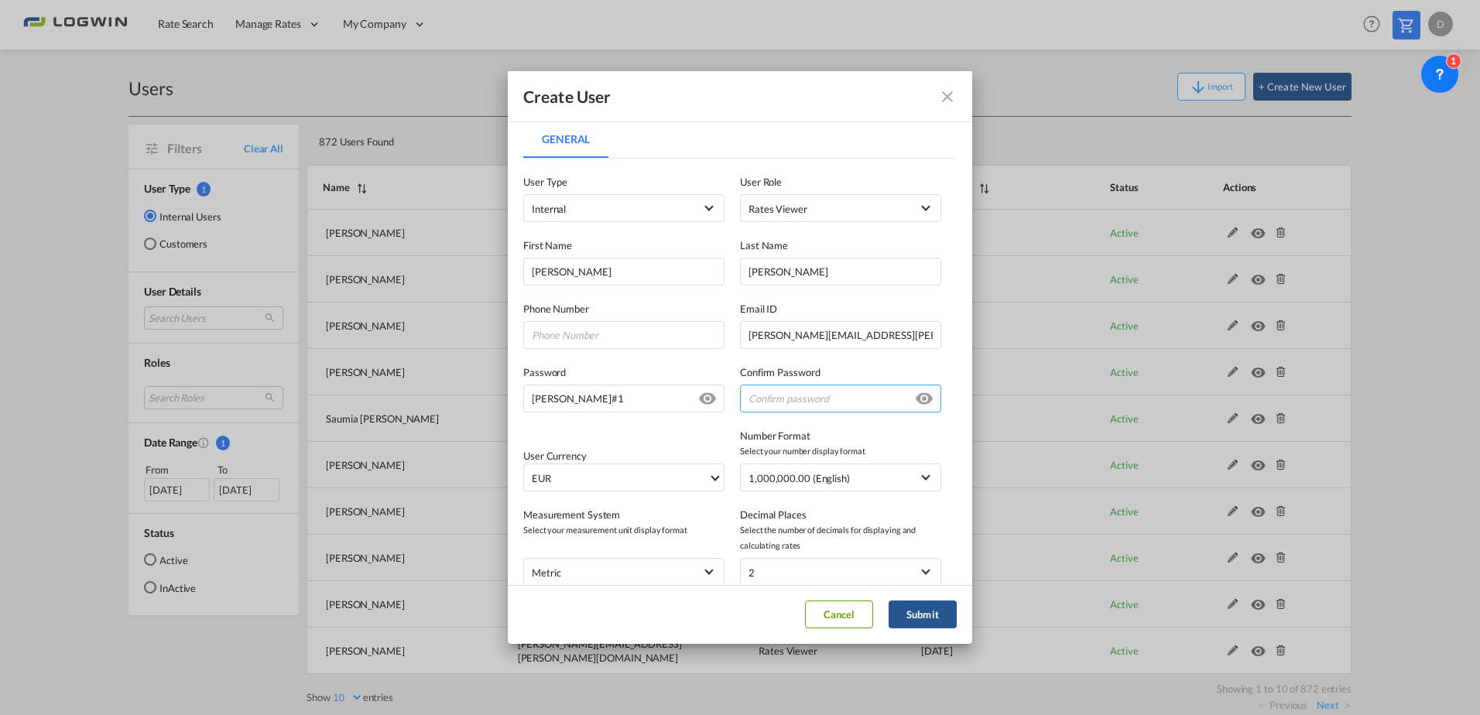
click at [785, 396] on input "General General ..." at bounding box center [840, 399] width 201 height 28
paste input "[PERSON_NAME]#1"
type input "[PERSON_NAME]#1"
click at [633, 560] on md-select "metric metric [GEOGRAPHIC_DATA] [GEOGRAPHIC_DATA]" at bounding box center [623, 572] width 201 height 28
click at [569, 482] on md-backdrop at bounding box center [740, 357] width 1480 height 715
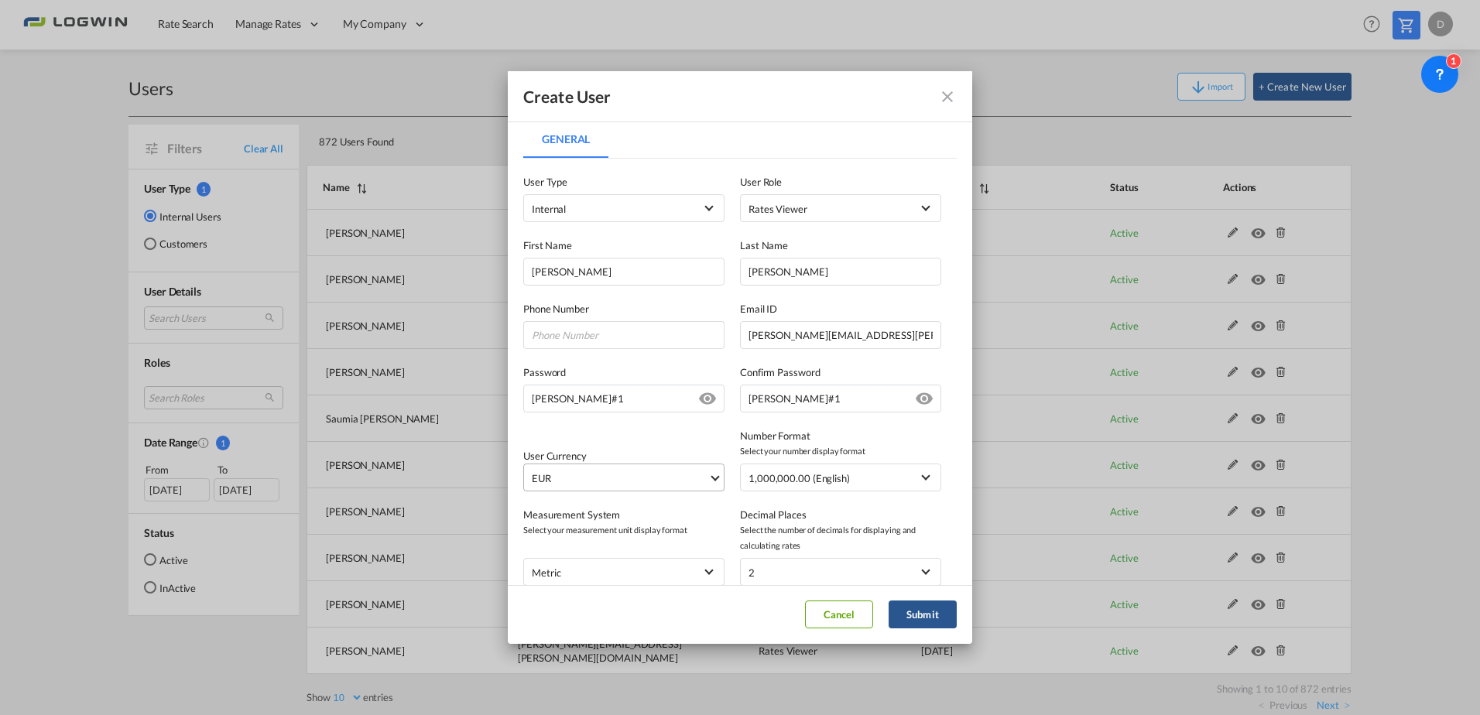
click at [582, 477] on span "EUR" at bounding box center [620, 478] width 176 height 15
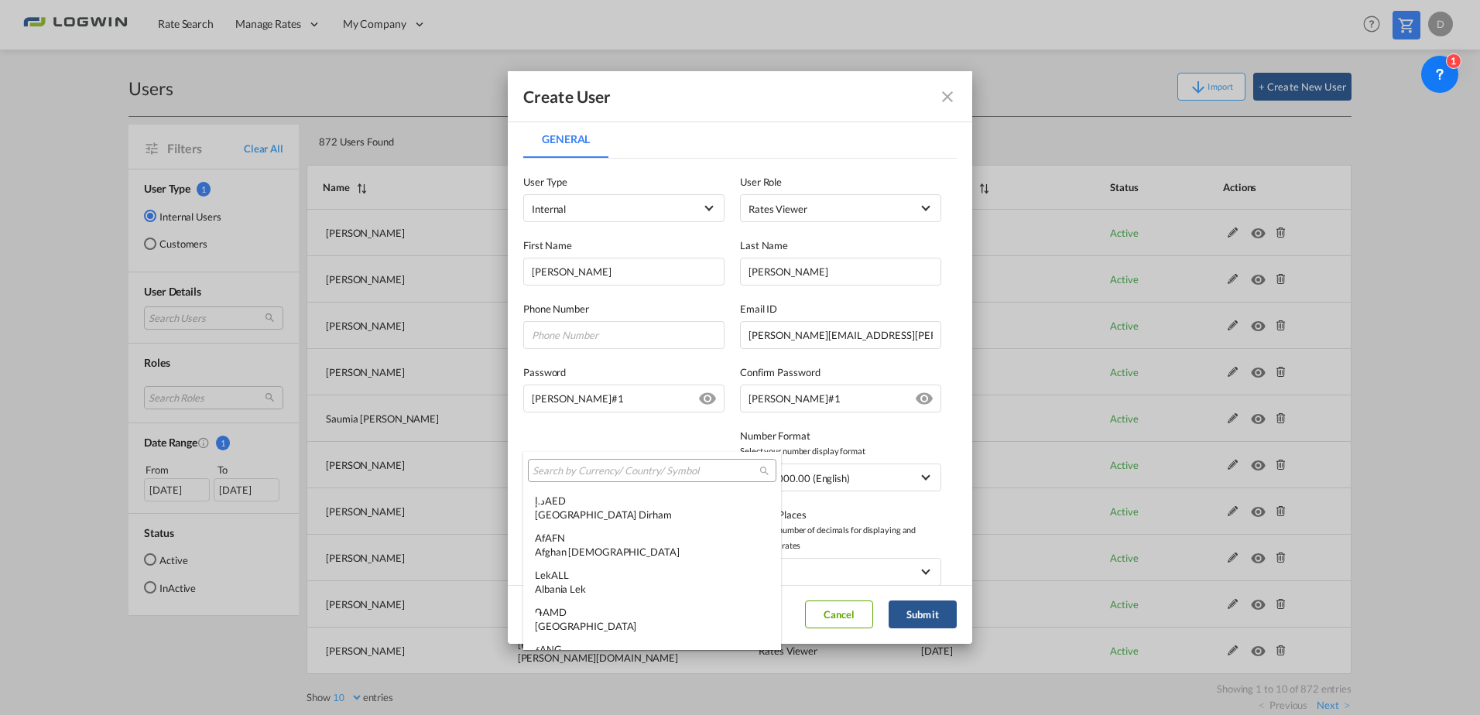
scroll to position [1554, 0]
click at [591, 470] on input "search" at bounding box center [646, 471] width 227 height 14
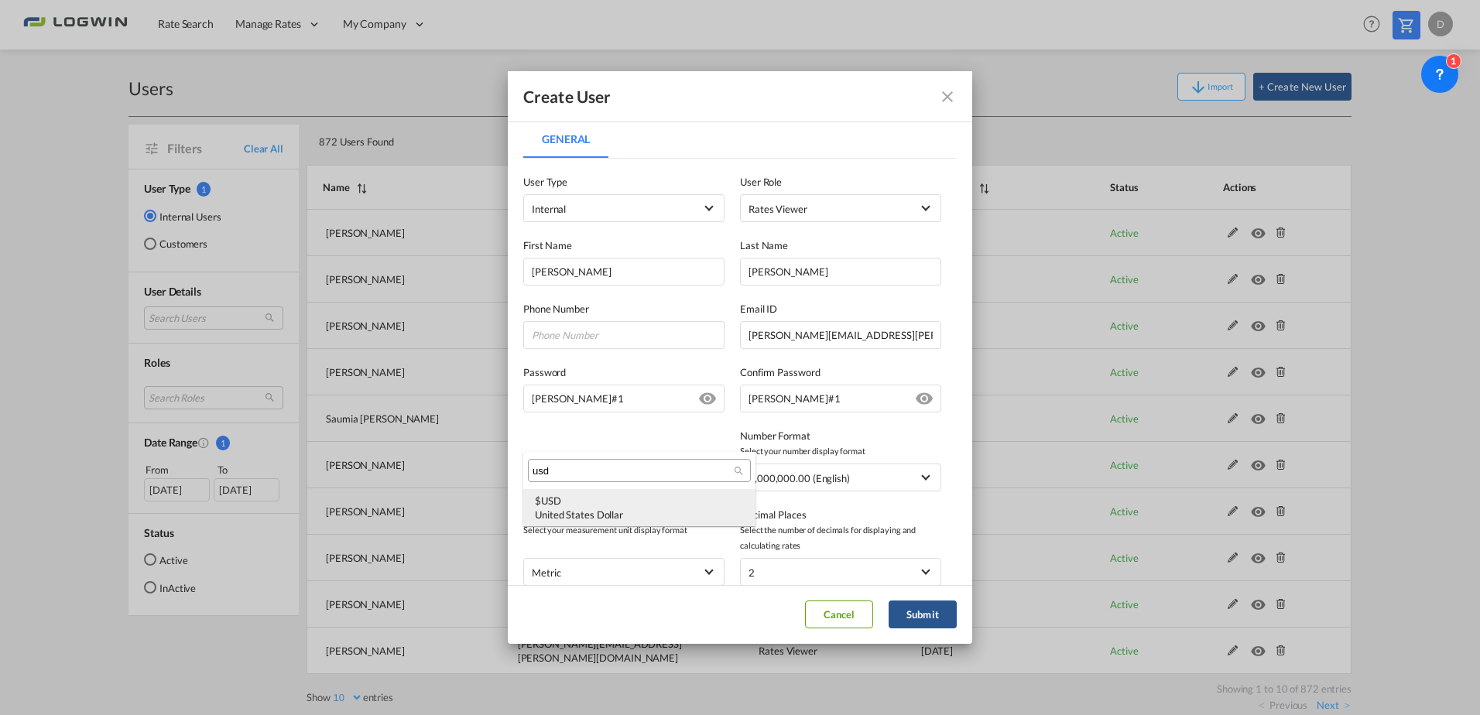
type input "usd"
click at [584, 500] on div "$ USD United States Dollar" at bounding box center [639, 508] width 209 height 28
click at [916, 609] on button "Submit" at bounding box center [923, 615] width 68 height 28
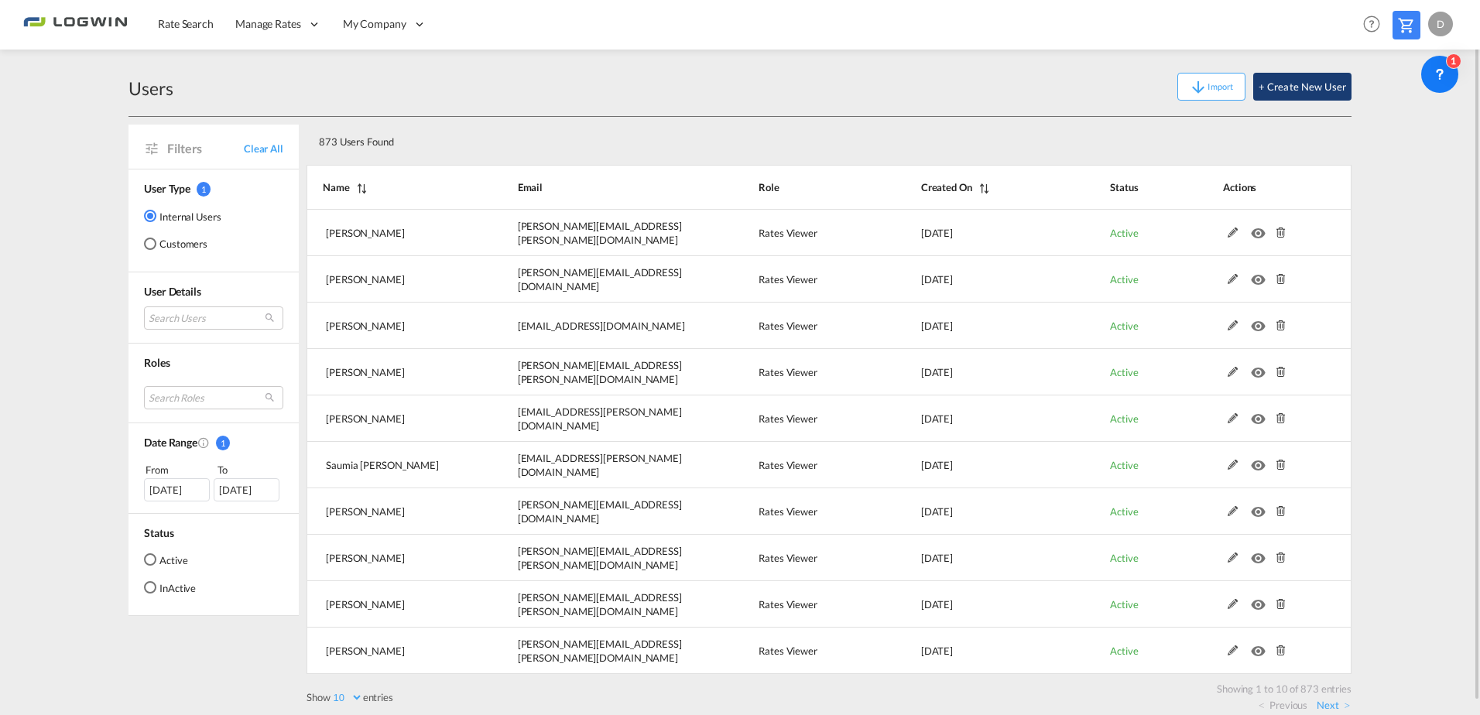
click at [1333, 94] on button "+ Create New User" at bounding box center [1302, 87] width 98 height 28
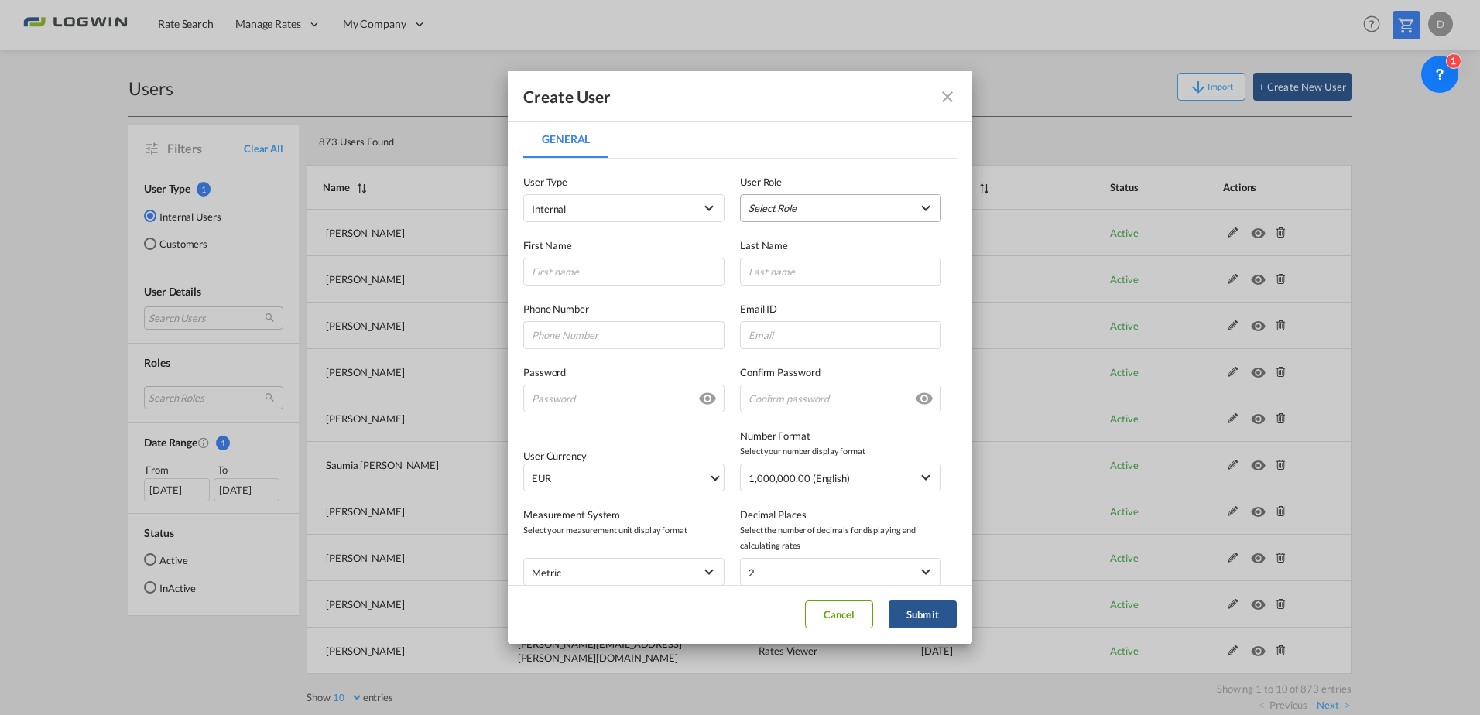
click at [841, 211] on md-select "Select Role ADMIN GLOBAL Essentials Admin GLOBAL Essentials Manager GLOBAL Esse…" at bounding box center [840, 208] width 201 height 28
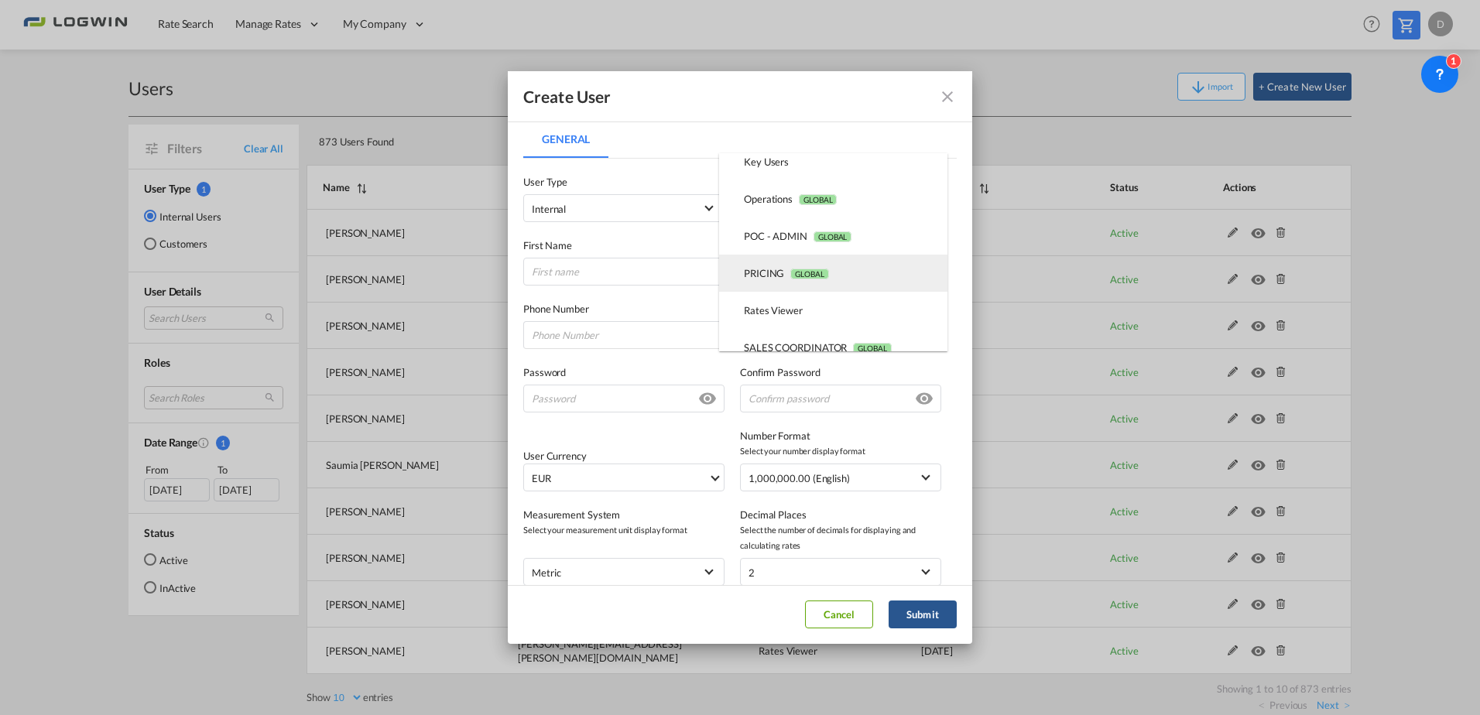
scroll to position [282, 0]
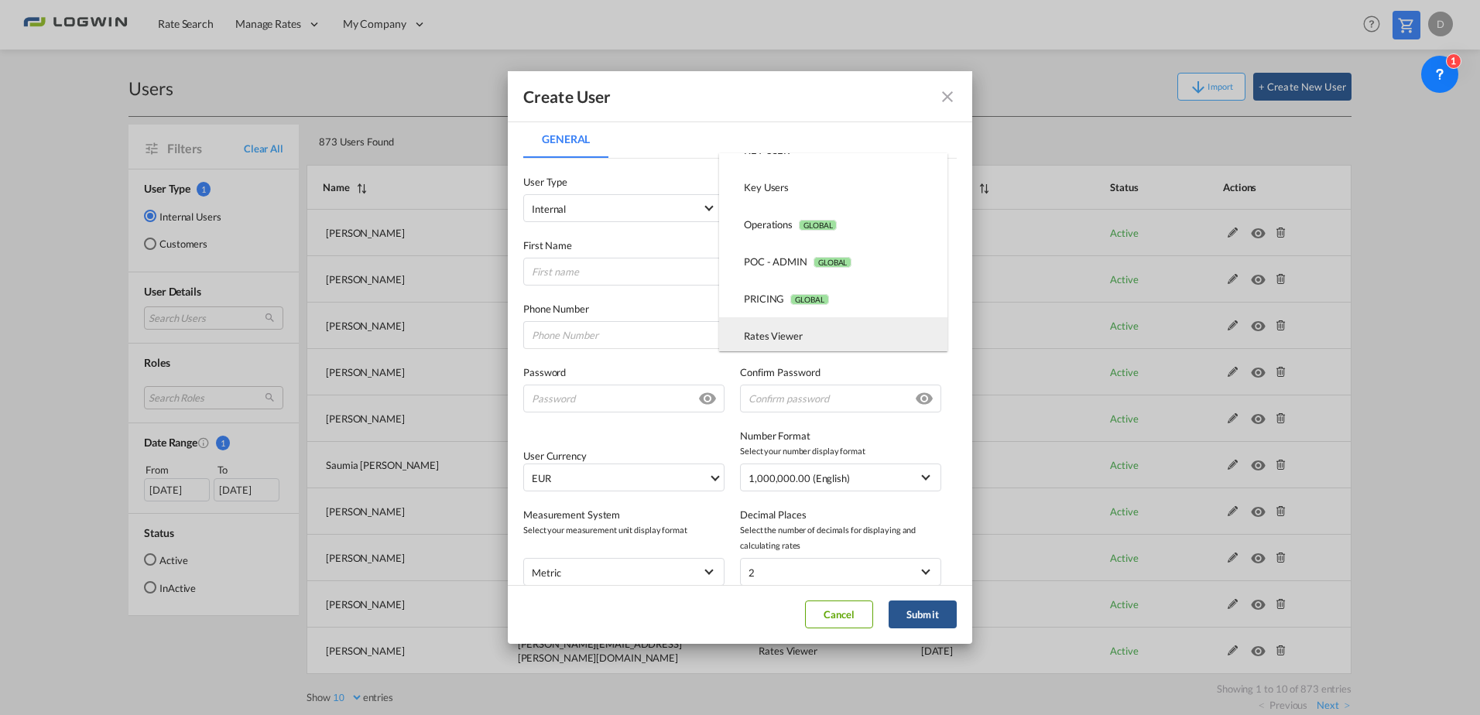
click at [773, 337] on div "Rates Viewer USER_DEFINED" at bounding box center [773, 336] width 59 height 14
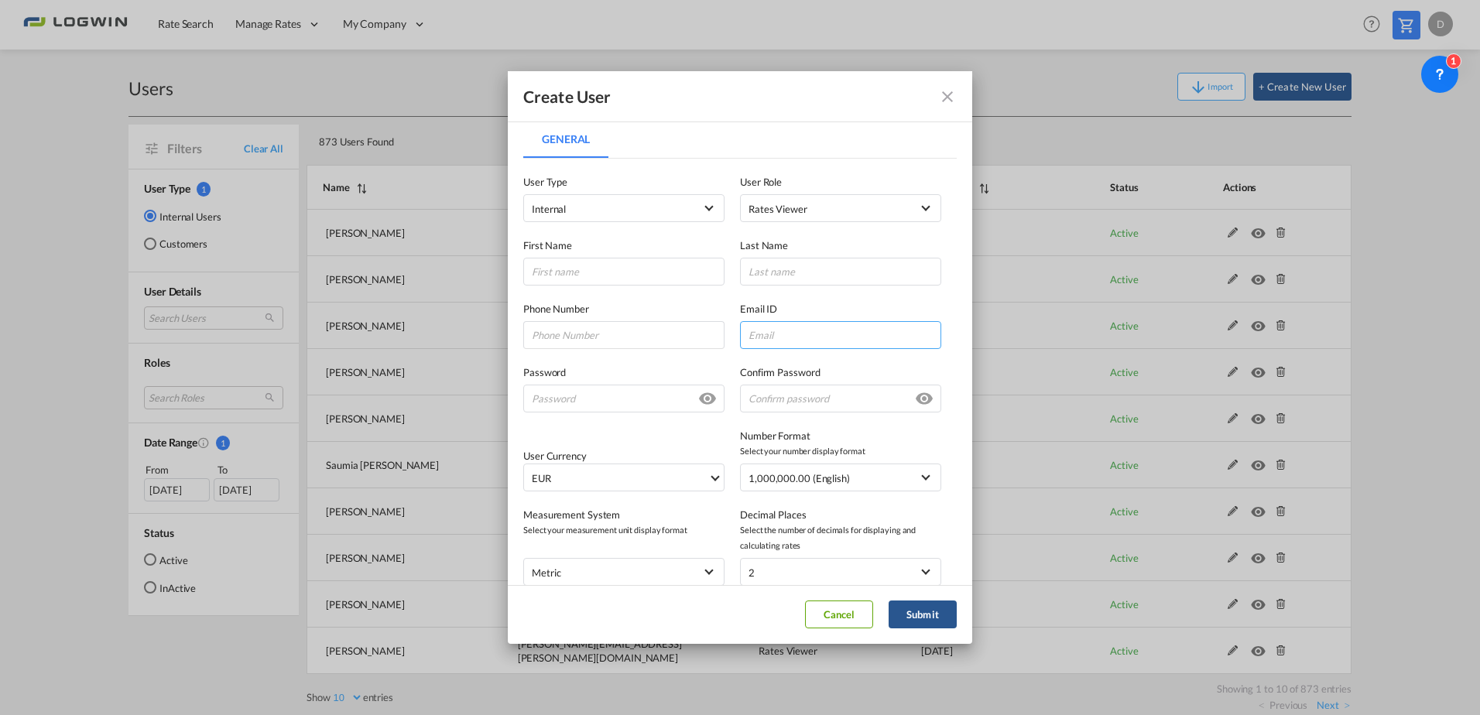
click at [780, 339] on input "General General ..." at bounding box center [840, 335] width 201 height 28
paste input "[EMAIL_ADDRESS][PERSON_NAME][DOMAIN_NAME]"
click at [786, 339] on input "[EMAIL_ADDRESS][PERSON_NAME][DOMAIN_NAME]" at bounding box center [840, 335] width 201 height 28
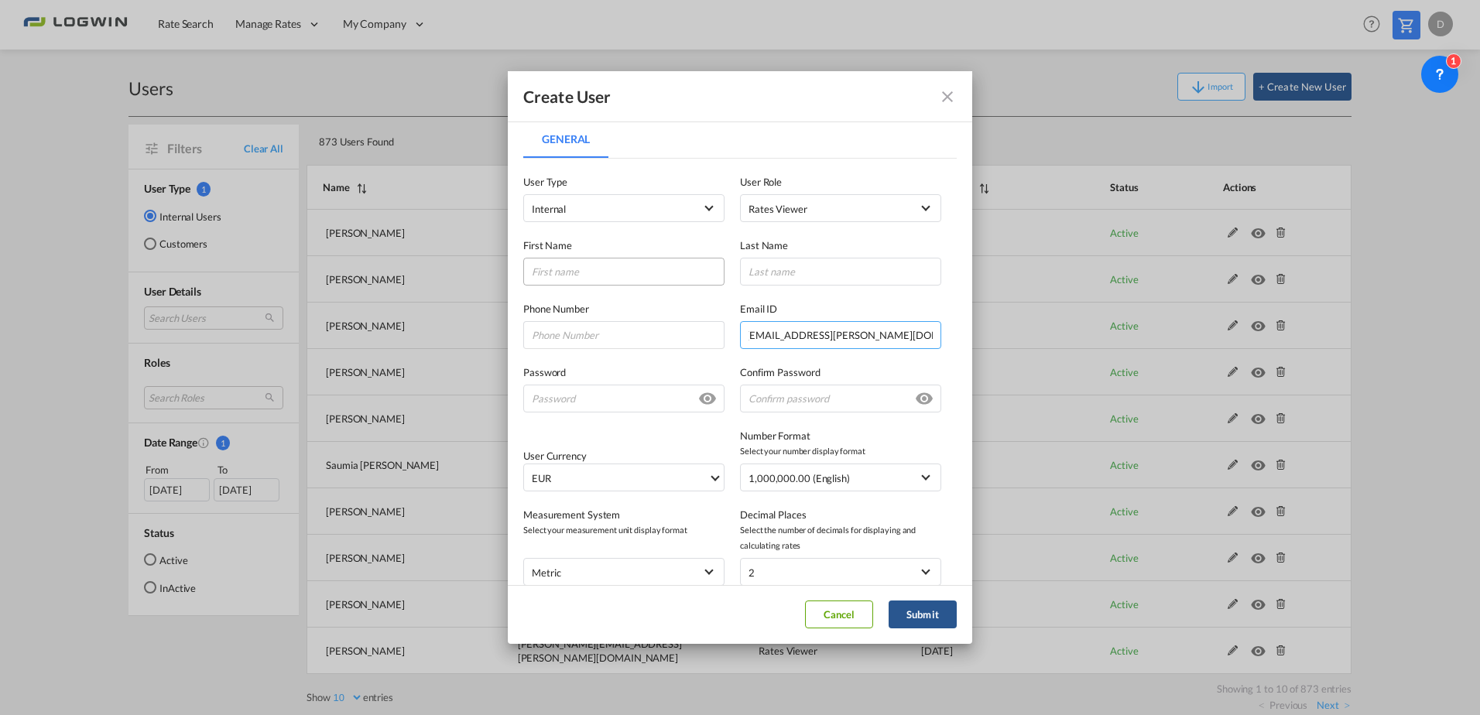
type input "[EMAIL_ADDRESS][PERSON_NAME][DOMAIN_NAME]"
click at [625, 269] on input "General General ..." at bounding box center [623, 272] width 201 height 28
paste input "[PERSON_NAME]"
click at [534, 269] on input "[PERSON_NAME]" at bounding box center [623, 272] width 201 height 28
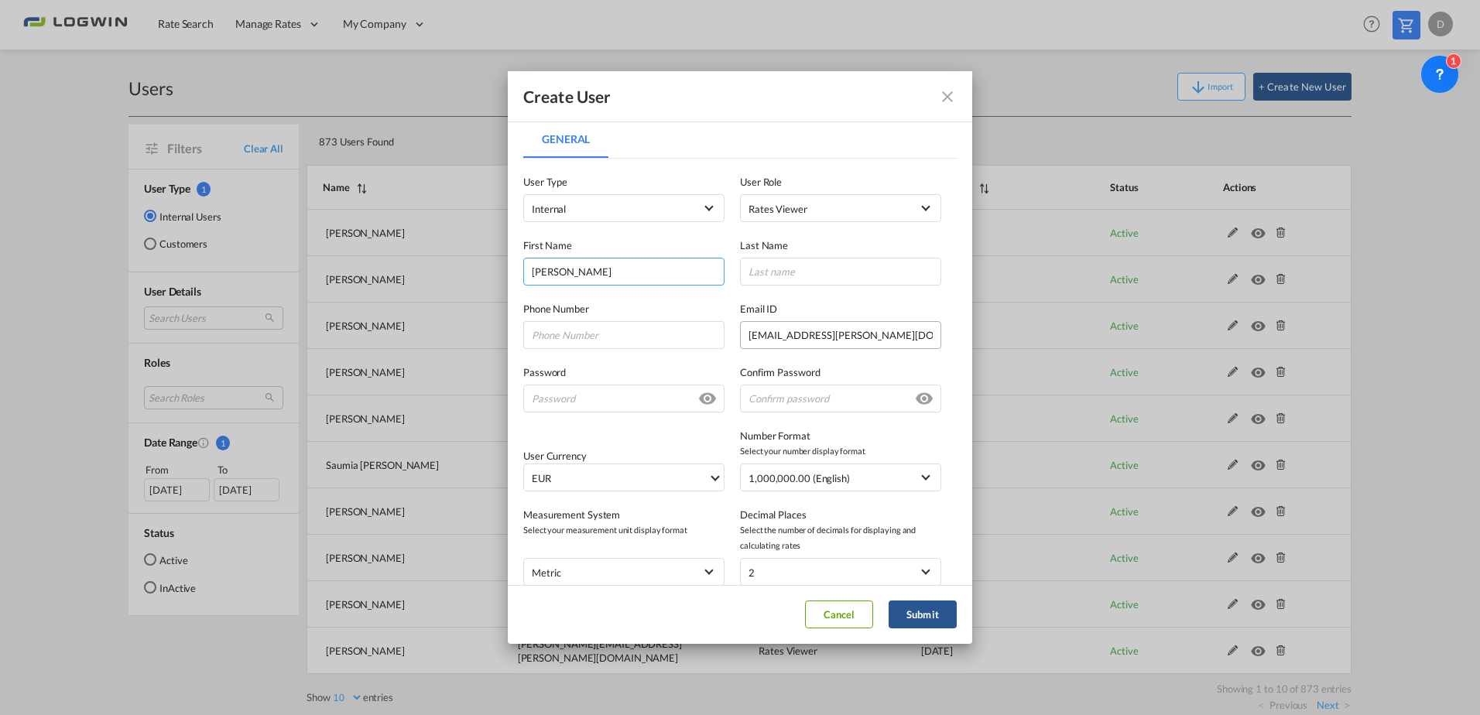
type input "[PERSON_NAME]"
drag, startPoint x: 751, startPoint y: 333, endPoint x: 707, endPoint y: 336, distance: 43.5
click at [707, 336] on div "Phone Number Email ID [EMAIL_ADDRESS][PERSON_NAME][DOMAIN_NAME] [DOMAIN_NAME][E…" at bounding box center [739, 317] width 433 height 63
click at [771, 279] on input "General General ..." at bounding box center [840, 272] width 201 height 28
type input "Aarti"
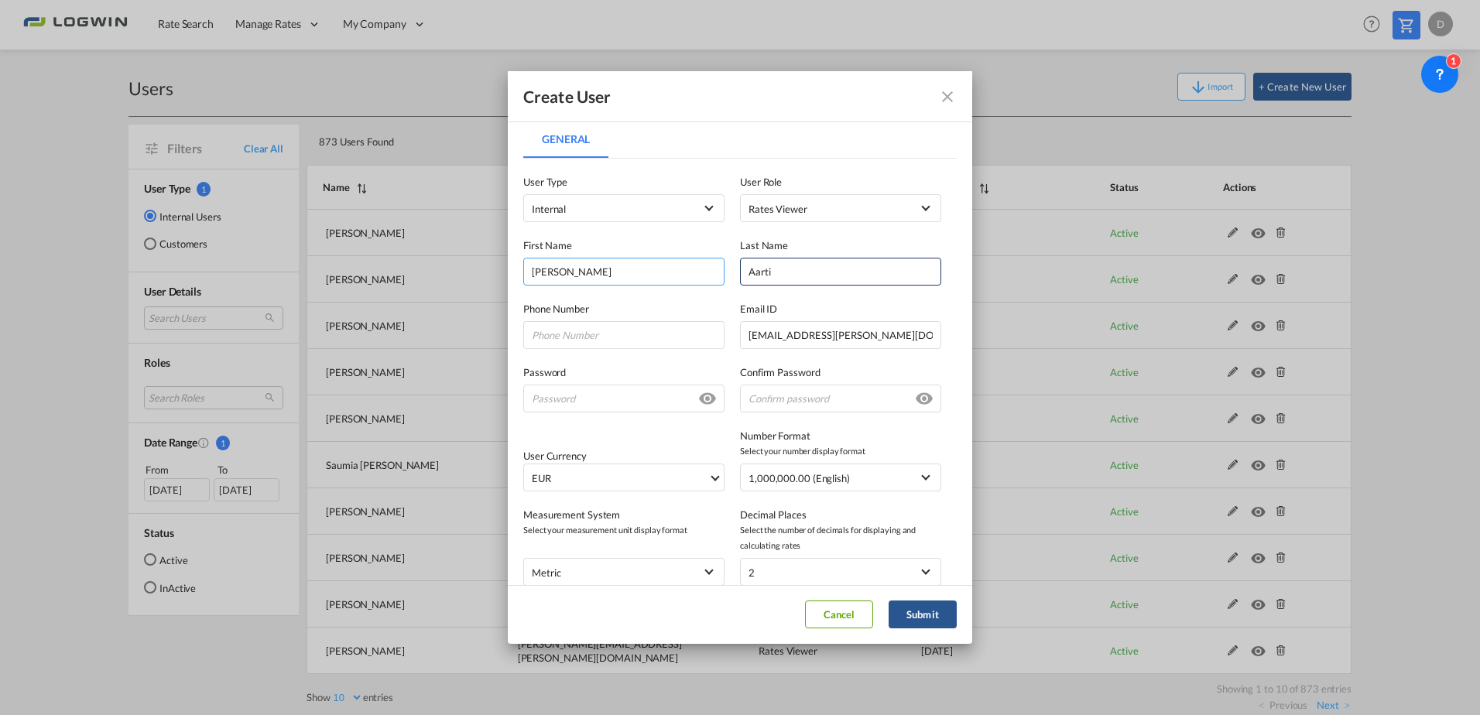
click at [546, 275] on input "[PERSON_NAME]" at bounding box center [623, 272] width 201 height 28
click at [577, 395] on input "General General ..." at bounding box center [623, 399] width 201 height 28
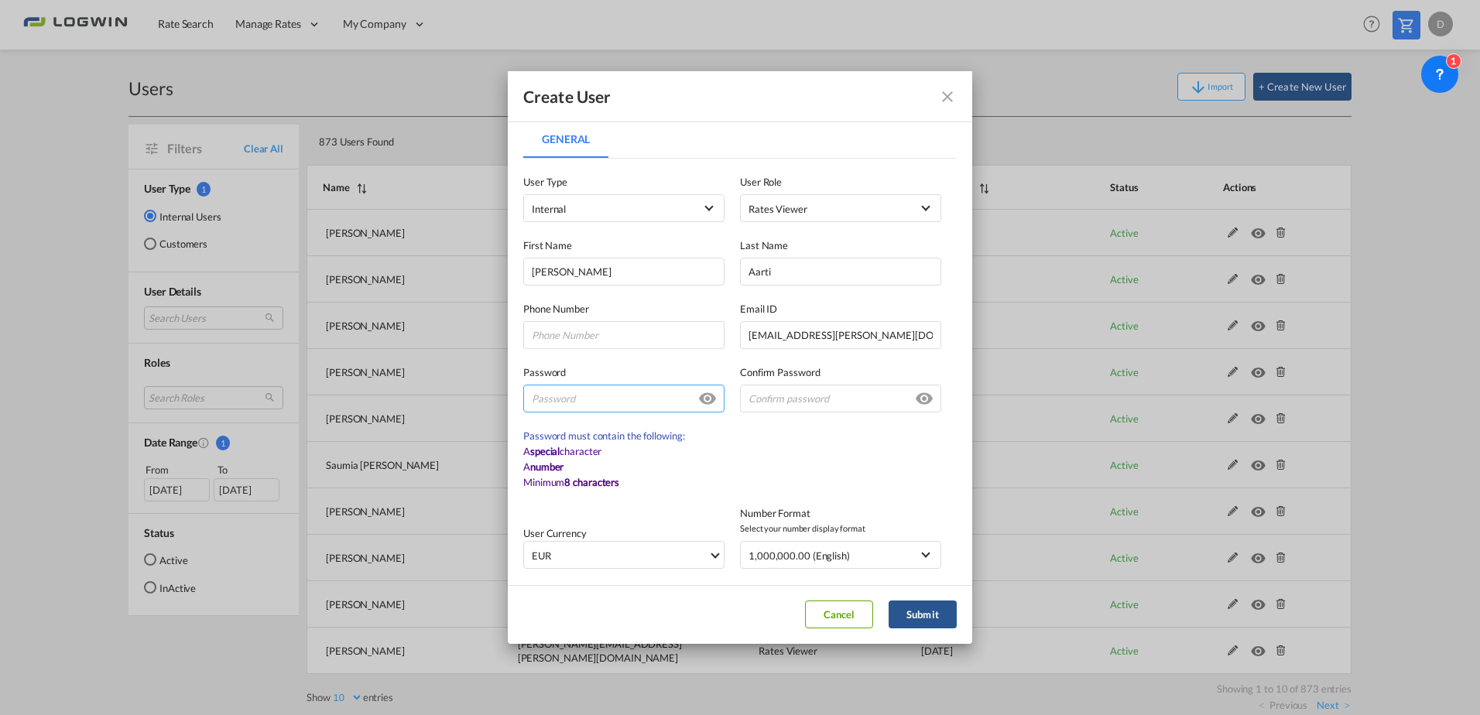
paste input "[PERSON_NAME]"
drag, startPoint x: 627, startPoint y: 400, endPoint x: 375, endPoint y: 379, distance: 253.2
click at [371, 379] on div "Create User General General User Type Internal Internal Customer User Role Rate…" at bounding box center [740, 357] width 1480 height 715
type input "[PERSON_NAME]#1"
click at [789, 402] on input "General General ..." at bounding box center [840, 399] width 201 height 28
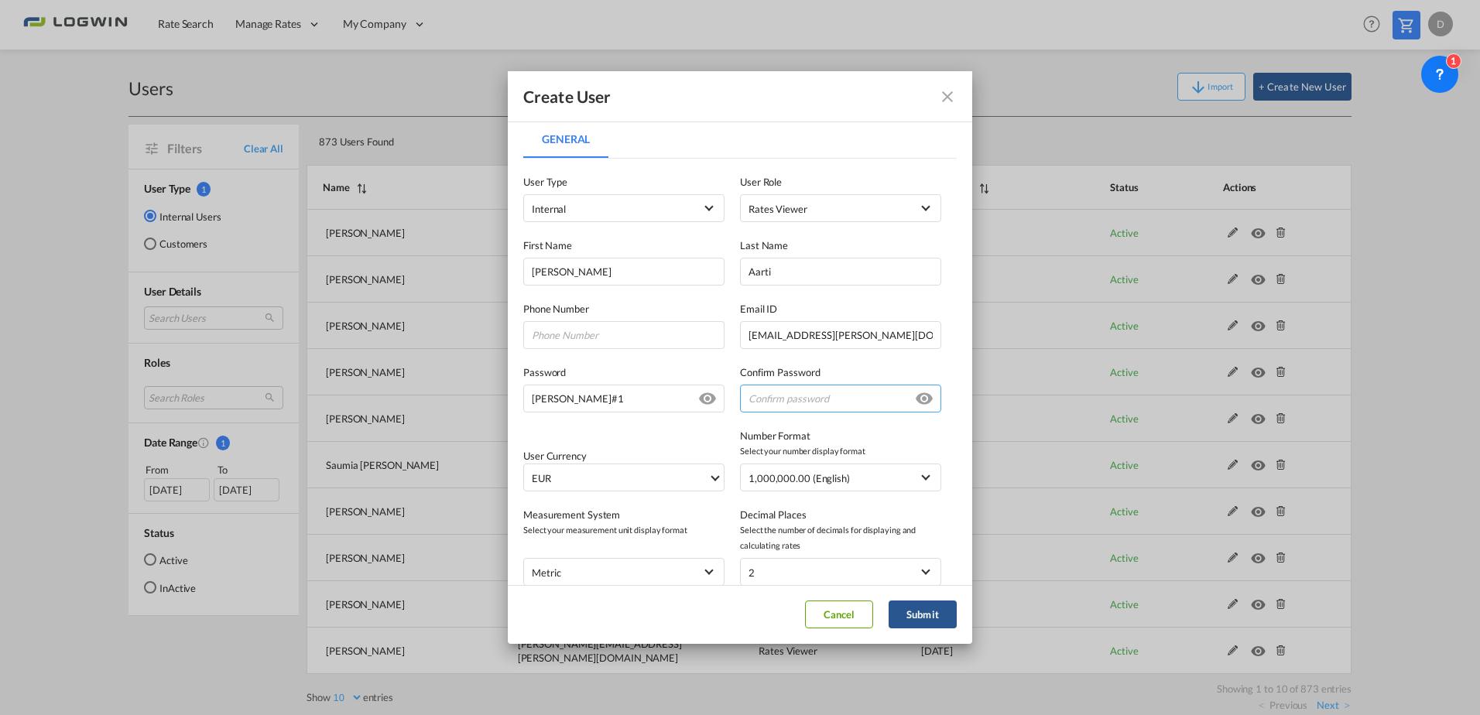
paste input "[PERSON_NAME]#1"
type input "[PERSON_NAME]#1"
click at [661, 477] on span "EUR" at bounding box center [620, 478] width 176 height 15
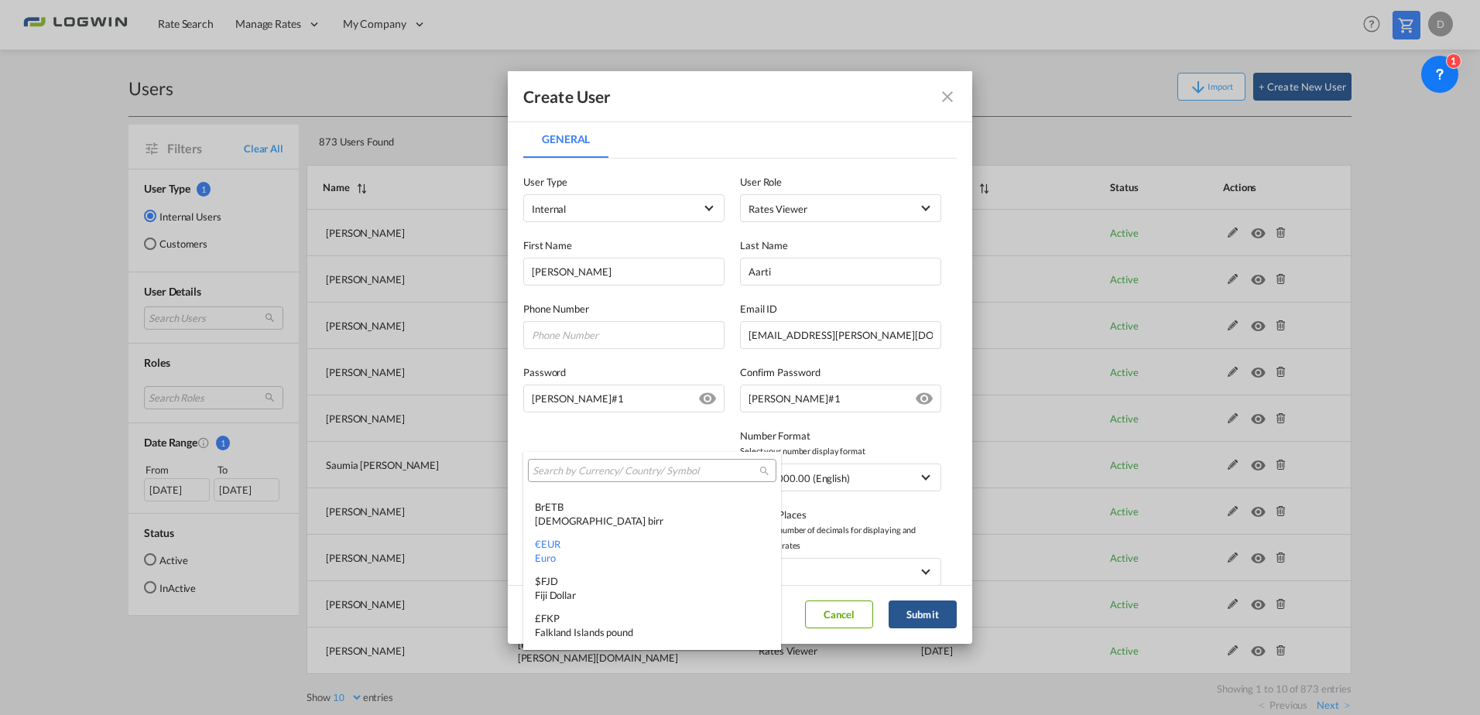
click at [622, 474] on input "search" at bounding box center [646, 471] width 227 height 14
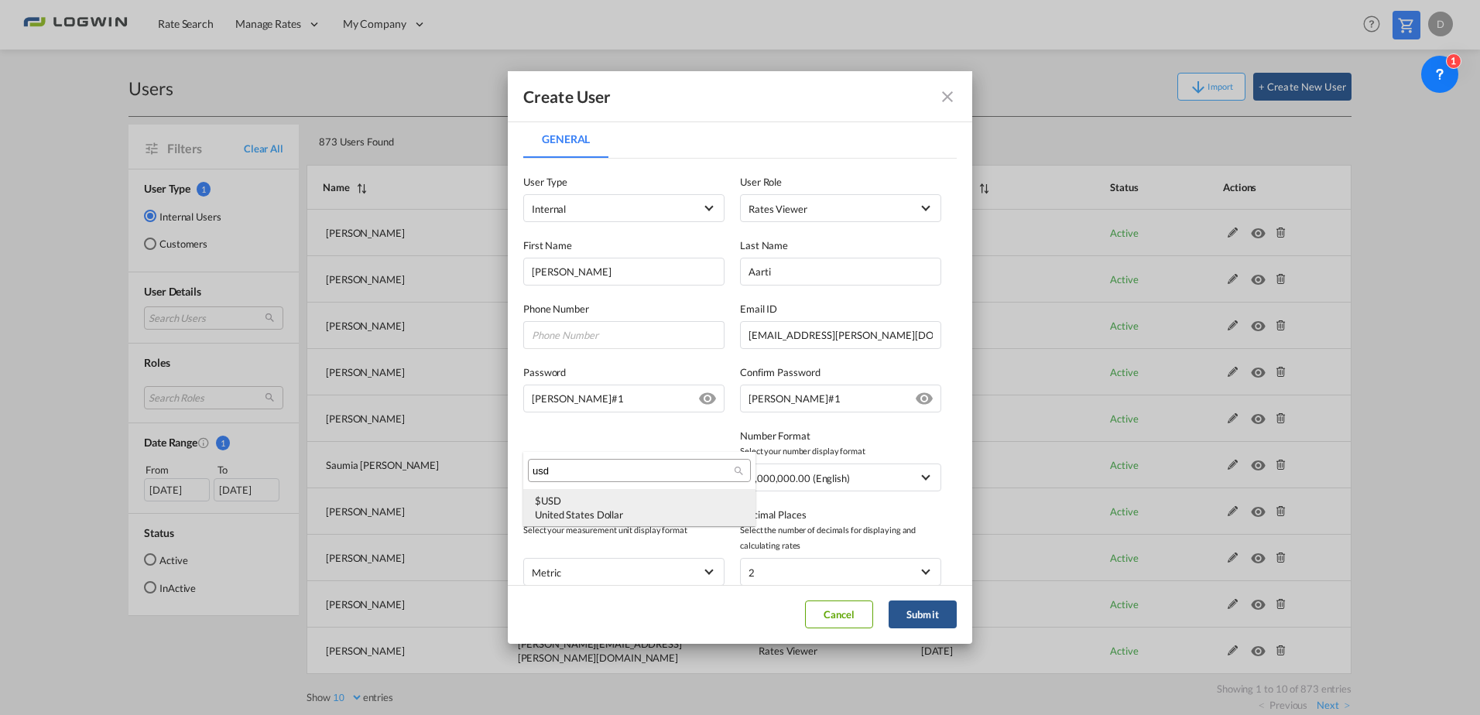
type input "usd"
click at [612, 502] on div "$ USD United States Dollar" at bounding box center [639, 508] width 209 height 28
click at [923, 615] on button "Submit" at bounding box center [923, 615] width 68 height 28
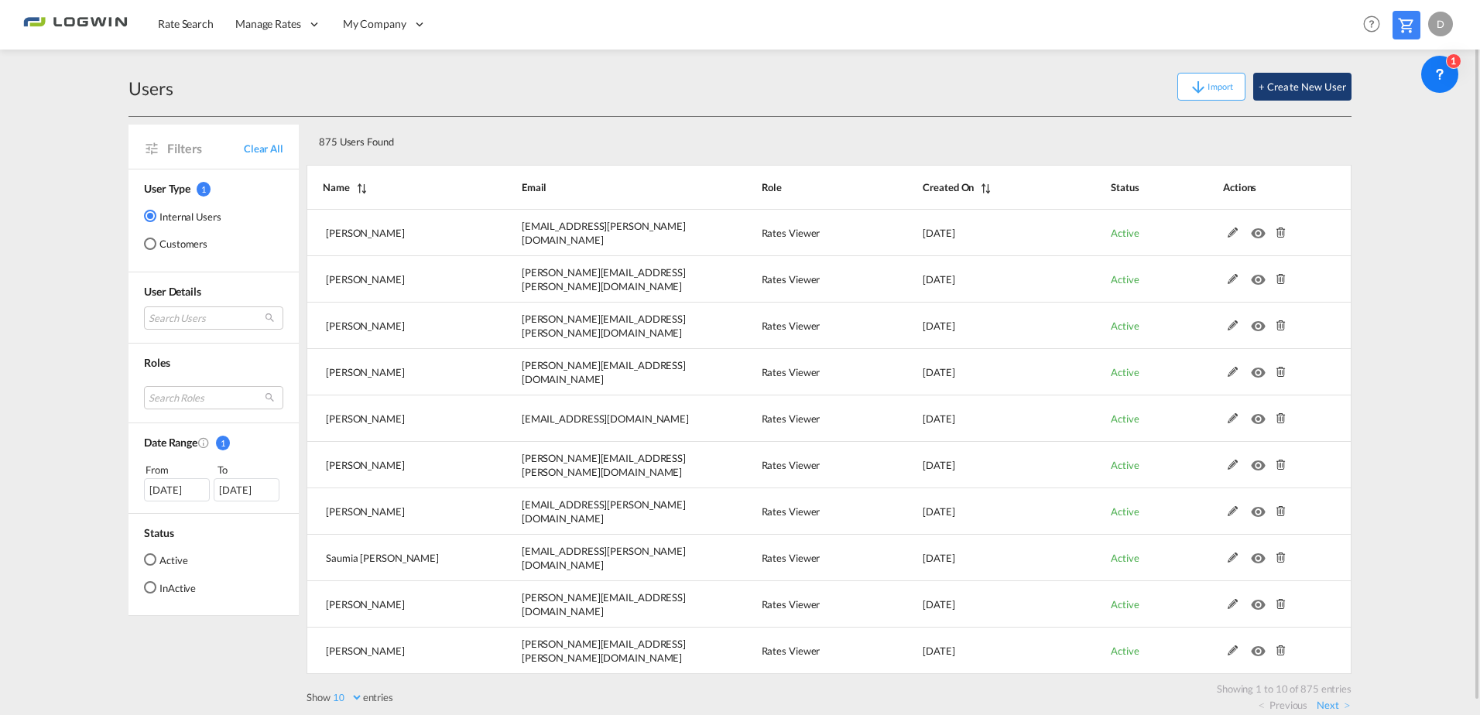
click at [1291, 83] on button "+ Create New User" at bounding box center [1302, 87] width 98 height 28
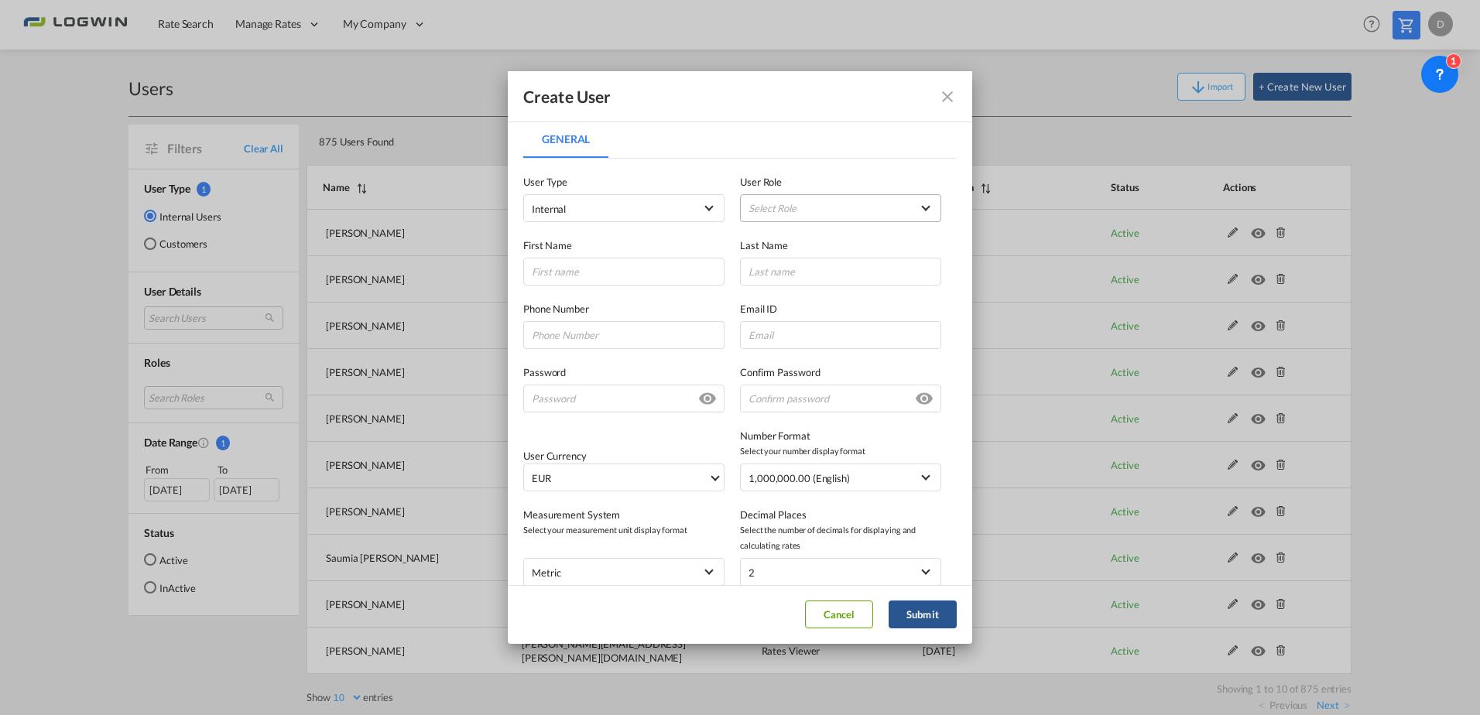
click at [814, 204] on md-select "Select Role ADMIN GLOBAL Essentials Admin GLOBAL Essentials Manager GLOBAL Esse…" at bounding box center [840, 208] width 201 height 28
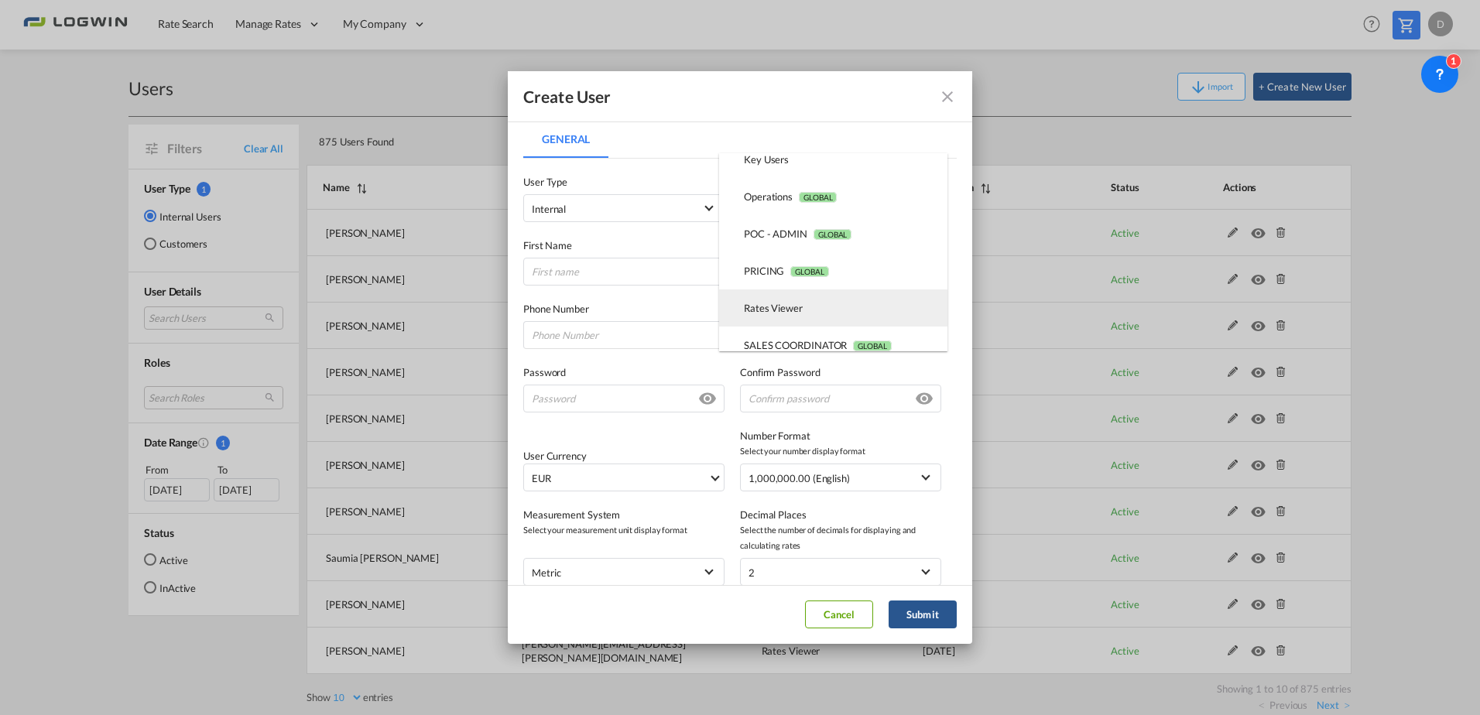
click at [800, 304] on div "Rates Viewer USER_DEFINED" at bounding box center [773, 308] width 59 height 14
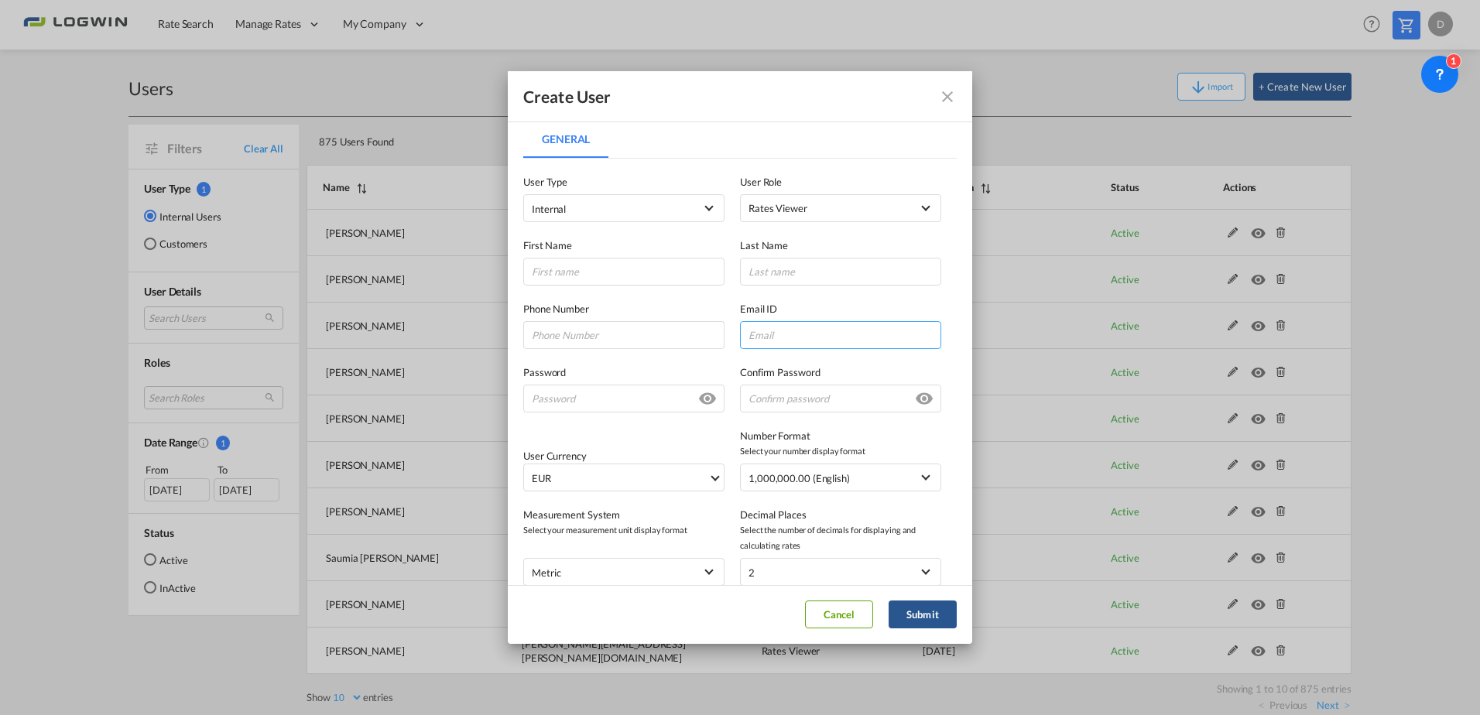
click at [793, 345] on input "General General ..." at bounding box center [840, 335] width 201 height 28
paste input "[PERSON_NAME][EMAIL_ADDRESS][DOMAIN_NAME]"
type input "[PERSON_NAME][EMAIL_ADDRESS][DOMAIN_NAME]"
click at [585, 394] on input "General General ..." at bounding box center [623, 399] width 201 height 28
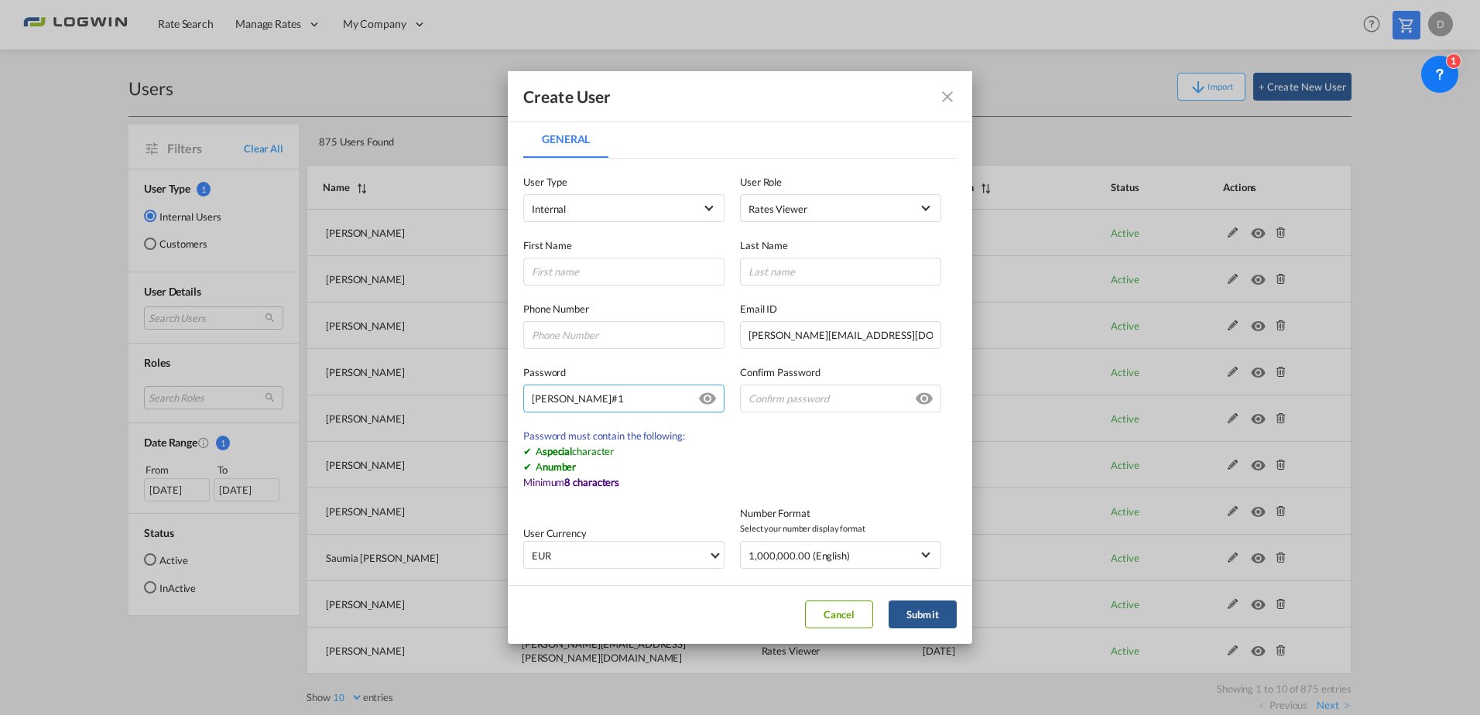
drag, startPoint x: 630, startPoint y: 405, endPoint x: 501, endPoint y: 403, distance: 129.3
click at [501, 403] on div "Create User General General User Type Internal Internal Customer User Role Rate…" at bounding box center [740, 357] width 1480 height 715
click at [584, 399] on input "[PERSON_NAME]#1" at bounding box center [623, 399] width 201 height 28
click at [556, 401] on input "[PERSON_NAME]#1" at bounding box center [623, 399] width 201 height 28
drag, startPoint x: 607, startPoint y: 401, endPoint x: 501, endPoint y: 396, distance: 106.1
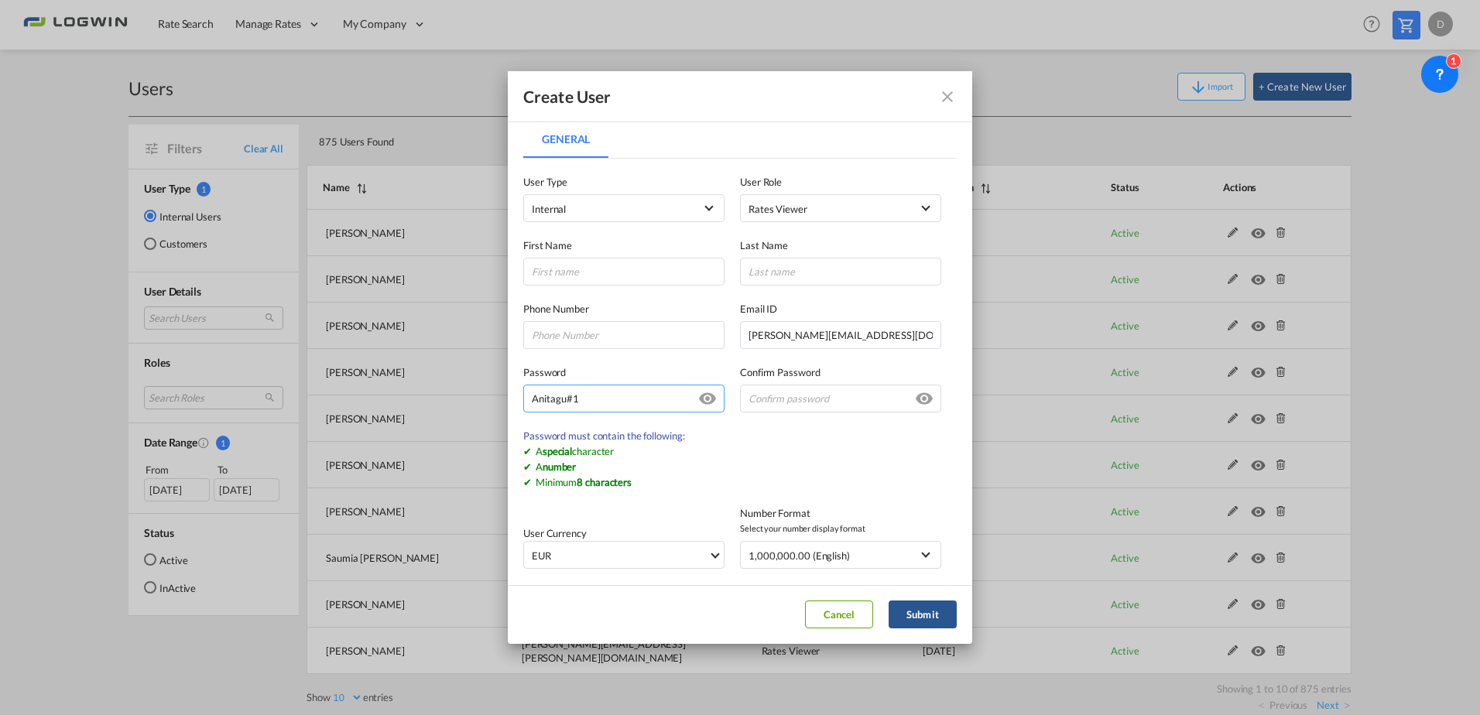
click at [501, 396] on div "Create User General General User Type Internal Internal Customer User Role Rate…" at bounding box center [740, 357] width 1480 height 715
type input "Anitagu#1"
click at [820, 400] on input "General General ..." at bounding box center [840, 399] width 201 height 28
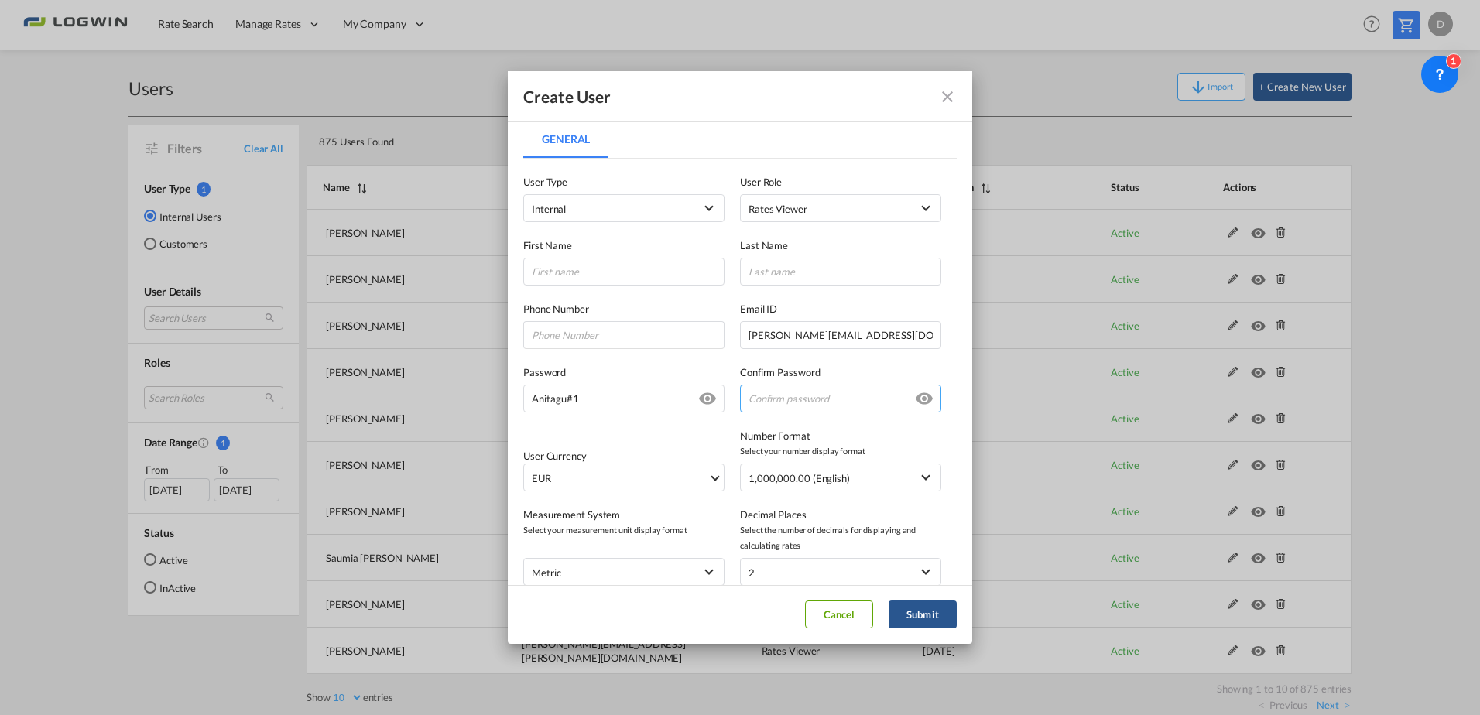
paste input "Anitagu#1"
type input "Anitagu#1"
click at [639, 276] on input "General General ..." at bounding box center [623, 272] width 201 height 28
type input "[PERSON_NAME]"
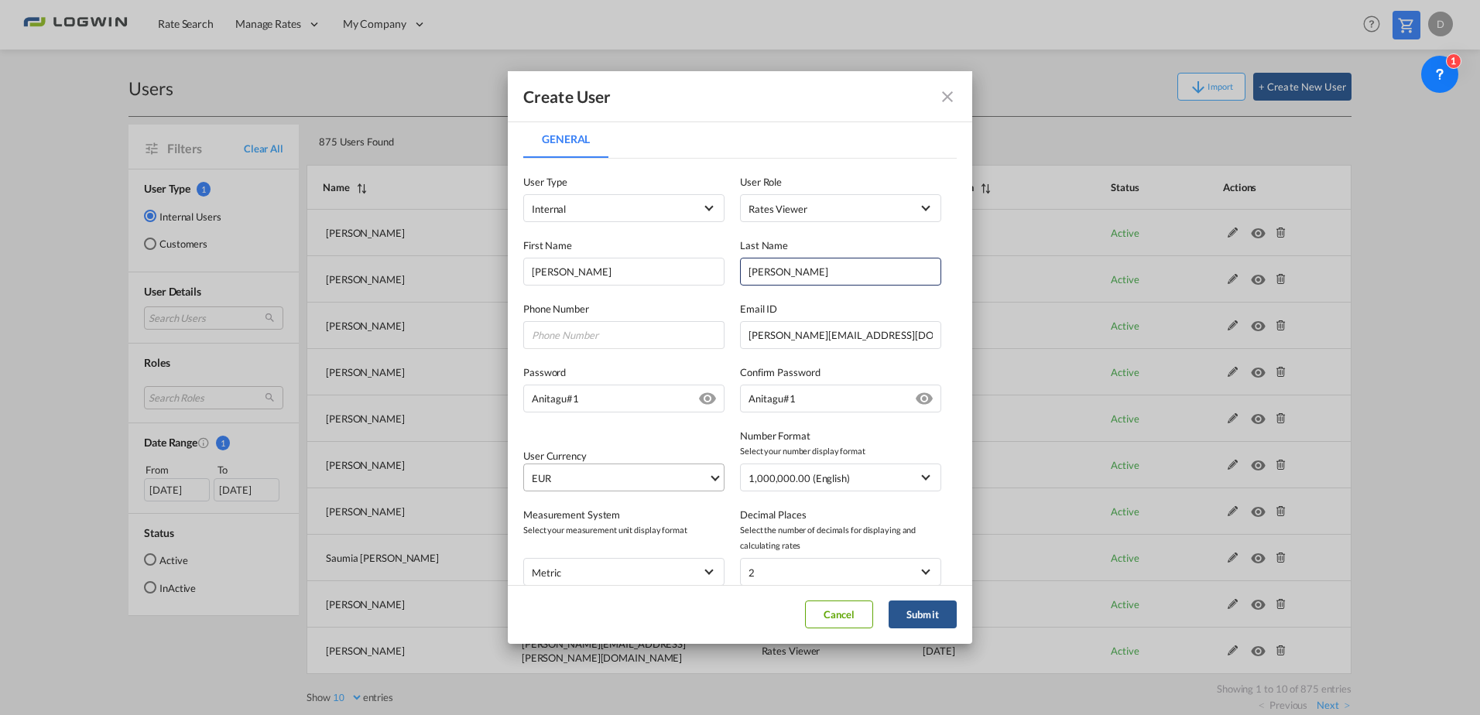
click at [667, 476] on span "EUR" at bounding box center [620, 478] width 176 height 15
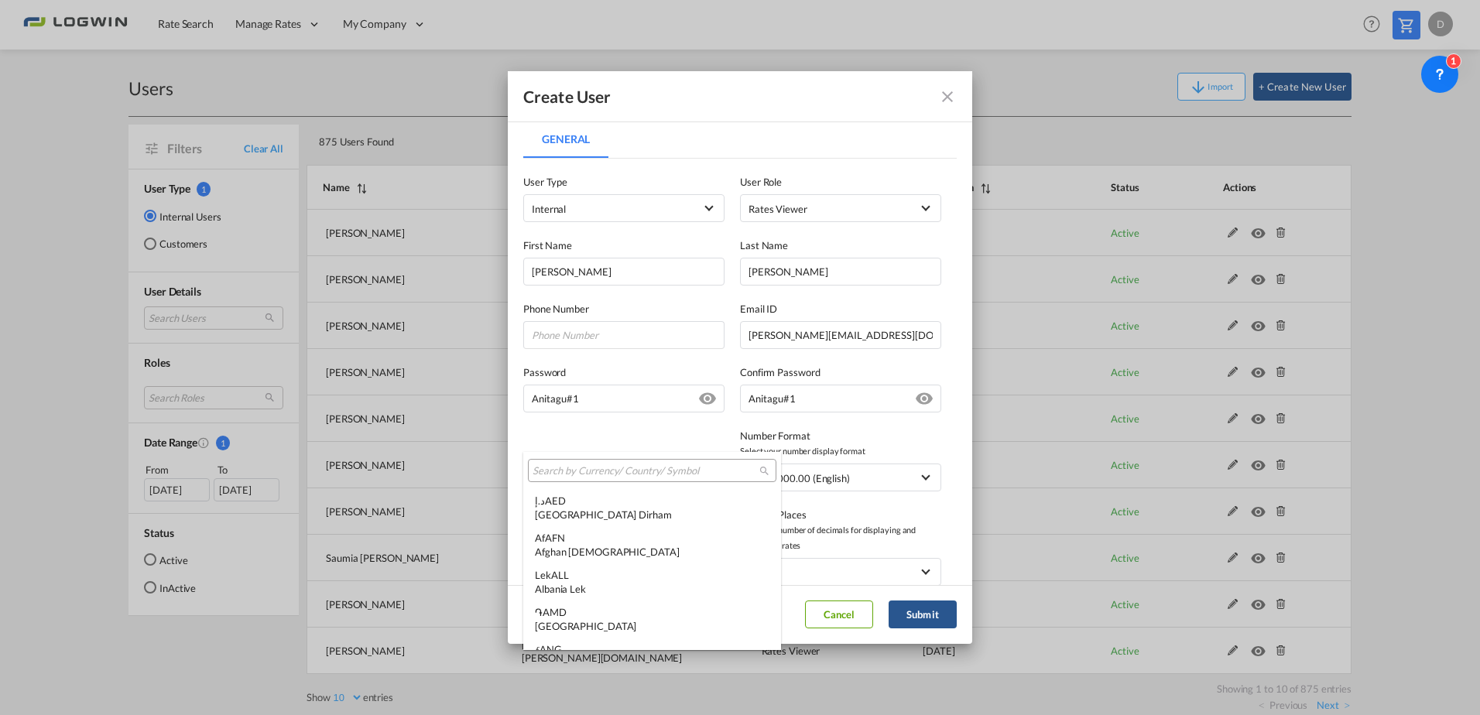
scroll to position [1554, 0]
click at [617, 471] on input "search" at bounding box center [646, 471] width 227 height 14
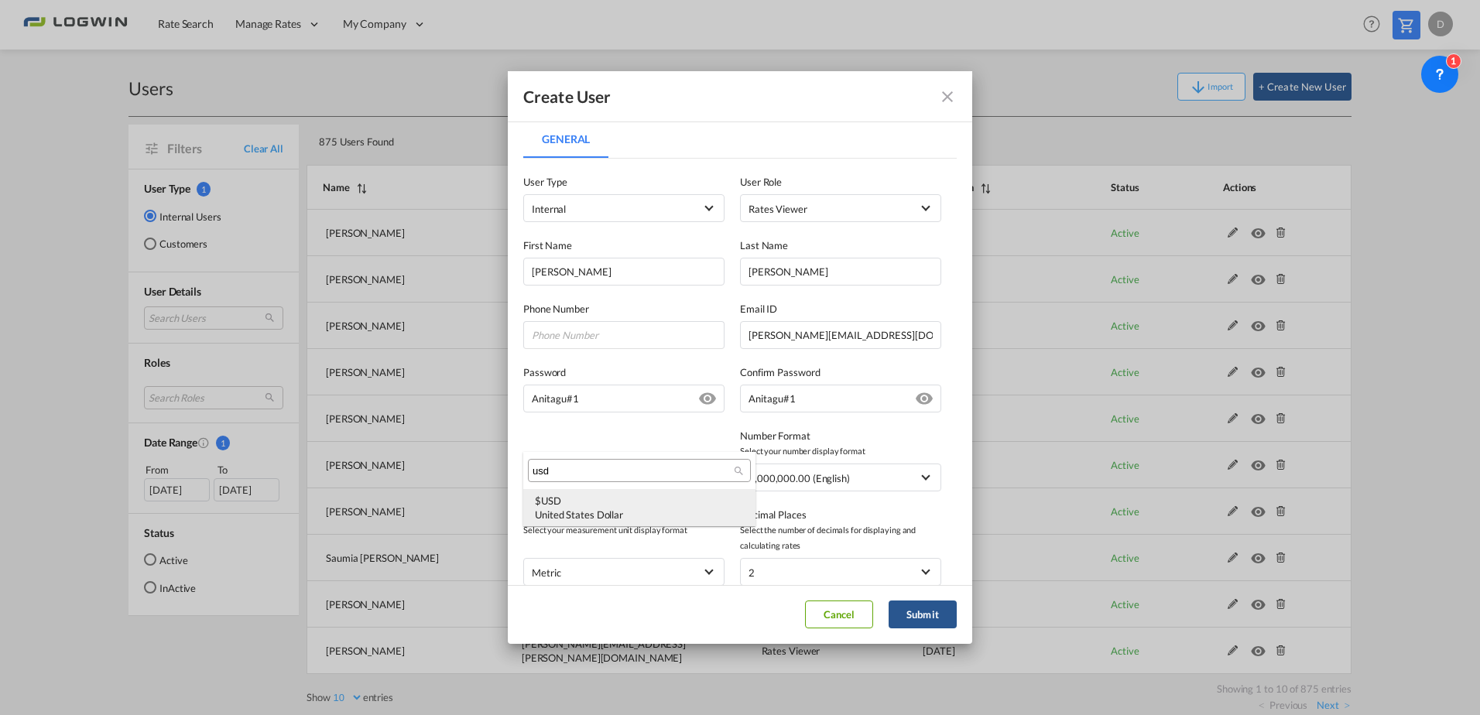
scroll to position [0, 0]
type input "usd"
click at [608, 504] on div "$ USD United States Dollar" at bounding box center [639, 508] width 209 height 28
click at [906, 610] on button "Submit" at bounding box center [923, 615] width 68 height 28
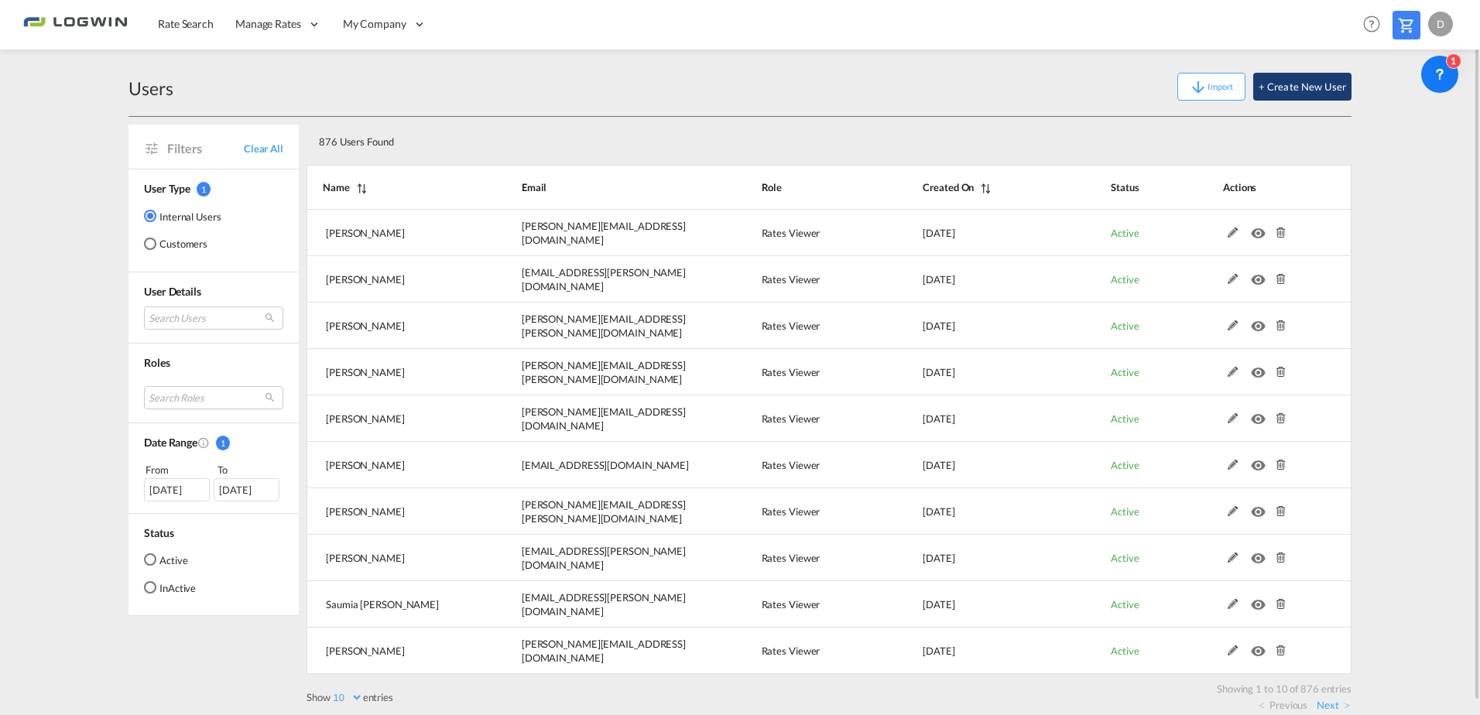
click at [1321, 83] on button "+ Create New User" at bounding box center [1302, 87] width 98 height 28
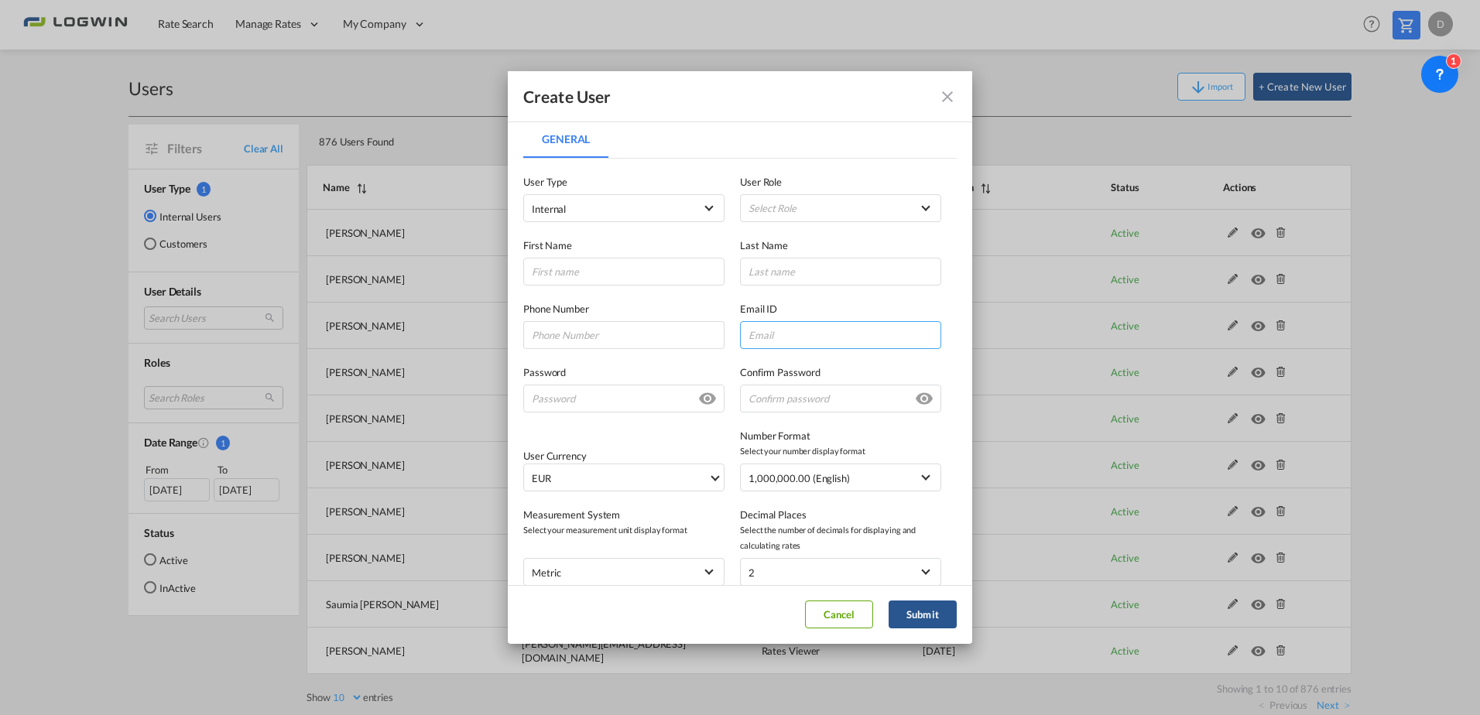
click at [790, 334] on input "General General ..." at bounding box center [840, 335] width 201 height 28
paste input "[EMAIL_ADDRESS][PERSON_NAME][DOMAIN_NAME]"
type input "[EMAIL_ADDRESS][PERSON_NAME][DOMAIN_NAME]"
click at [616, 269] on input "General General ..." at bounding box center [623, 272] width 201 height 28
type input "[PERSON_NAME]"
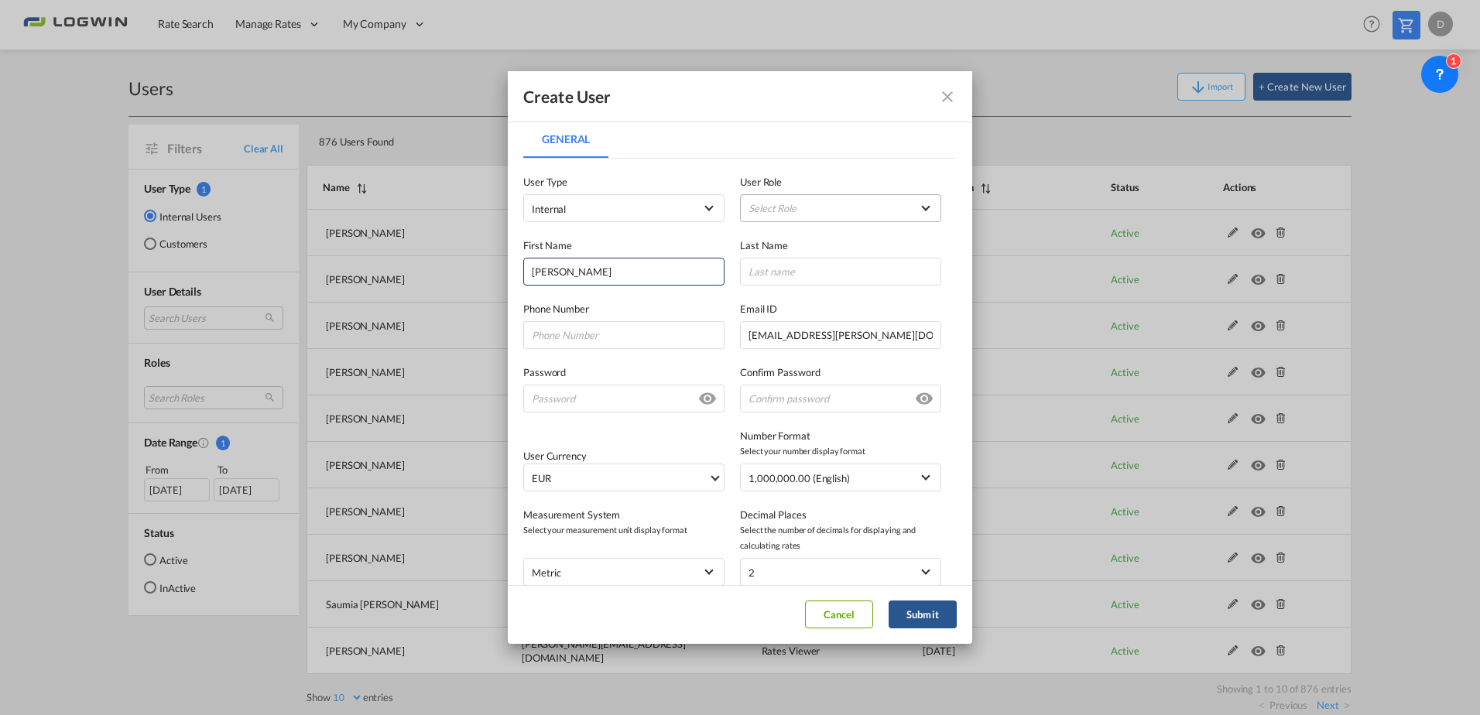
click at [805, 214] on md-select "Select Role ADMIN GLOBAL Essentials Admin GLOBAL Essentials Manager GLOBAL Esse…" at bounding box center [840, 208] width 201 height 28
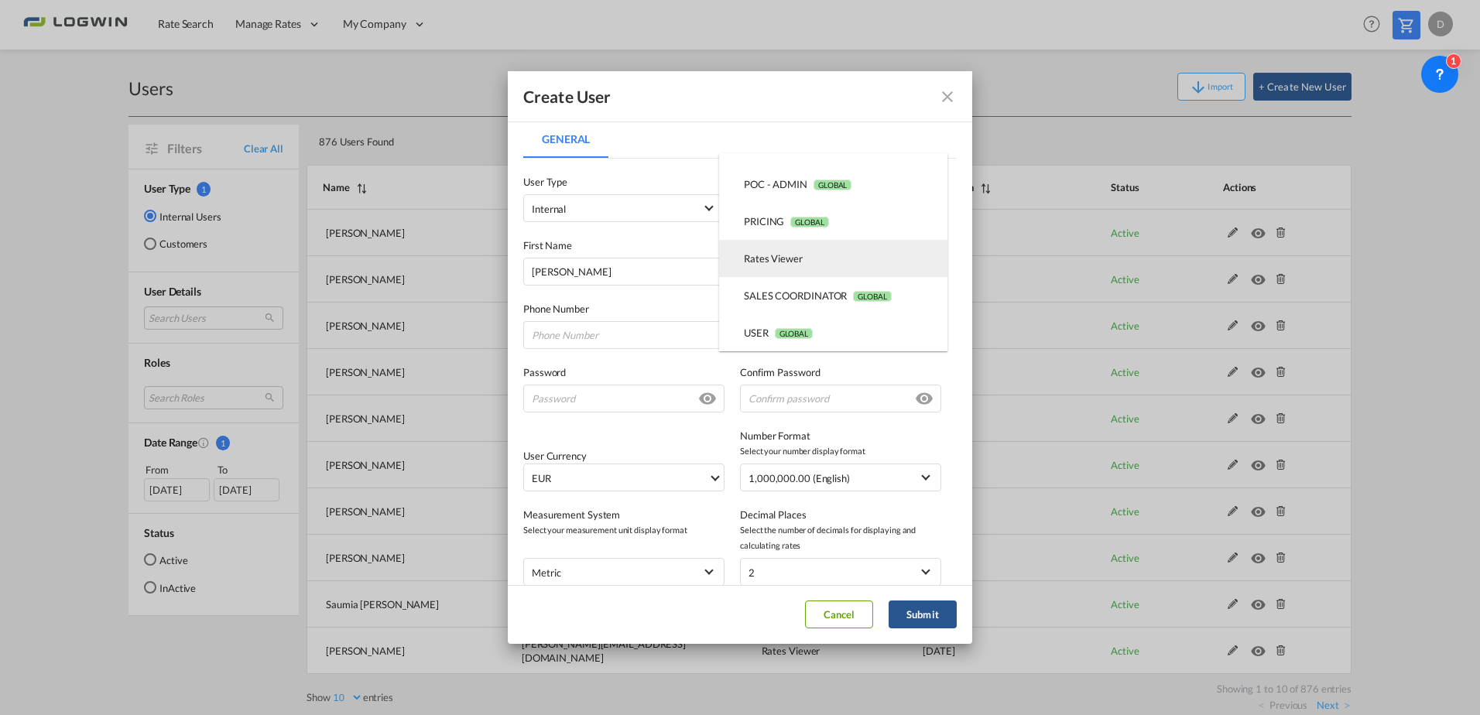
click at [819, 269] on md-option "Rates Viewer USER_DEFINED" at bounding box center [833, 258] width 228 height 37
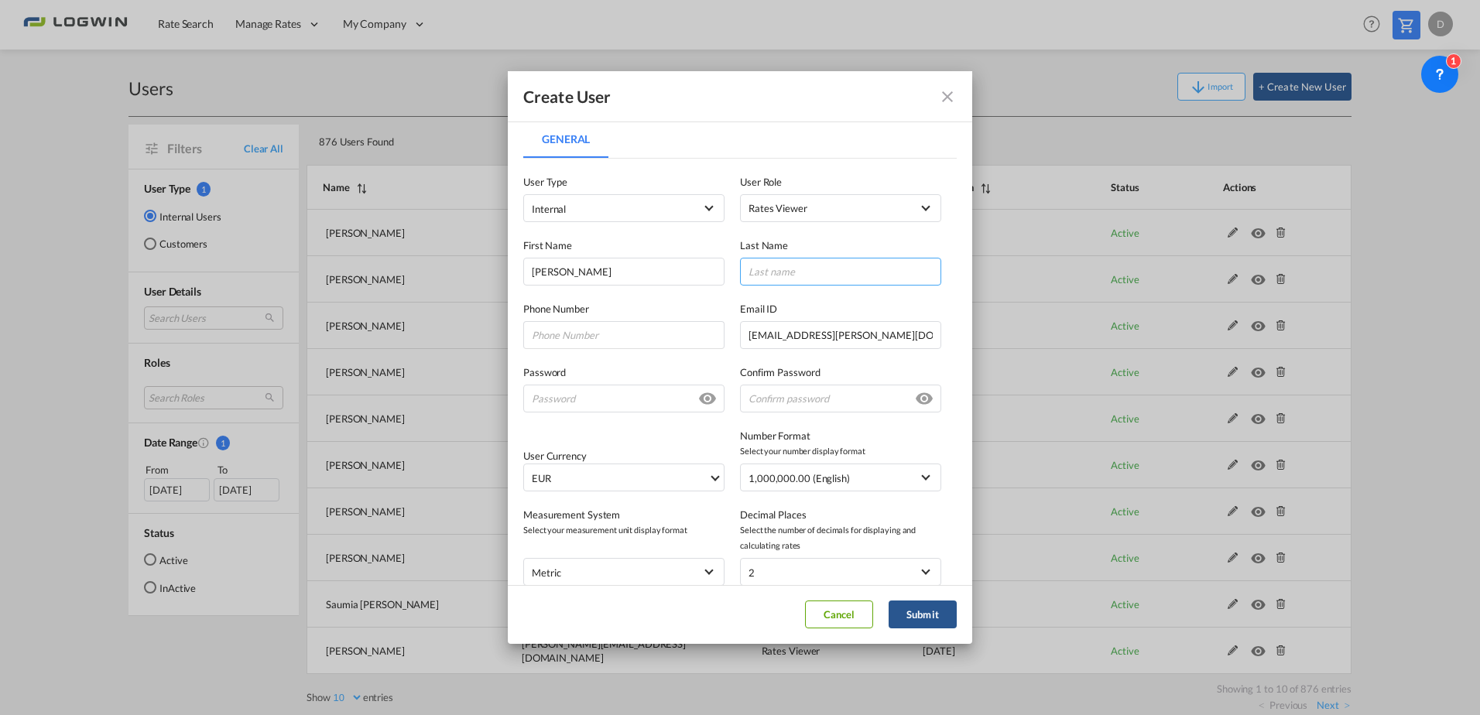
click at [767, 276] on input "General General ..." at bounding box center [840, 272] width 201 height 28
type input "[PERSON_NAME]"
click at [574, 398] on input "General General ..." at bounding box center [623, 399] width 201 height 28
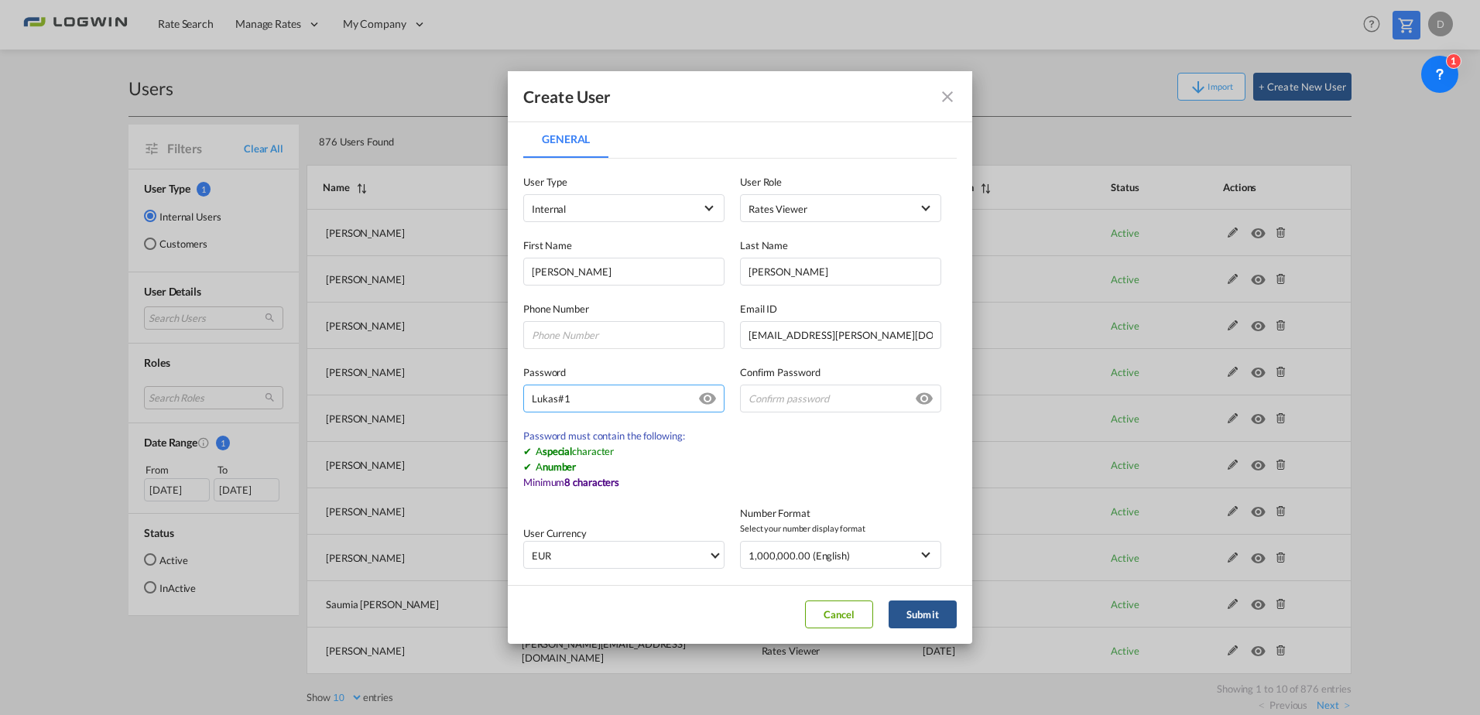
click at [555, 399] on input "Lukas#1" at bounding box center [623, 399] width 201 height 28
drag, startPoint x: 582, startPoint y: 404, endPoint x: 499, endPoint y: 399, distance: 83.0
click at [495, 396] on div "Create User General General User Type Internal Internal Customer User Role Rate…" at bounding box center [740, 357] width 1480 height 715
type input "Lukasw#1"
click at [796, 401] on input "General General ..." at bounding box center [840, 399] width 201 height 28
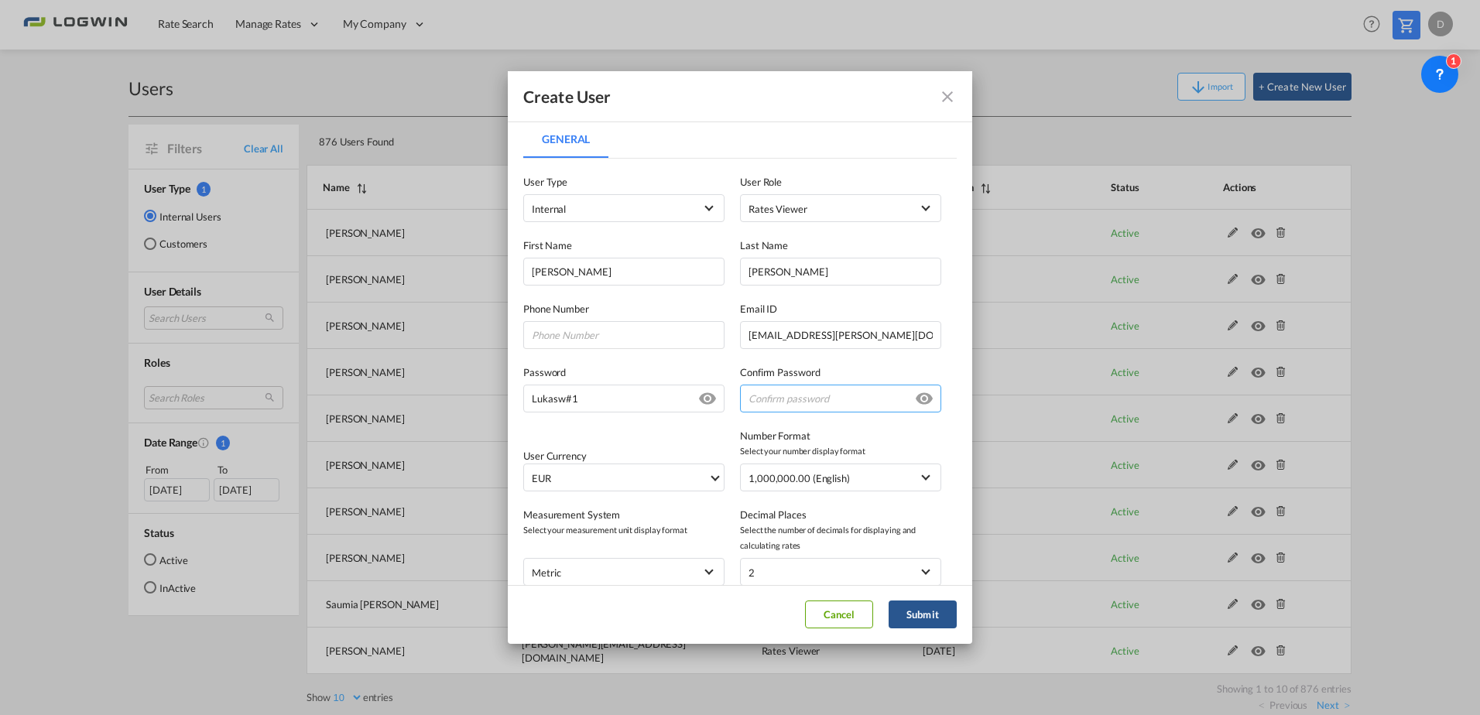
paste input "Lukasw#1"
type input "Lukasw#1"
click at [564, 473] on span "EUR" at bounding box center [620, 478] width 176 height 15
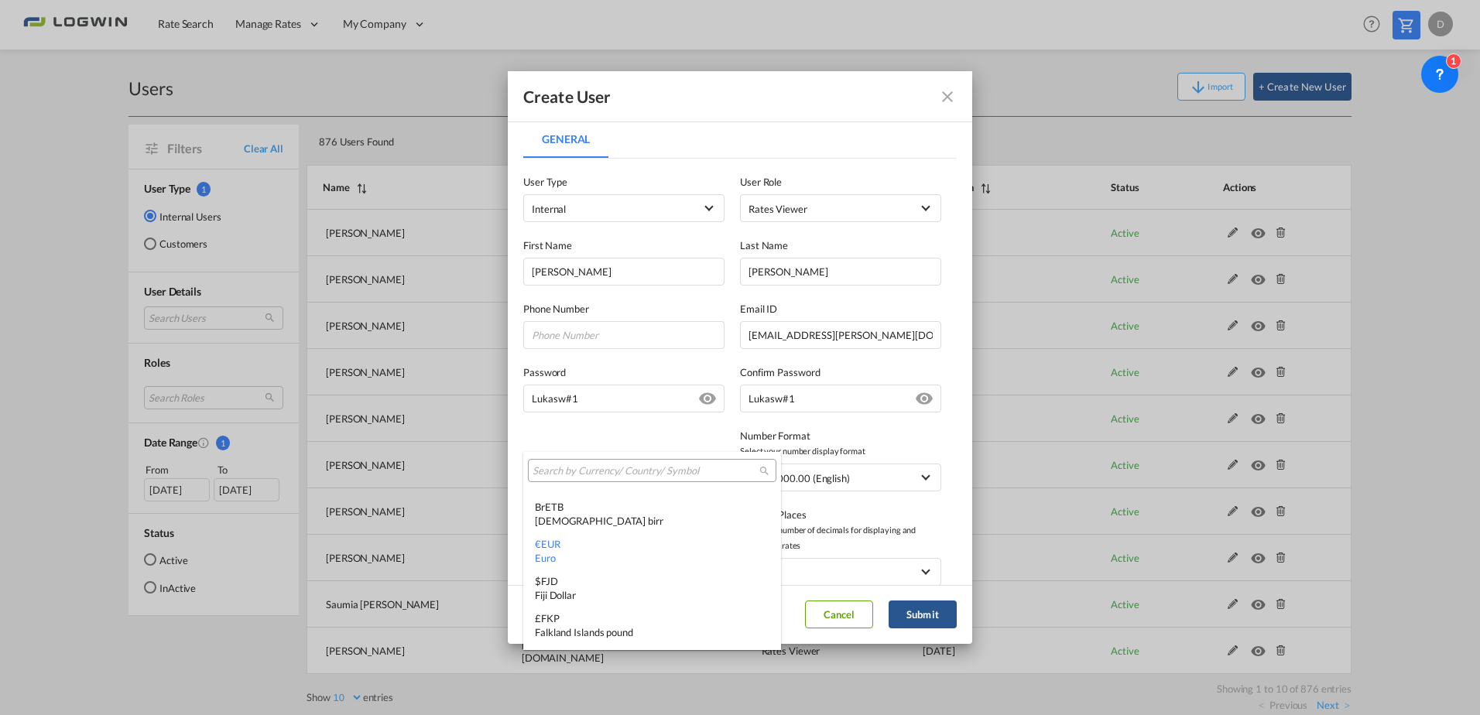
click at [602, 474] on input "search" at bounding box center [646, 471] width 227 height 14
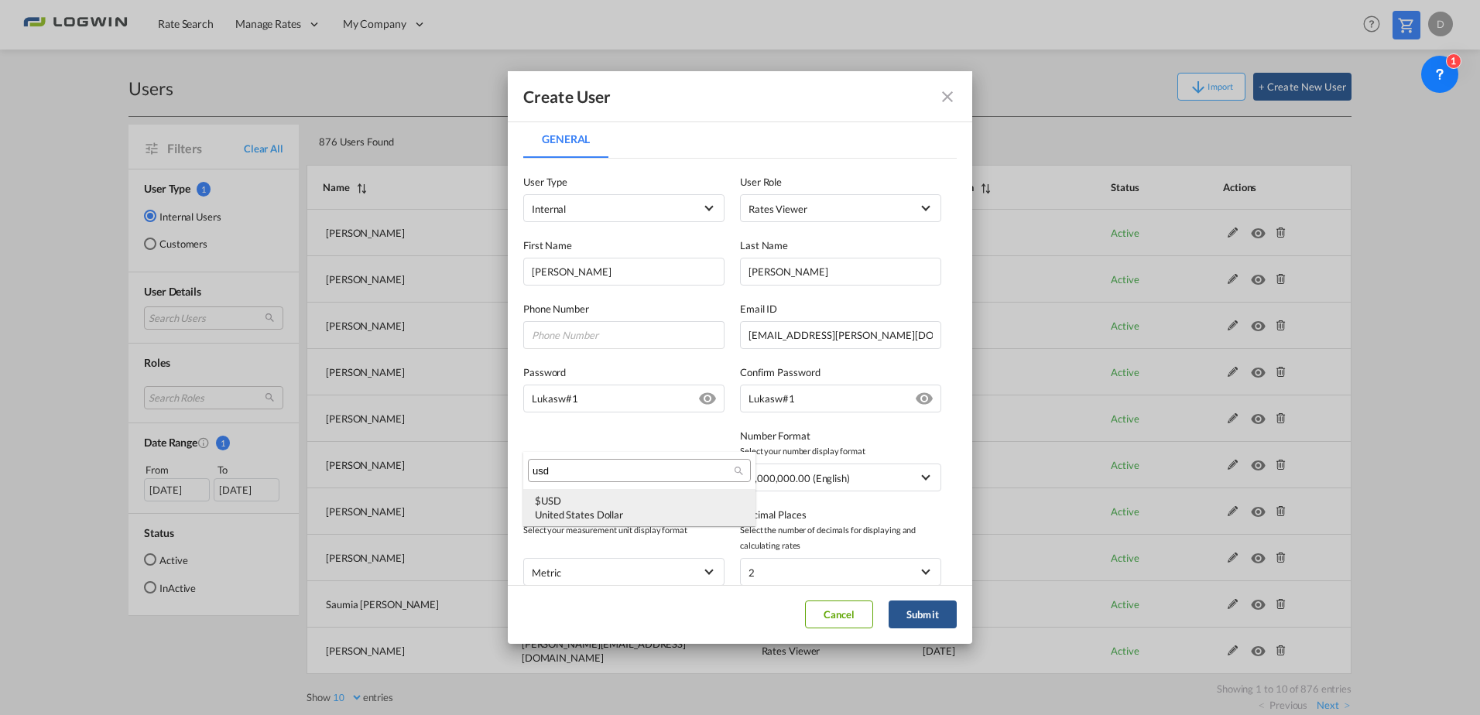
scroll to position [0, 0]
type input "usd"
click at [575, 500] on div "$ USD United States Dollar" at bounding box center [639, 508] width 209 height 28
click at [928, 616] on button "Submit" at bounding box center [923, 615] width 68 height 28
